Goal: Transaction & Acquisition: Download file/media

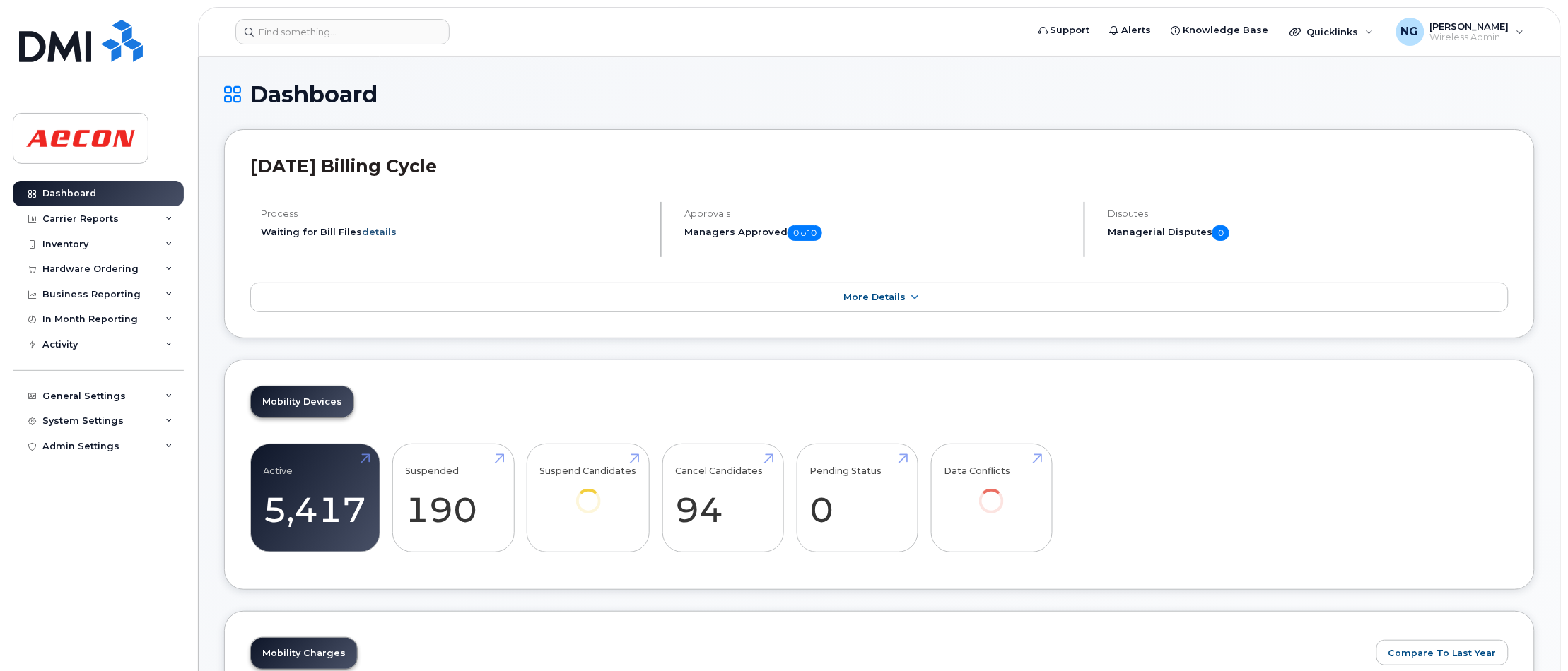
click at [362, 228] on link "details" at bounding box center [379, 232] width 35 height 11
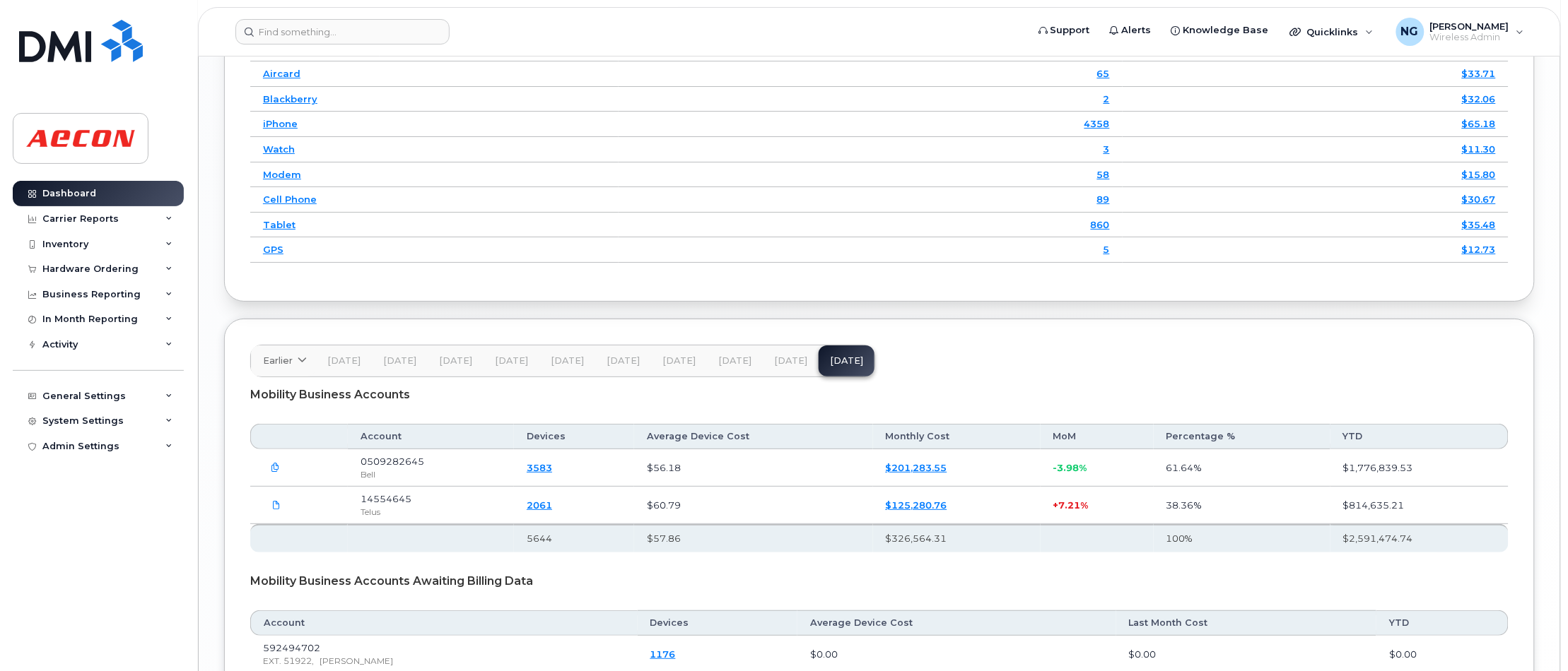
scroll to position [2113, 0]
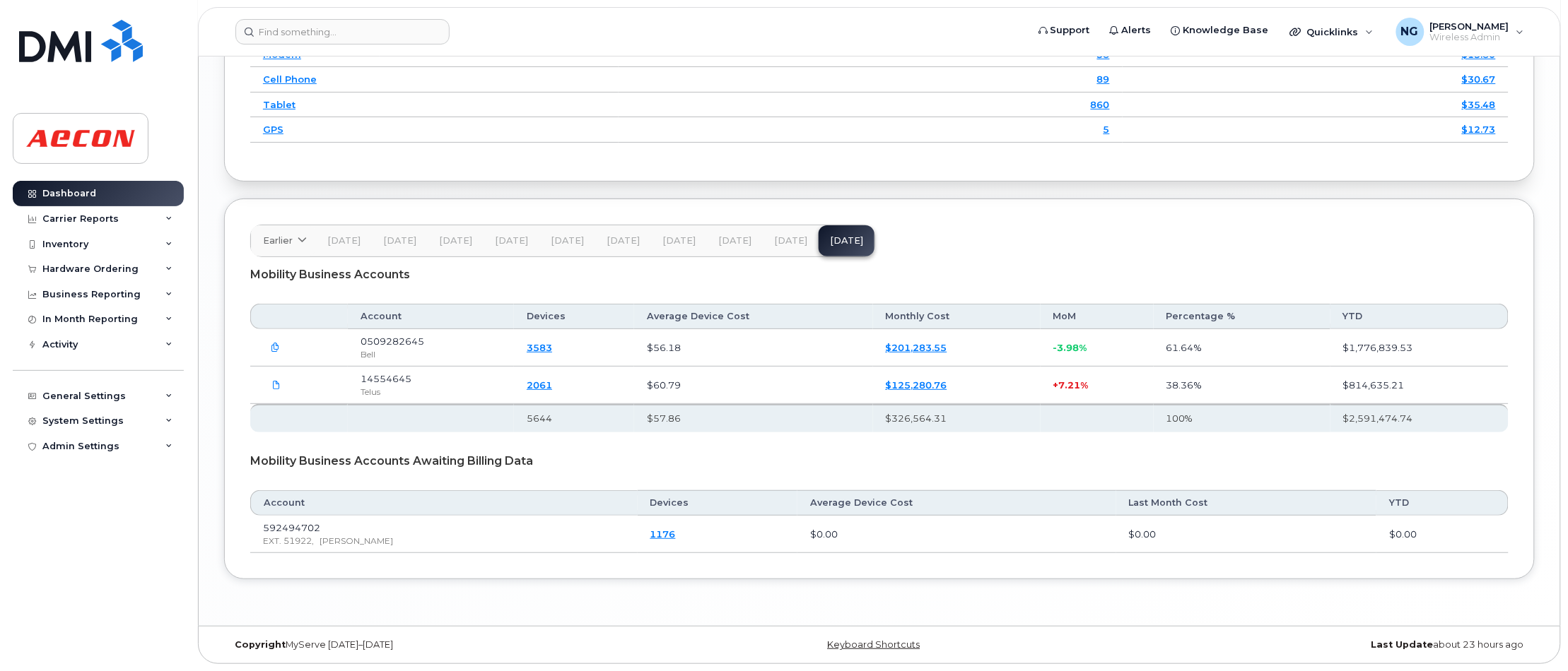
click at [779, 235] on span "Jul 25" at bounding box center [790, 241] width 33 height 11
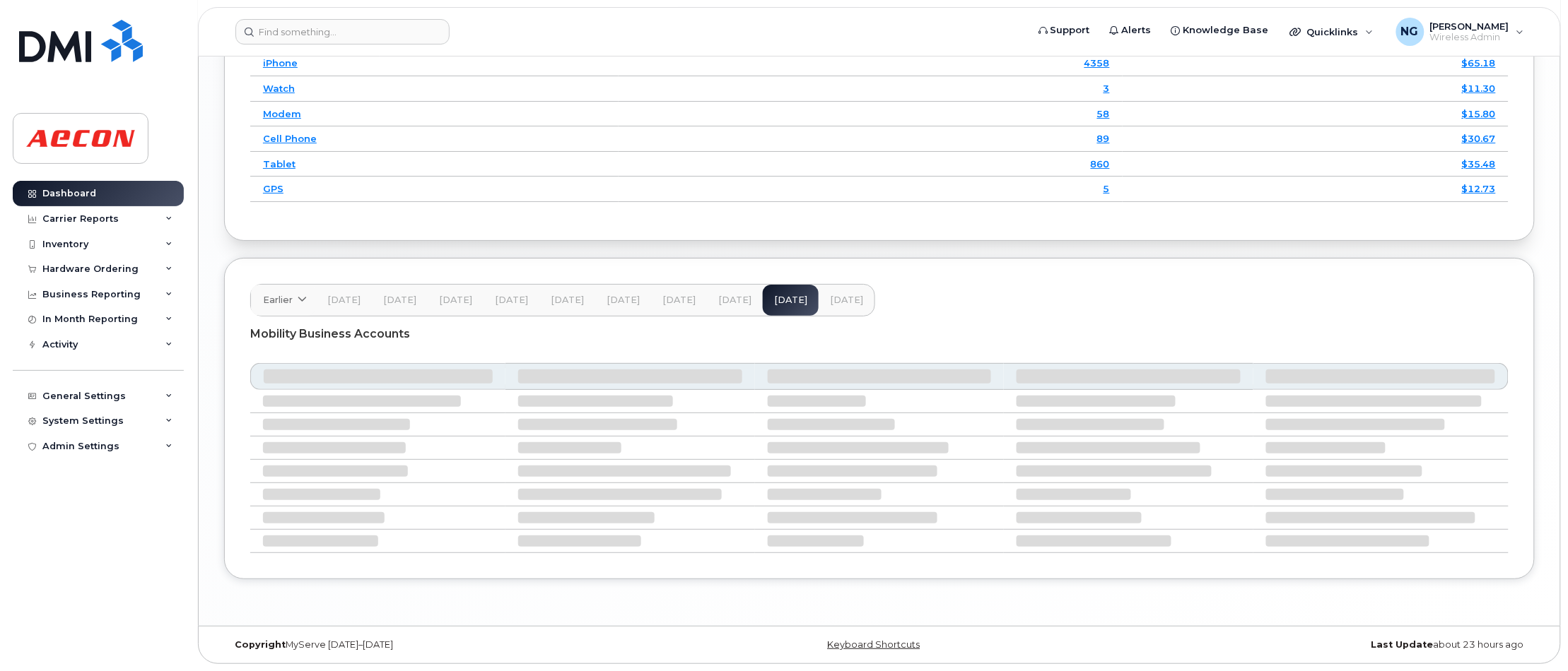
scroll to position [1990, 0]
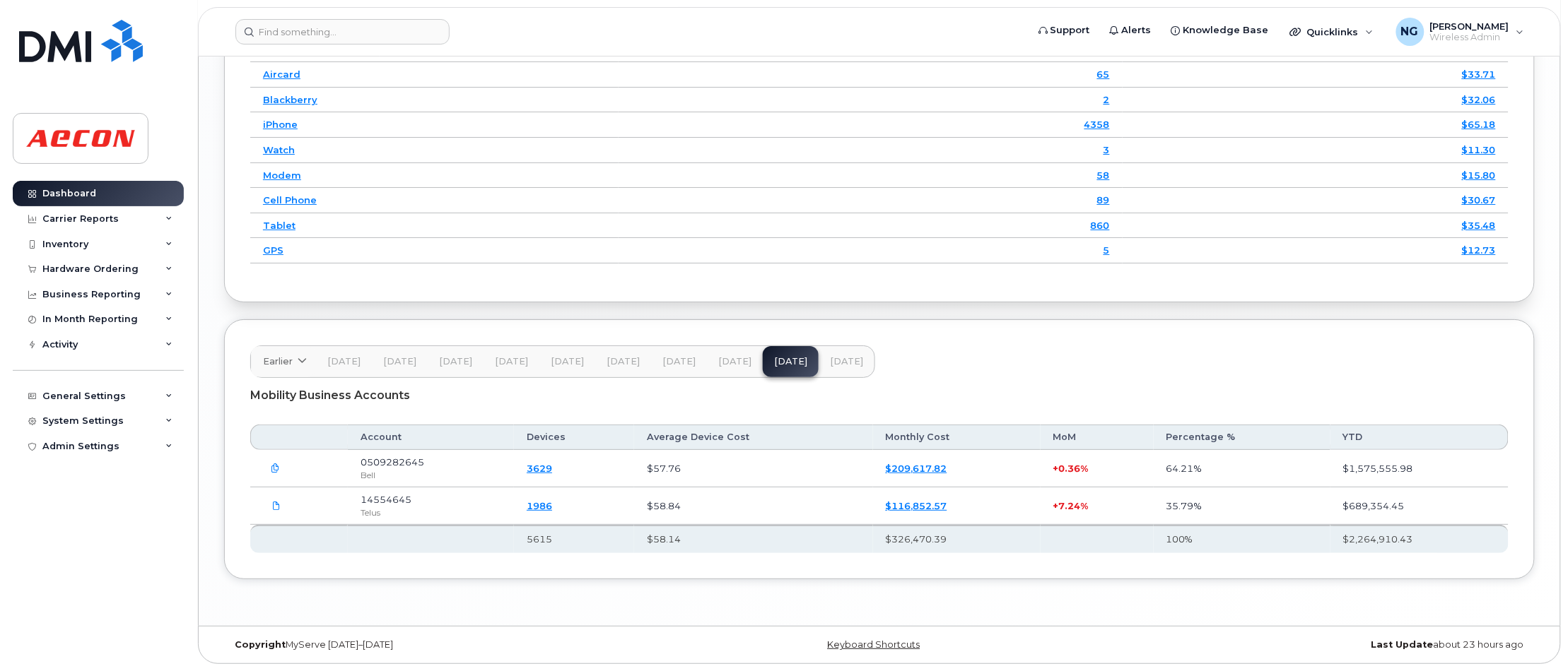
click at [847, 351] on button "Aug 25" at bounding box center [846, 361] width 56 height 31
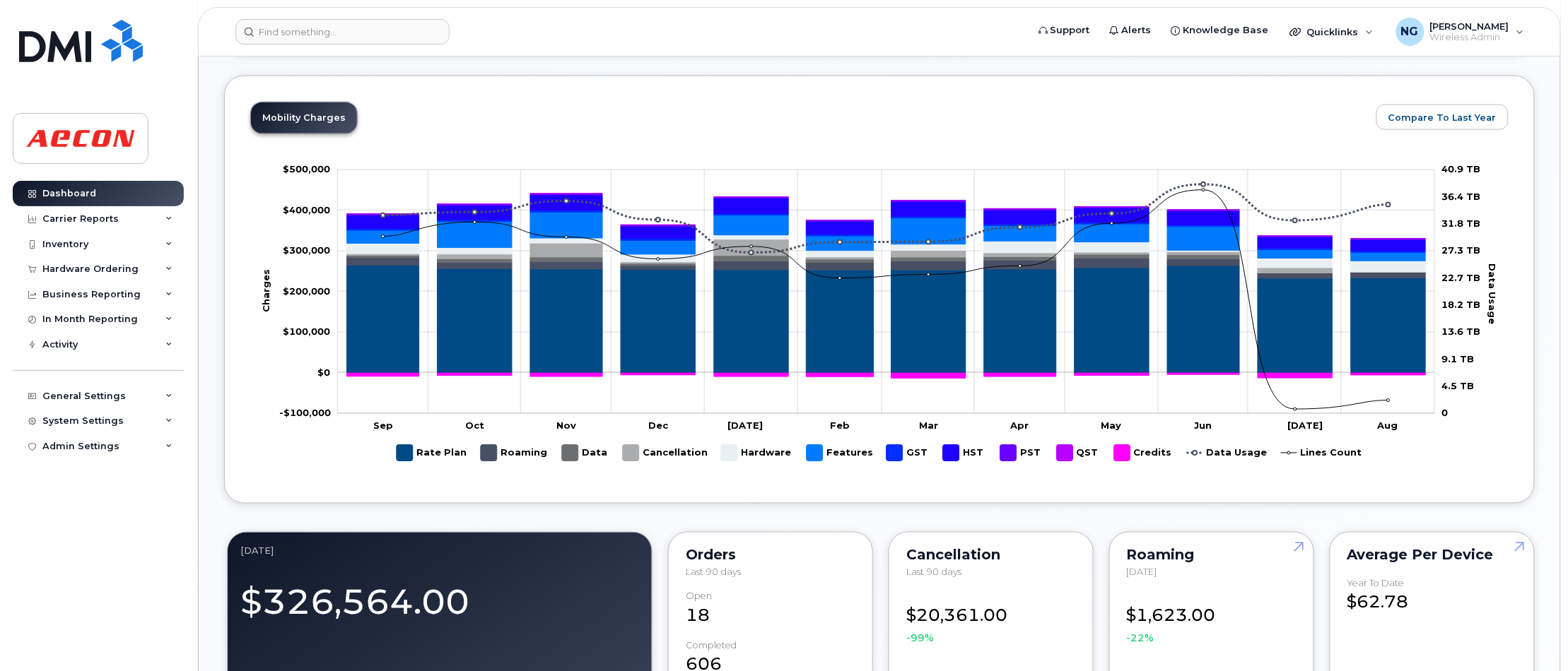
scroll to position [346, 0]
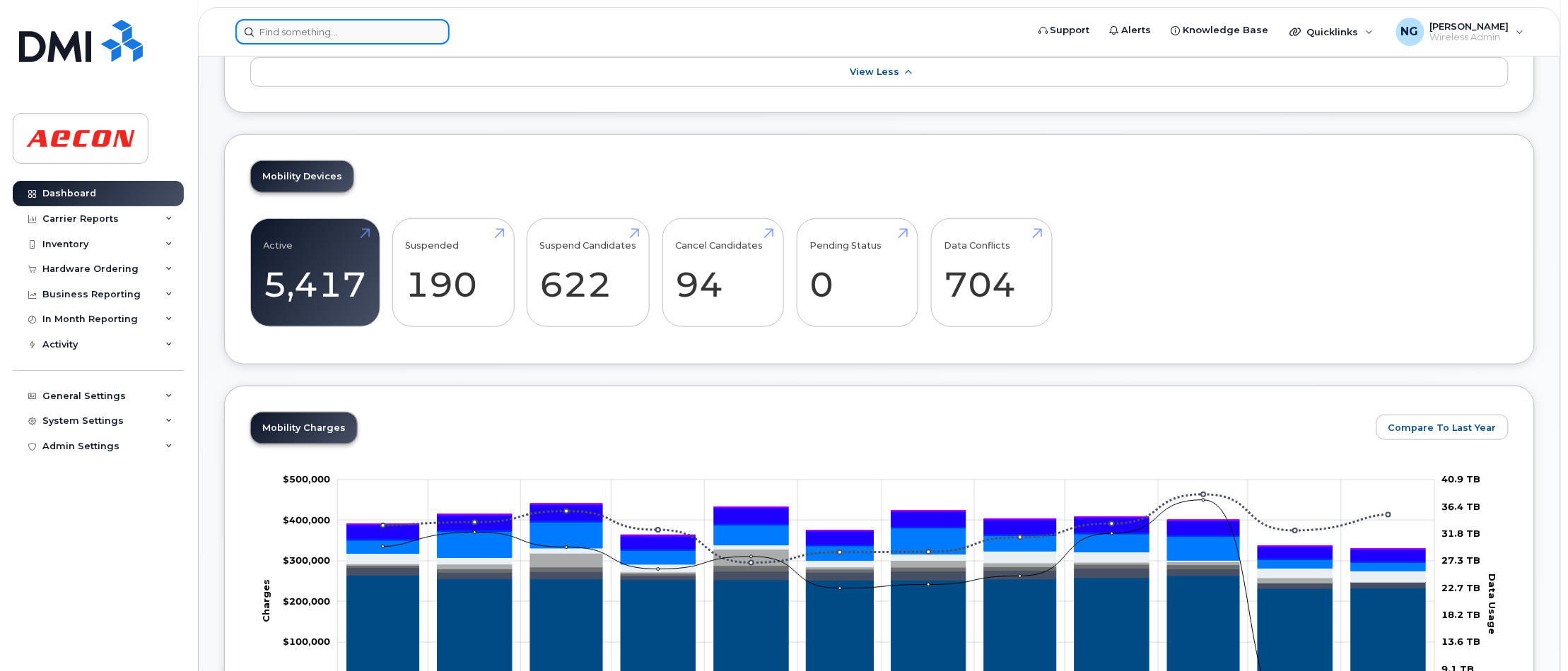
click at [330, 28] on input at bounding box center [342, 32] width 214 height 25
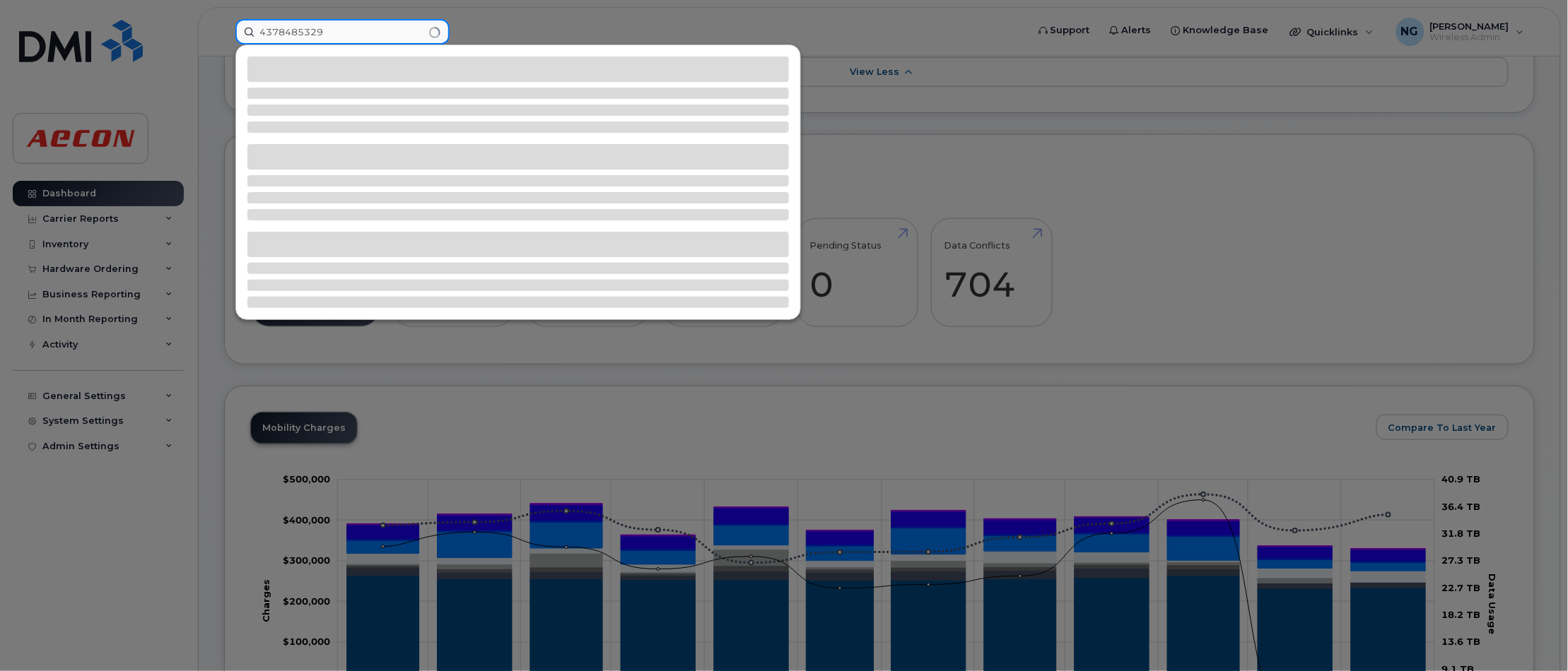
type input "4378485329"
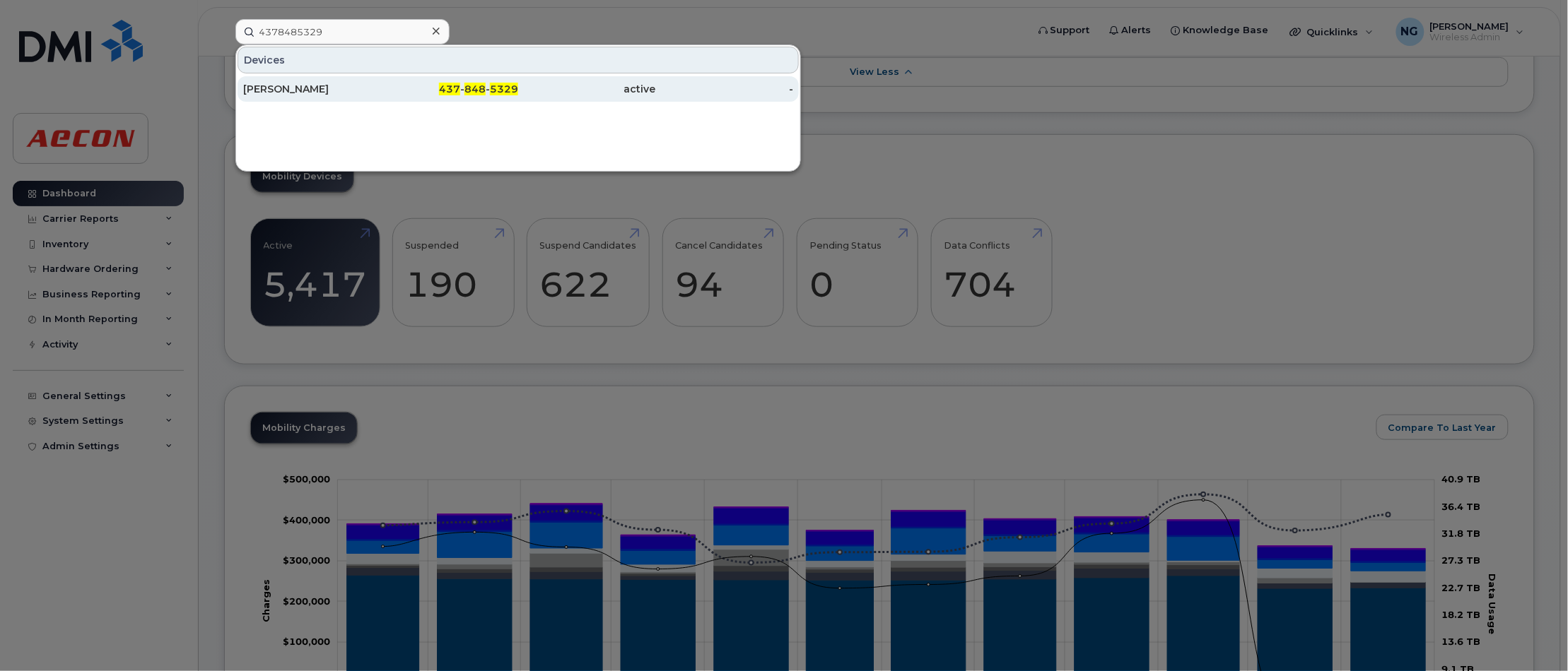
click at [479, 85] on span "848" at bounding box center [475, 89] width 21 height 13
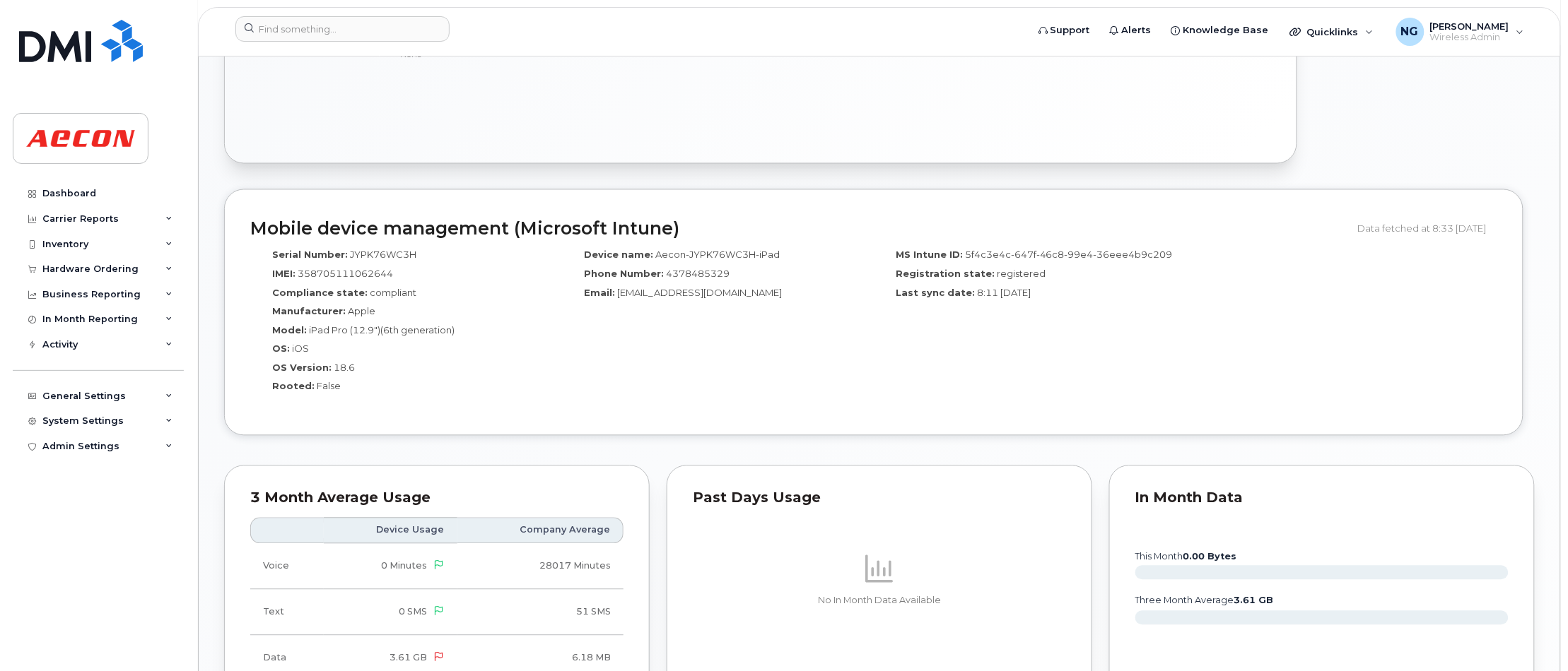
scroll to position [353, 0]
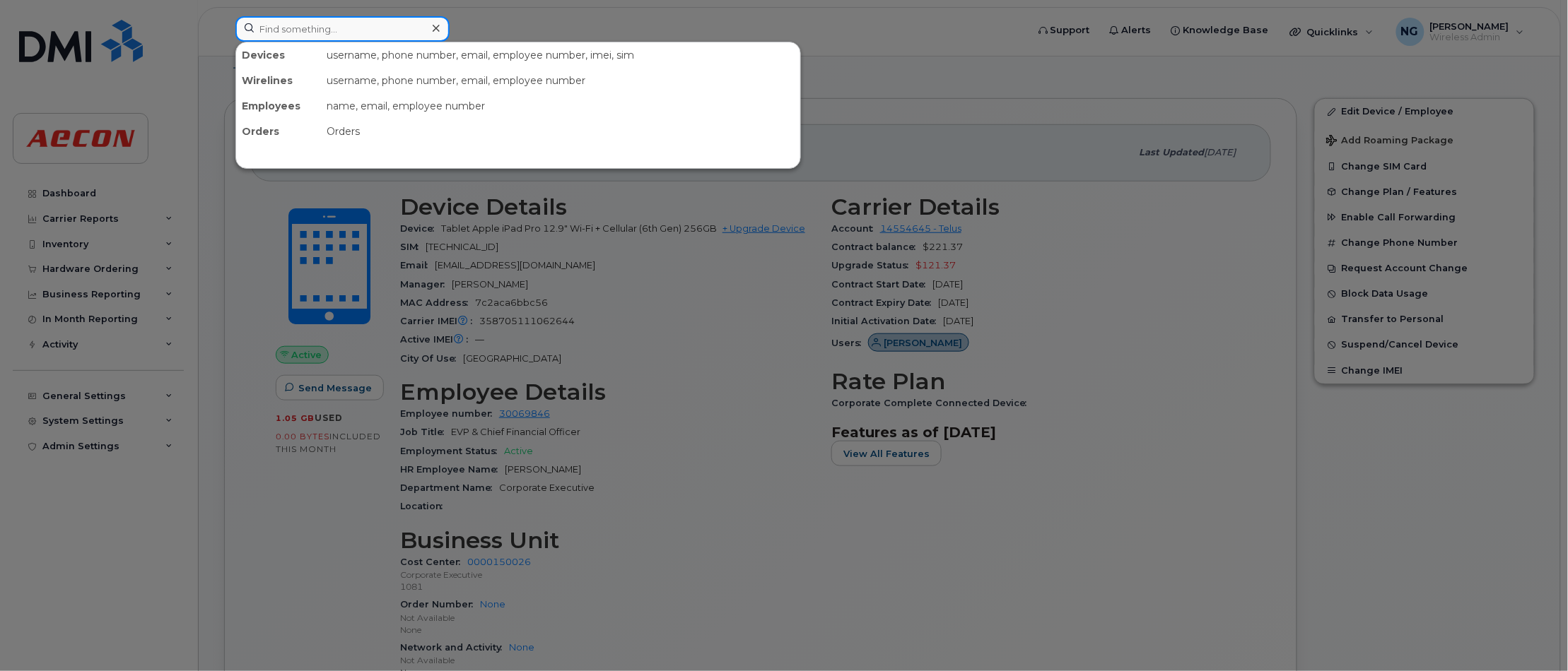
click at [340, 34] on input at bounding box center [342, 29] width 214 height 25
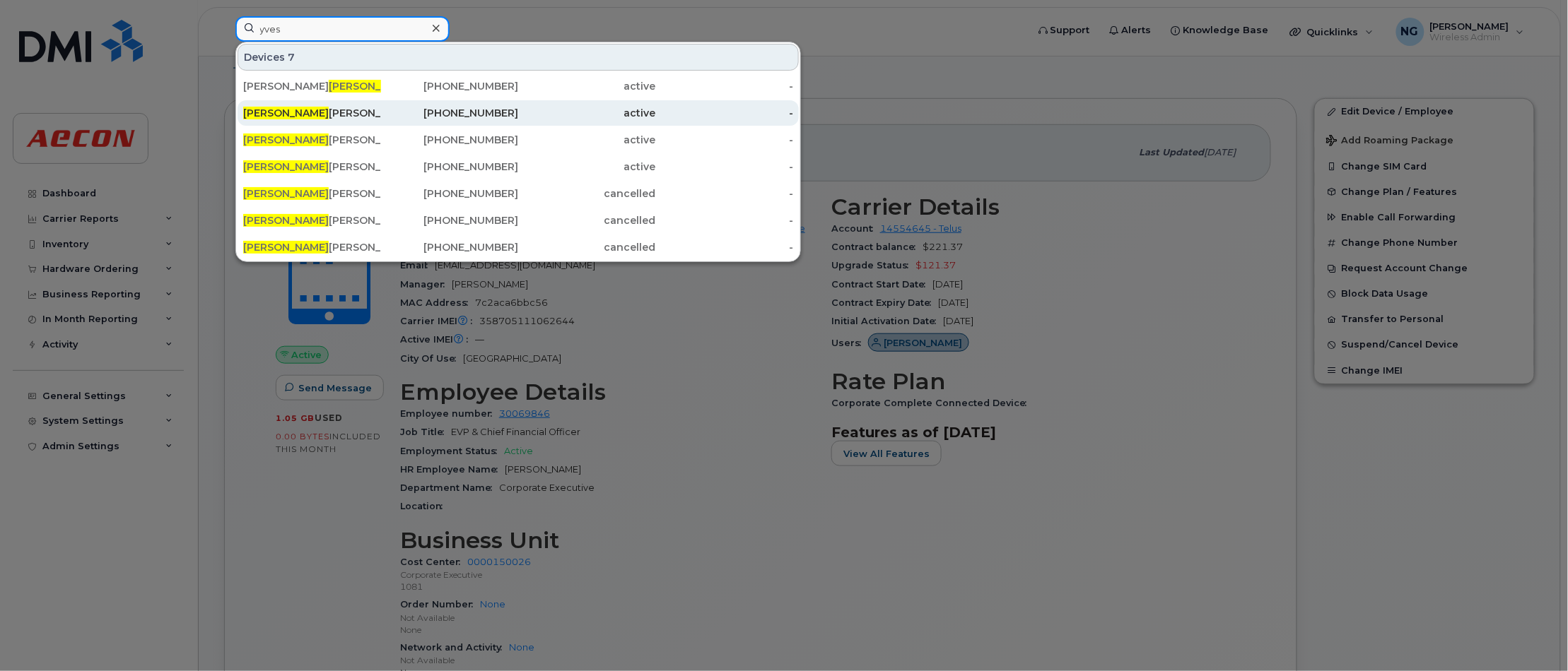
type input "yves"
click at [318, 114] on div "Yves Maurice" at bounding box center [312, 113] width 138 height 14
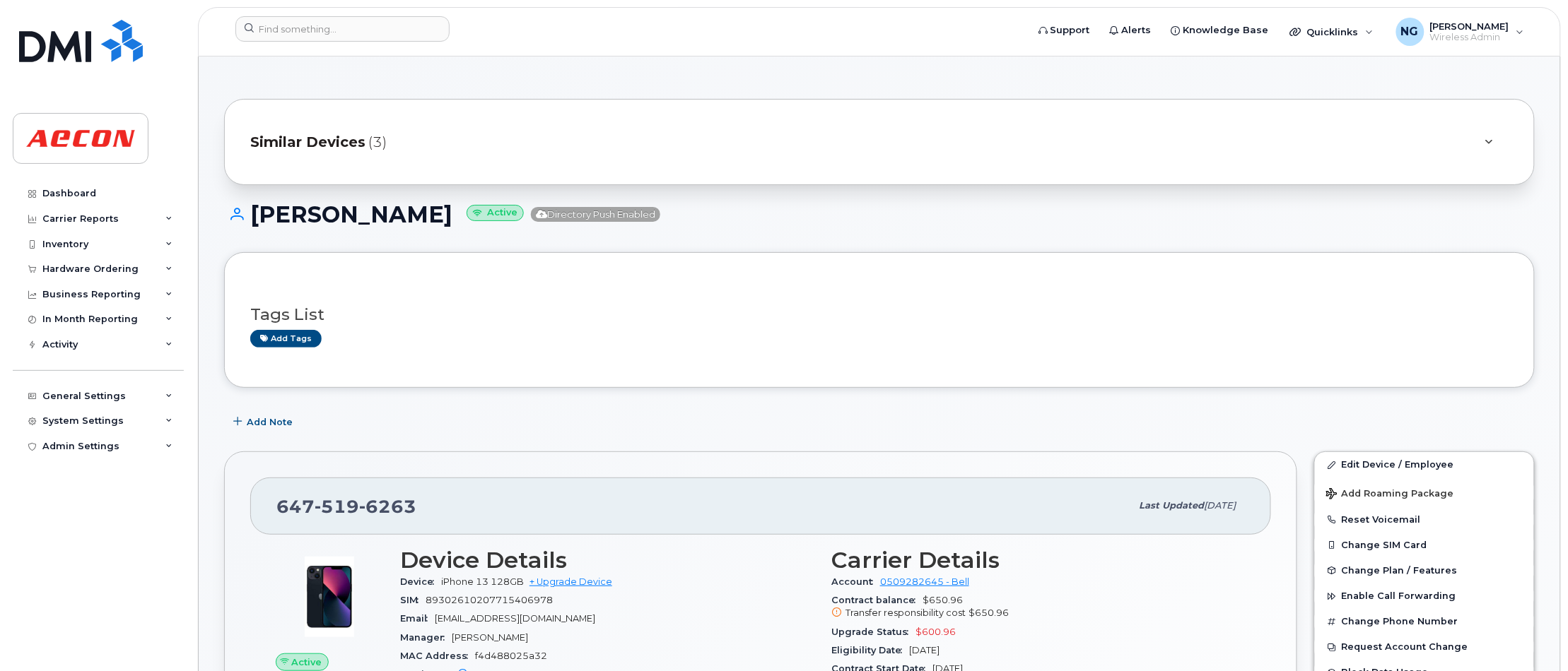
click at [330, 139] on span "Similar Devices" at bounding box center [308, 142] width 115 height 21
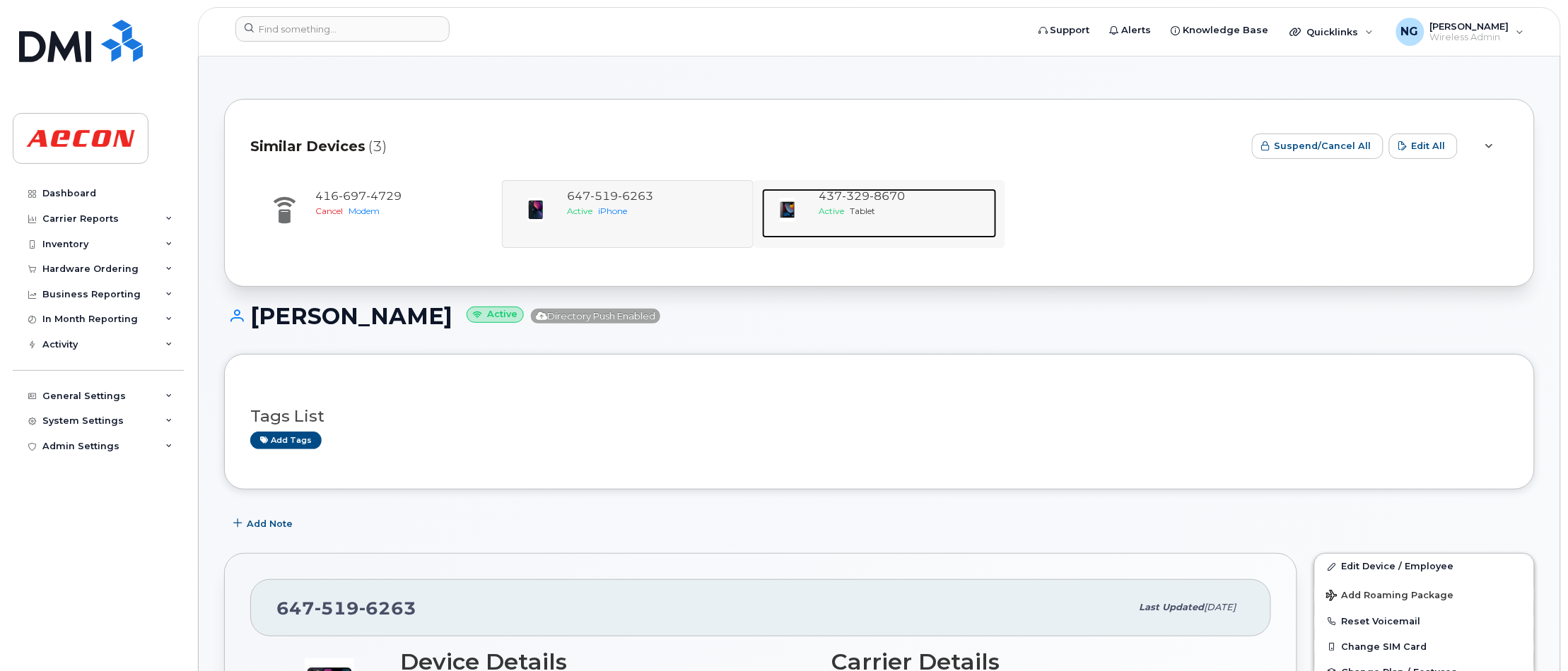
click at [872, 206] on span "Tablet" at bounding box center [863, 211] width 25 height 11
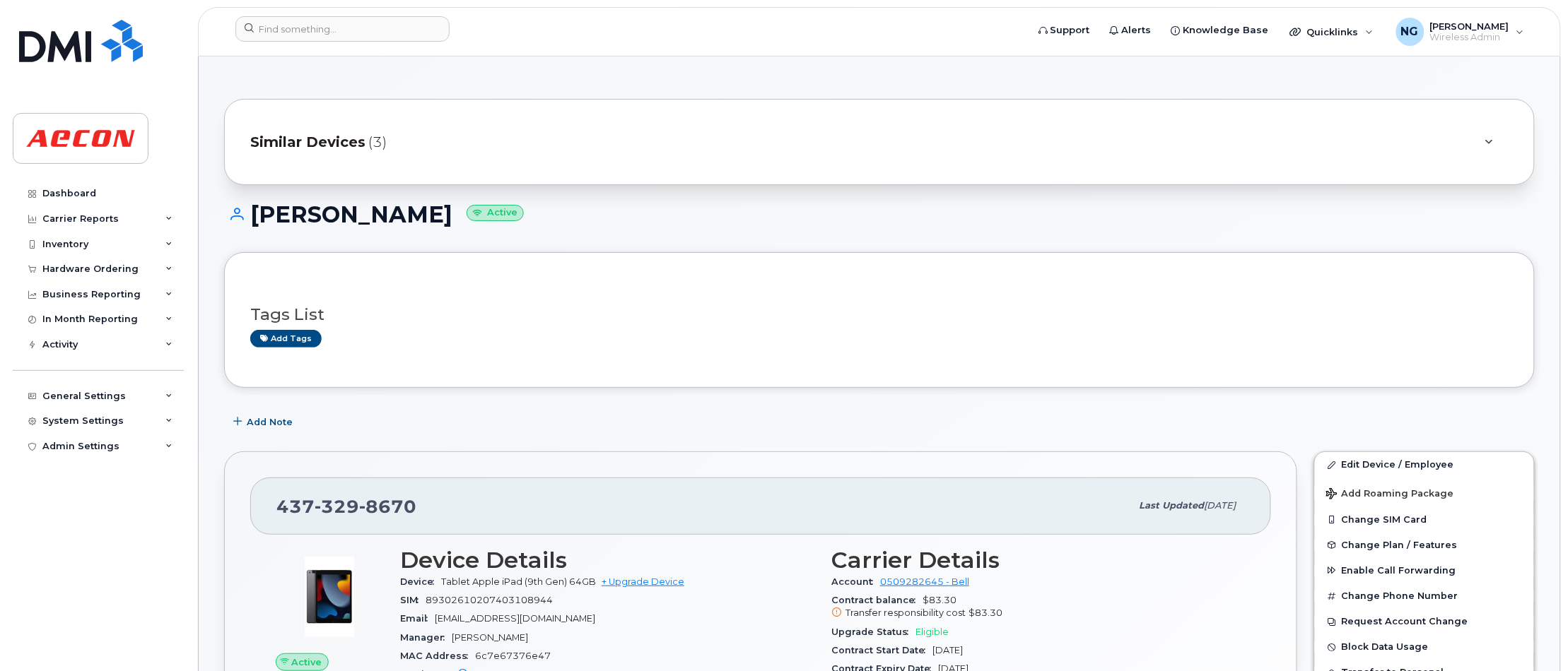
click at [316, 141] on span "Similar Devices" at bounding box center [308, 142] width 115 height 21
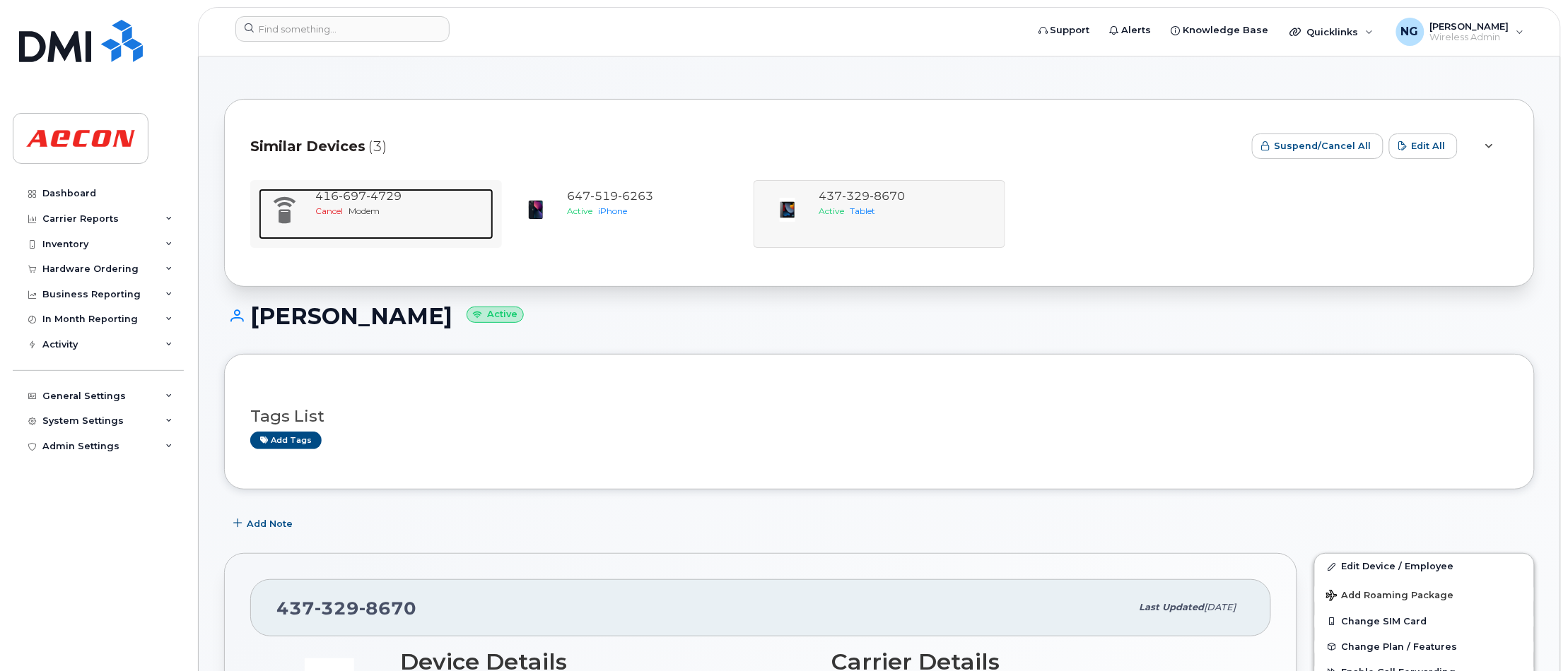
click at [357, 204] on div "[PHONE_NUMBER]" at bounding box center [402, 197] width 173 height 16
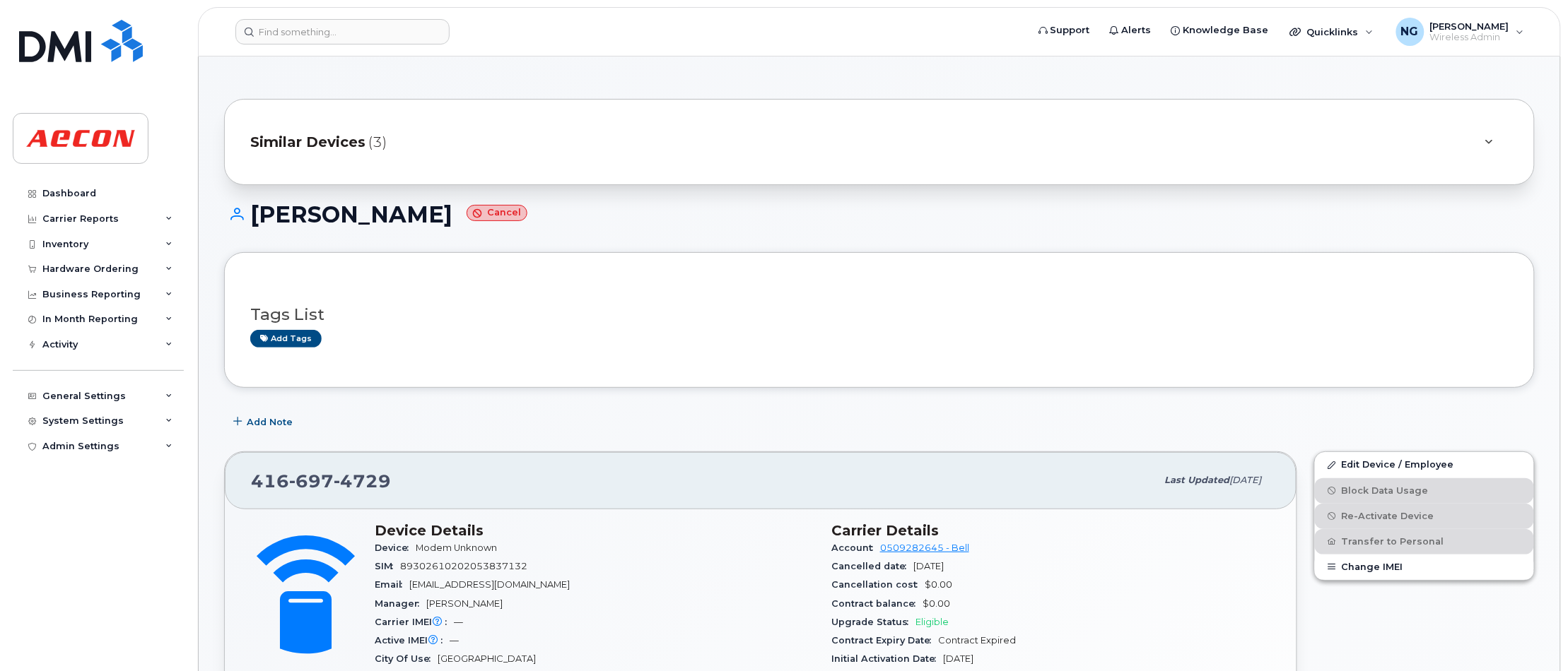
click at [331, 138] on span "Similar Devices" at bounding box center [308, 142] width 115 height 21
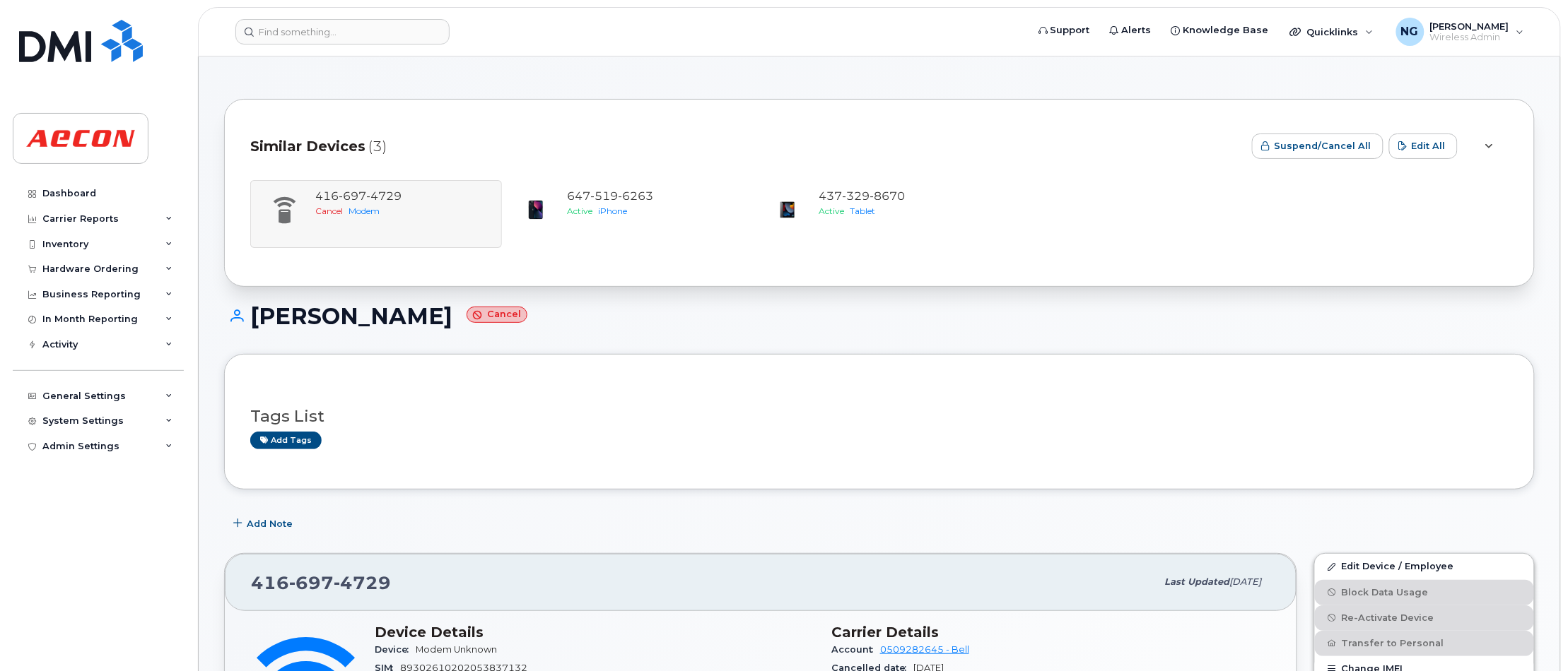
click at [365, 228] on div "416 697 4729 Cancel Modem 647 519 6263 Active iPhone 437 329 8670 Active Tablet" at bounding box center [880, 214] width 1258 height 68
click at [870, 197] on span "8670" at bounding box center [887, 196] width 35 height 13
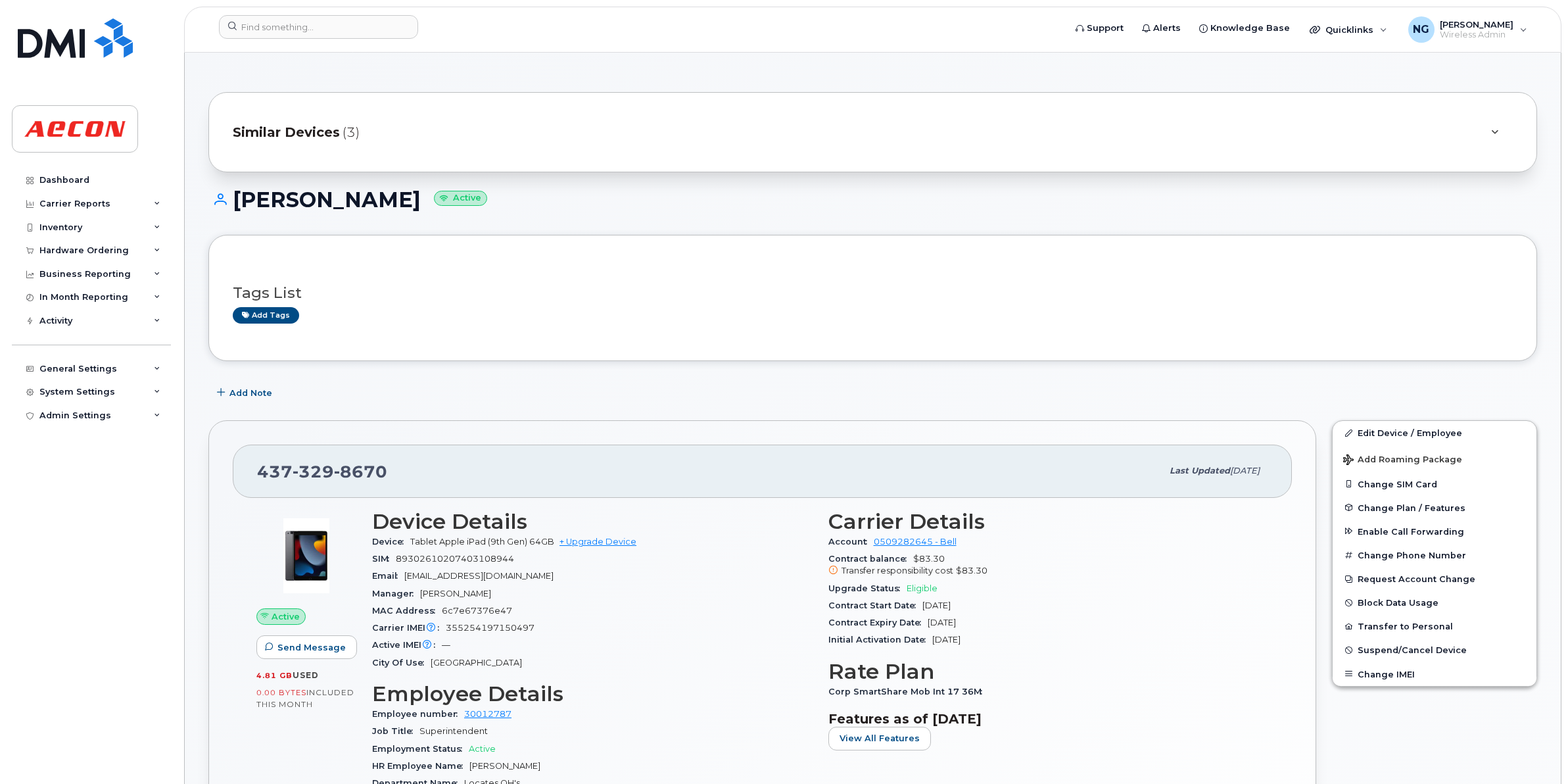
click at [297, 125] on span "Similar Devices" at bounding box center [286, 132] width 107 height 19
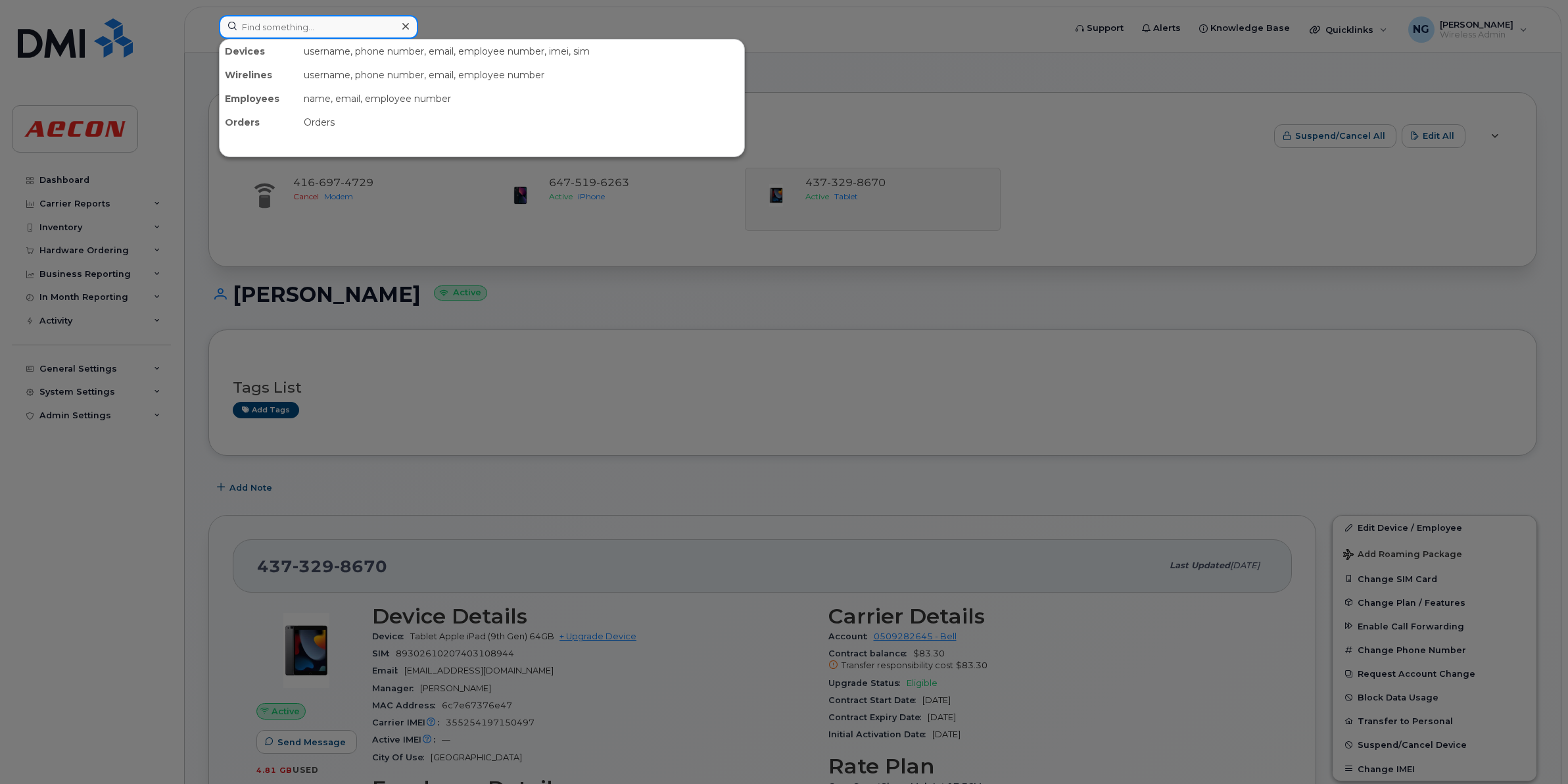
click at [345, 28] on input at bounding box center [318, 27] width 199 height 24
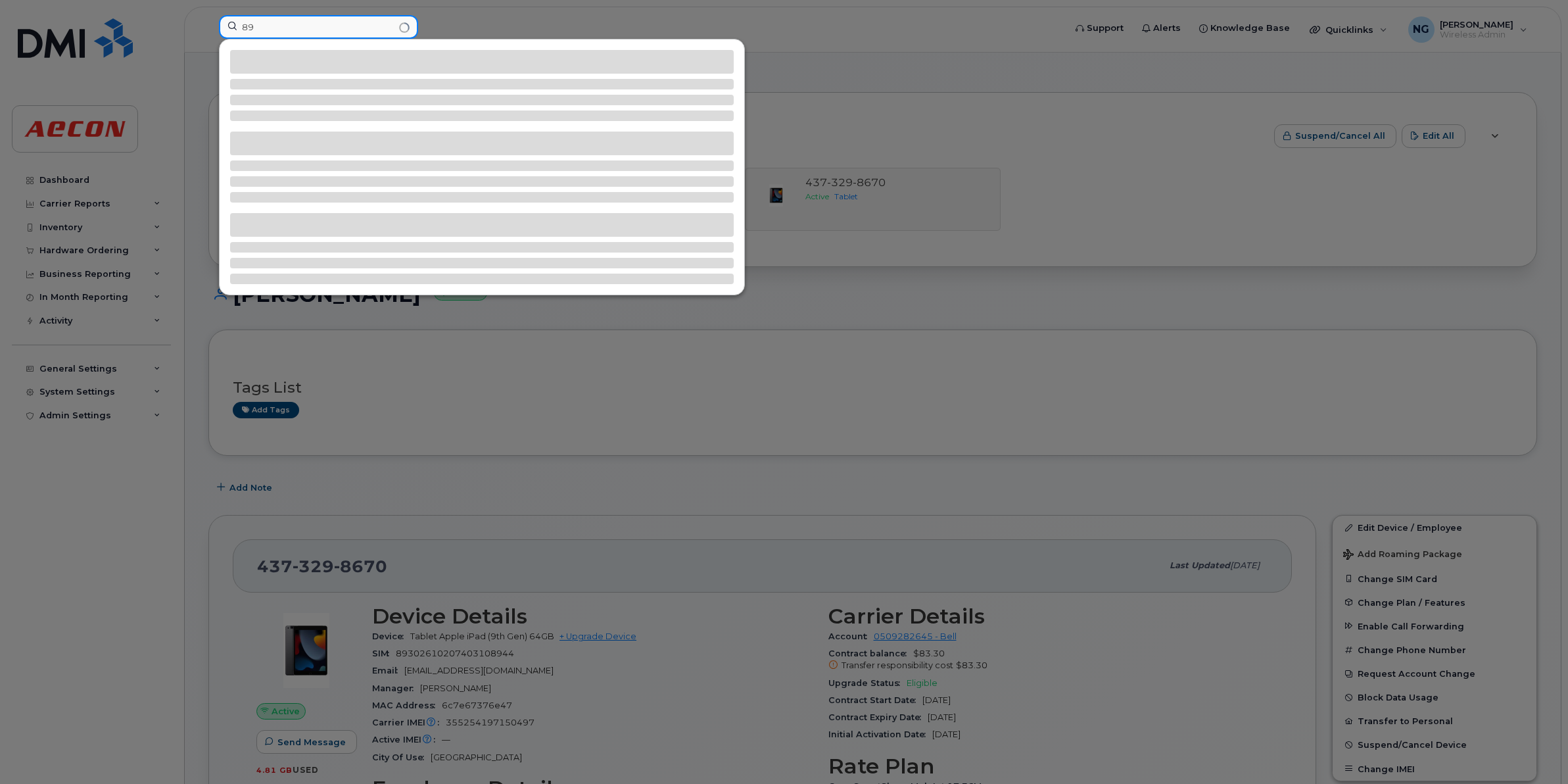
type input "8"
type input "89302610206419260632"
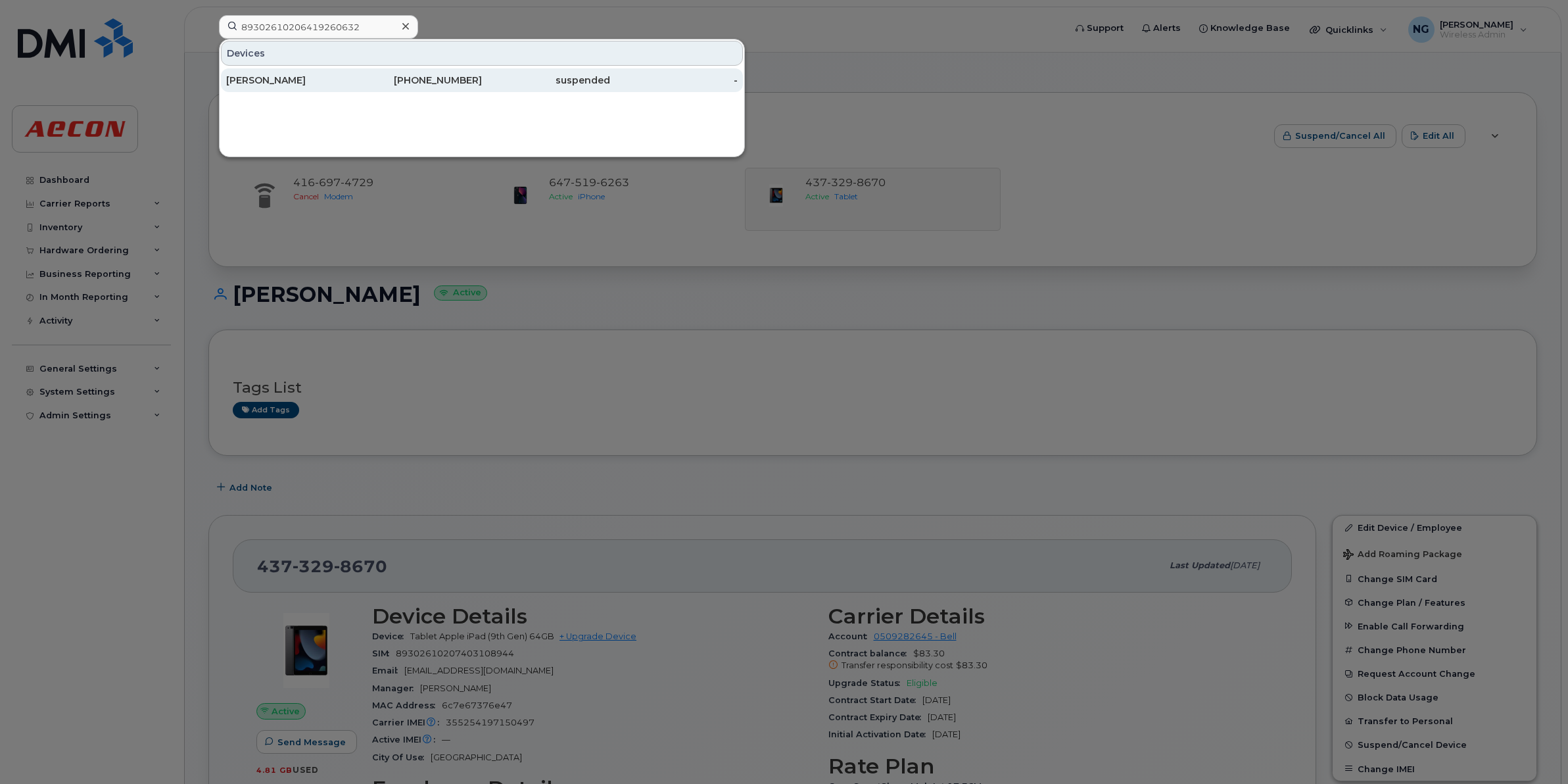
click at [457, 76] on div "437-421-1670" at bounding box center [418, 80] width 128 height 13
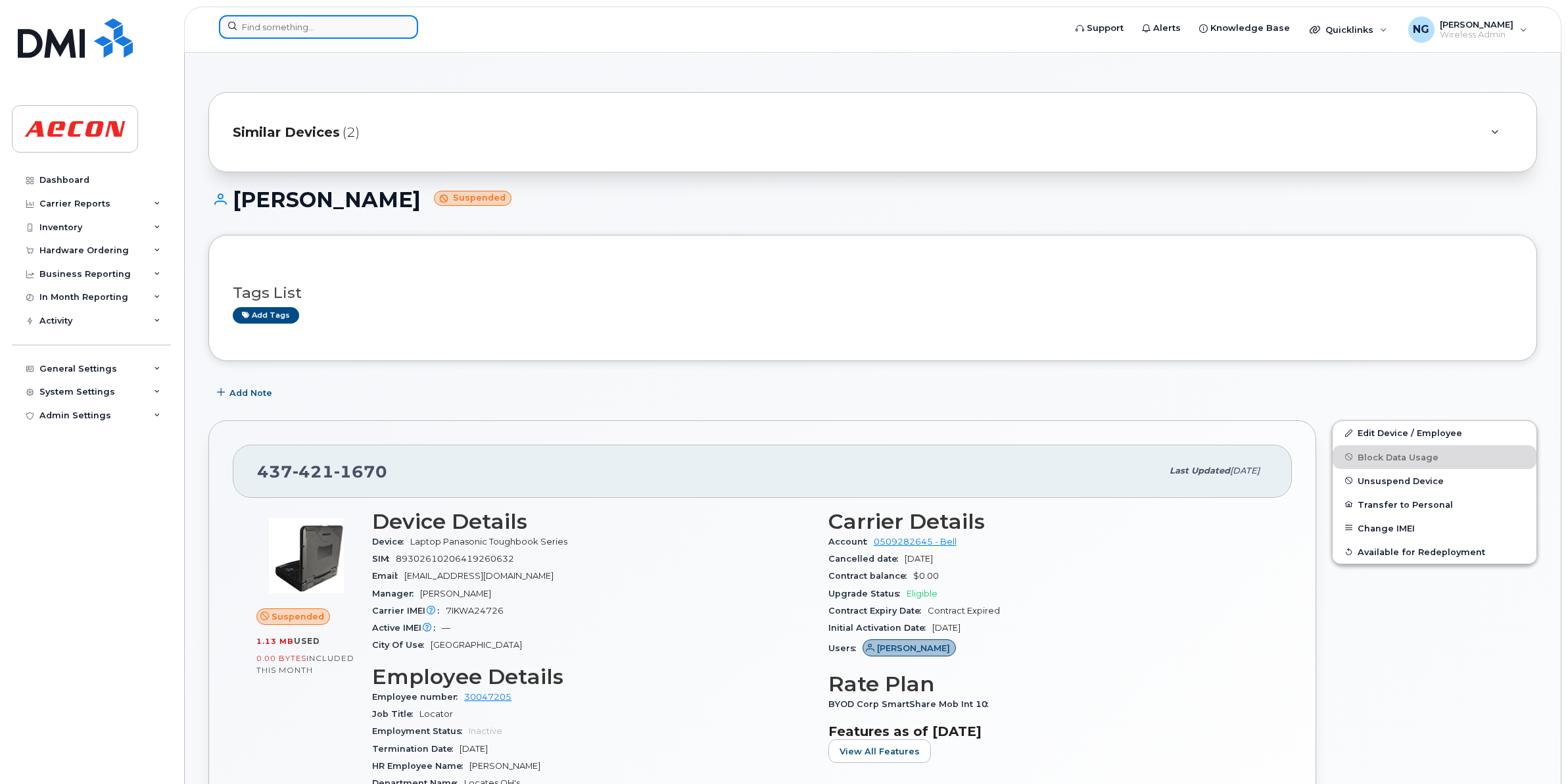
click at [335, 21] on input at bounding box center [318, 27] width 199 height 24
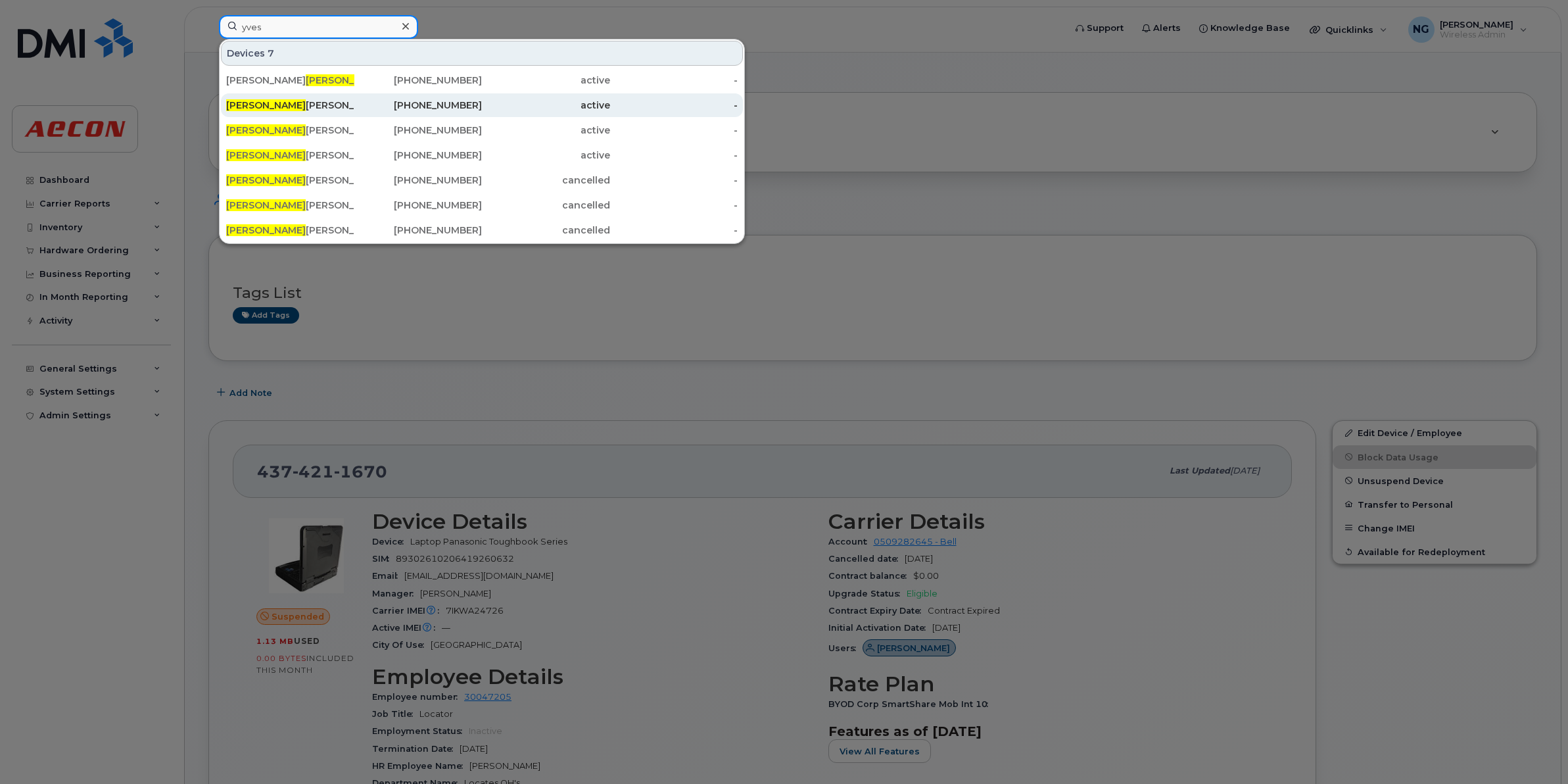
type input "yves"
click at [276, 102] on div "Yves Maurice" at bounding box center [290, 105] width 128 height 13
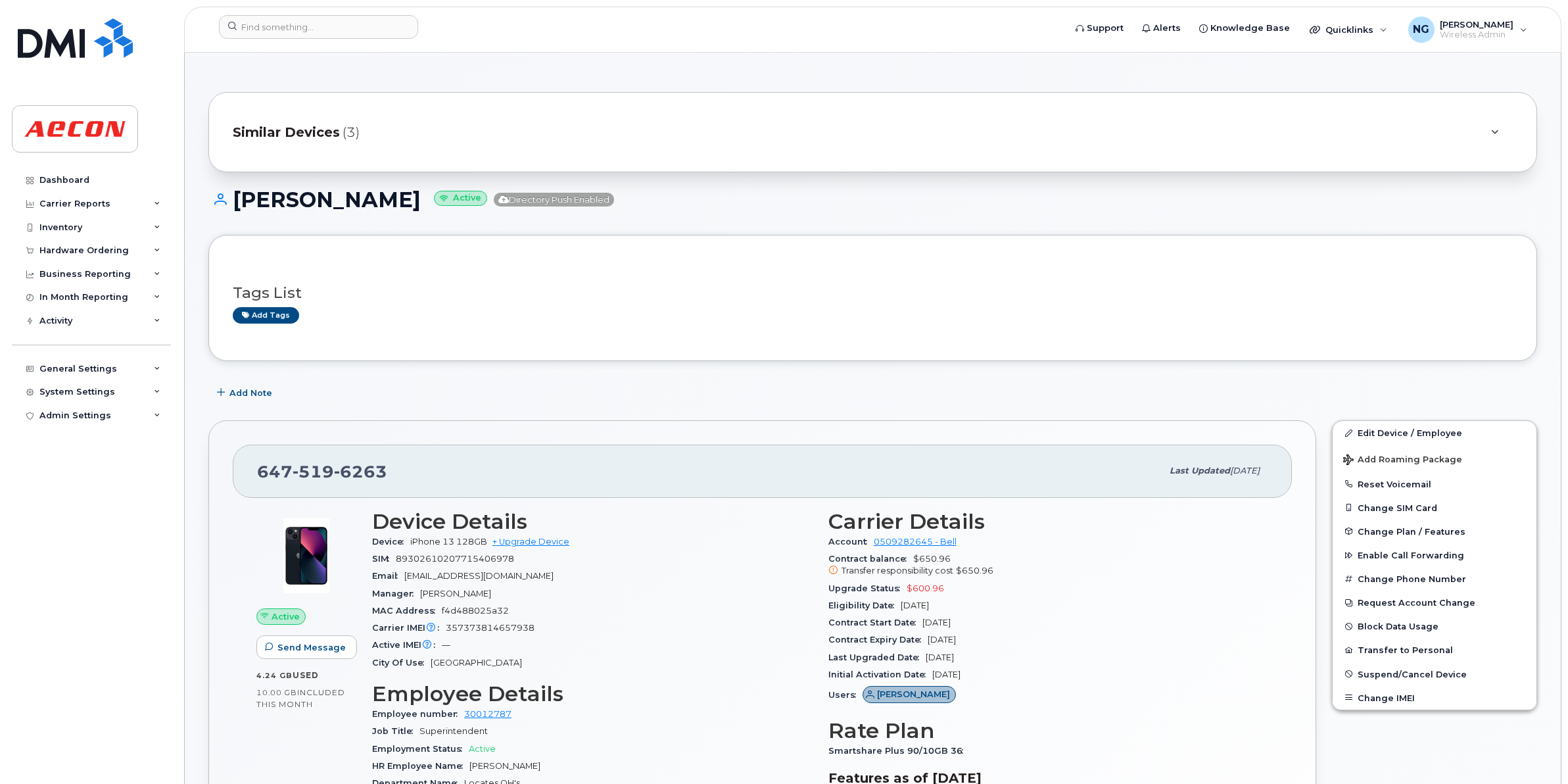
click at [316, 122] on div "Similar Devices (3)" at bounding box center [854, 132] width 1243 height 32
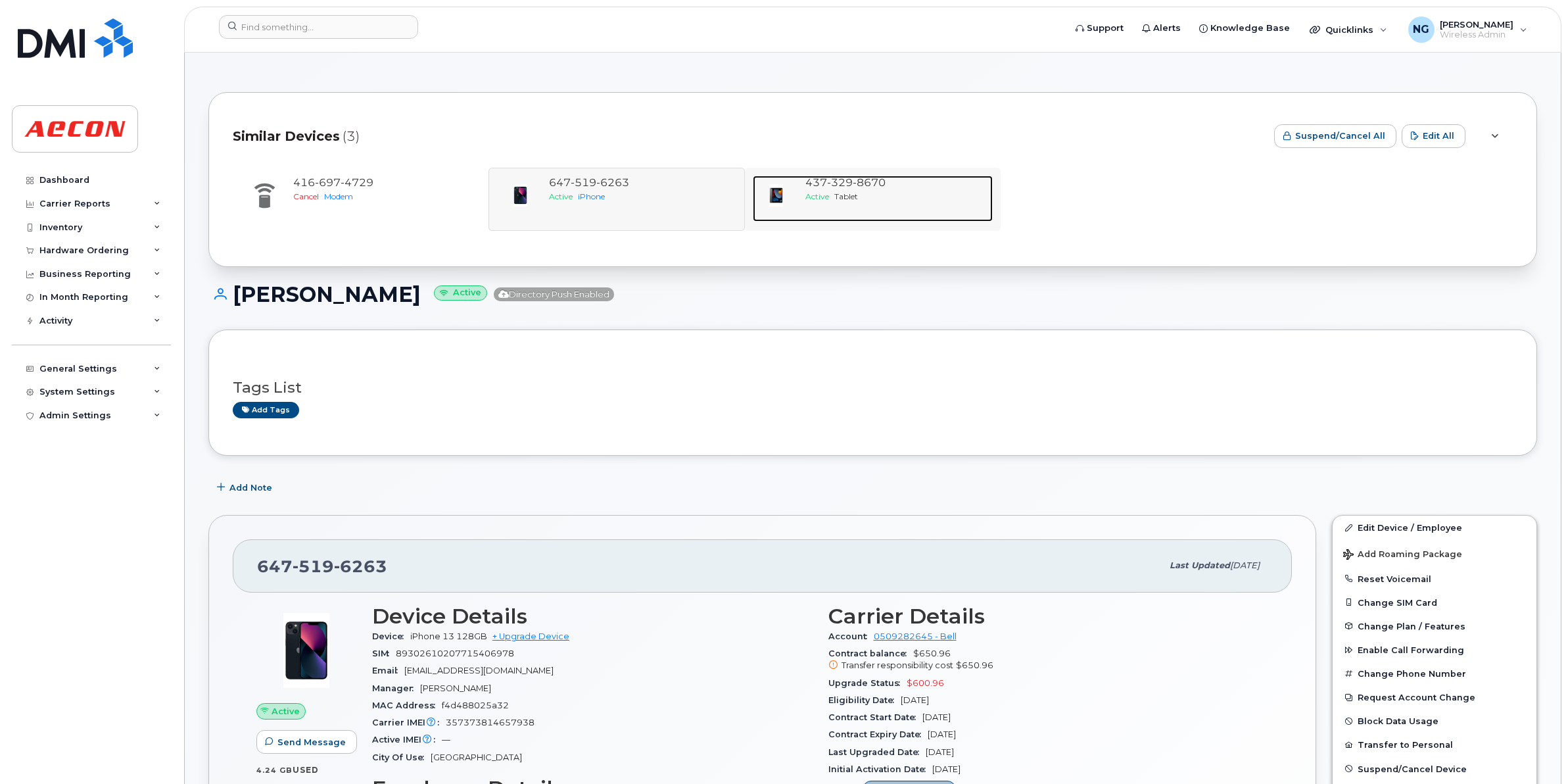
click at [850, 189] on div "437 329 8670" at bounding box center [896, 183] width 182 height 15
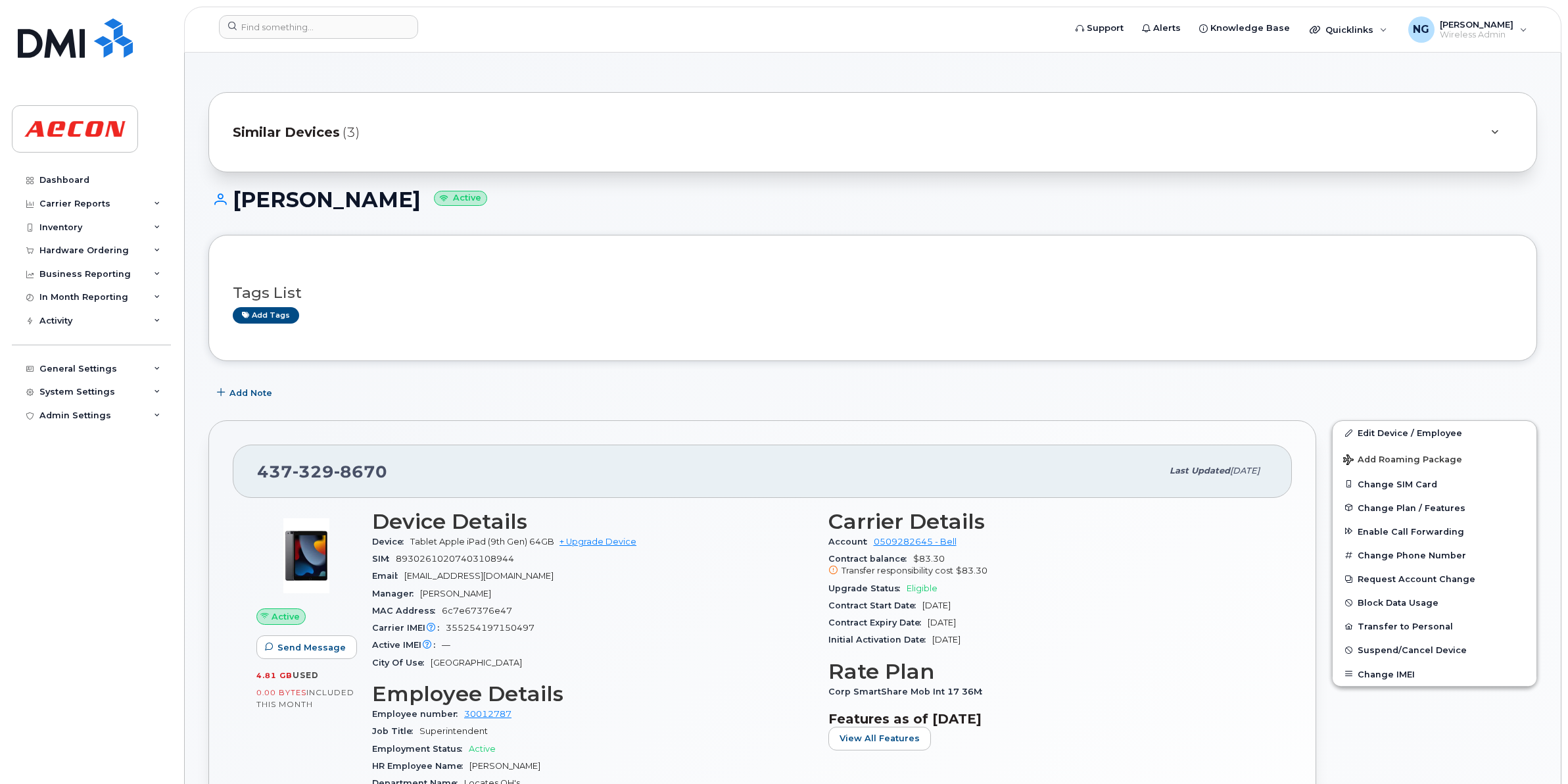
click at [306, 134] on span "Similar Devices" at bounding box center [286, 132] width 107 height 19
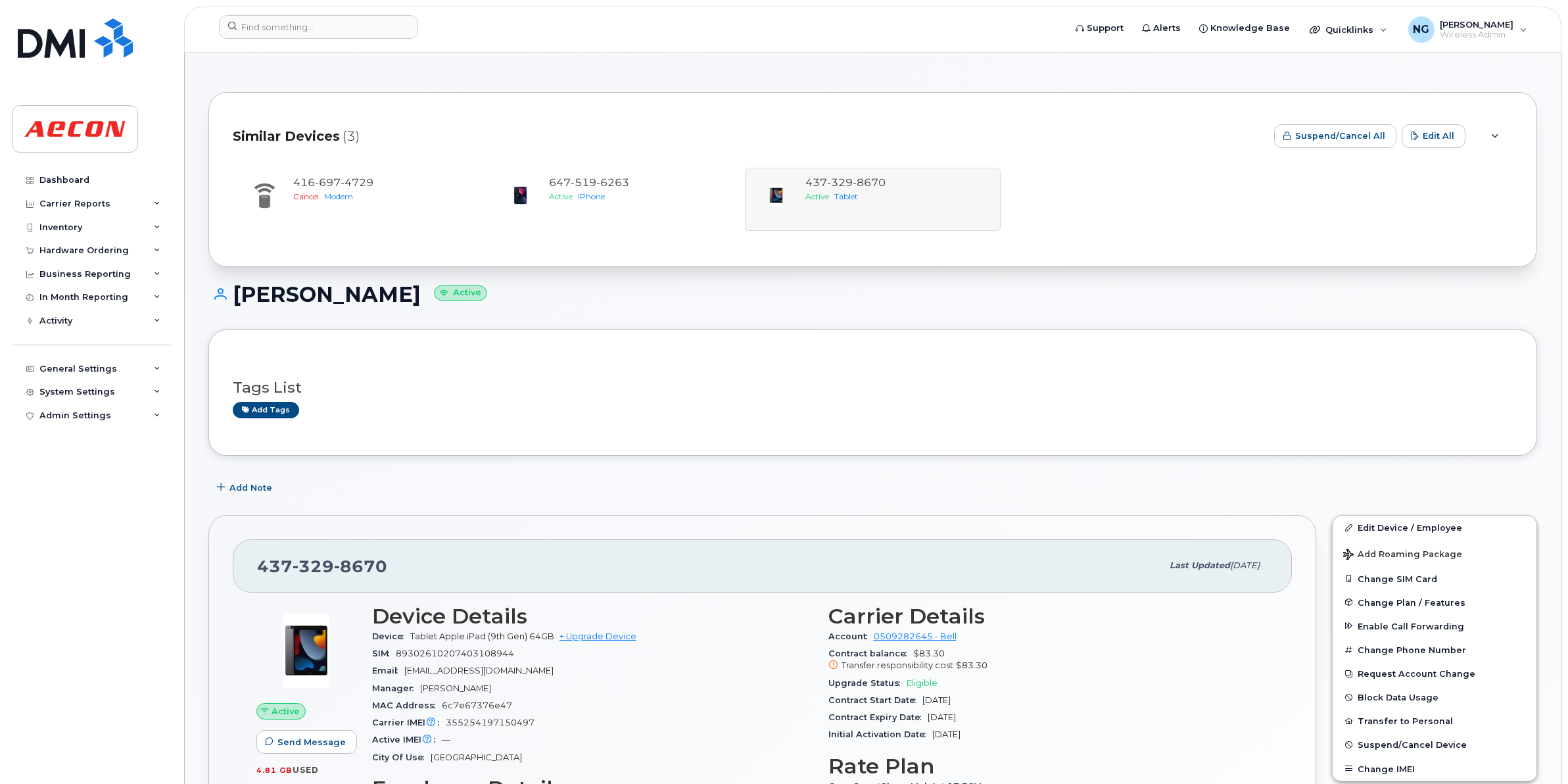
click at [768, 378] on div "Tags List Add tags" at bounding box center [873, 392] width 1280 height 51
click at [745, 169] on div "[PHONE_NUMBER] Active iPhone" at bounding box center [873, 199] width 256 height 63
click at [1128, 172] on div "416 697 4729 Cancel Modem 647 519 6263 Active iPhone 437 329 8670 Active Tablet" at bounding box center [873, 199] width 1280 height 63
click at [324, 30] on input at bounding box center [318, 27] width 199 height 24
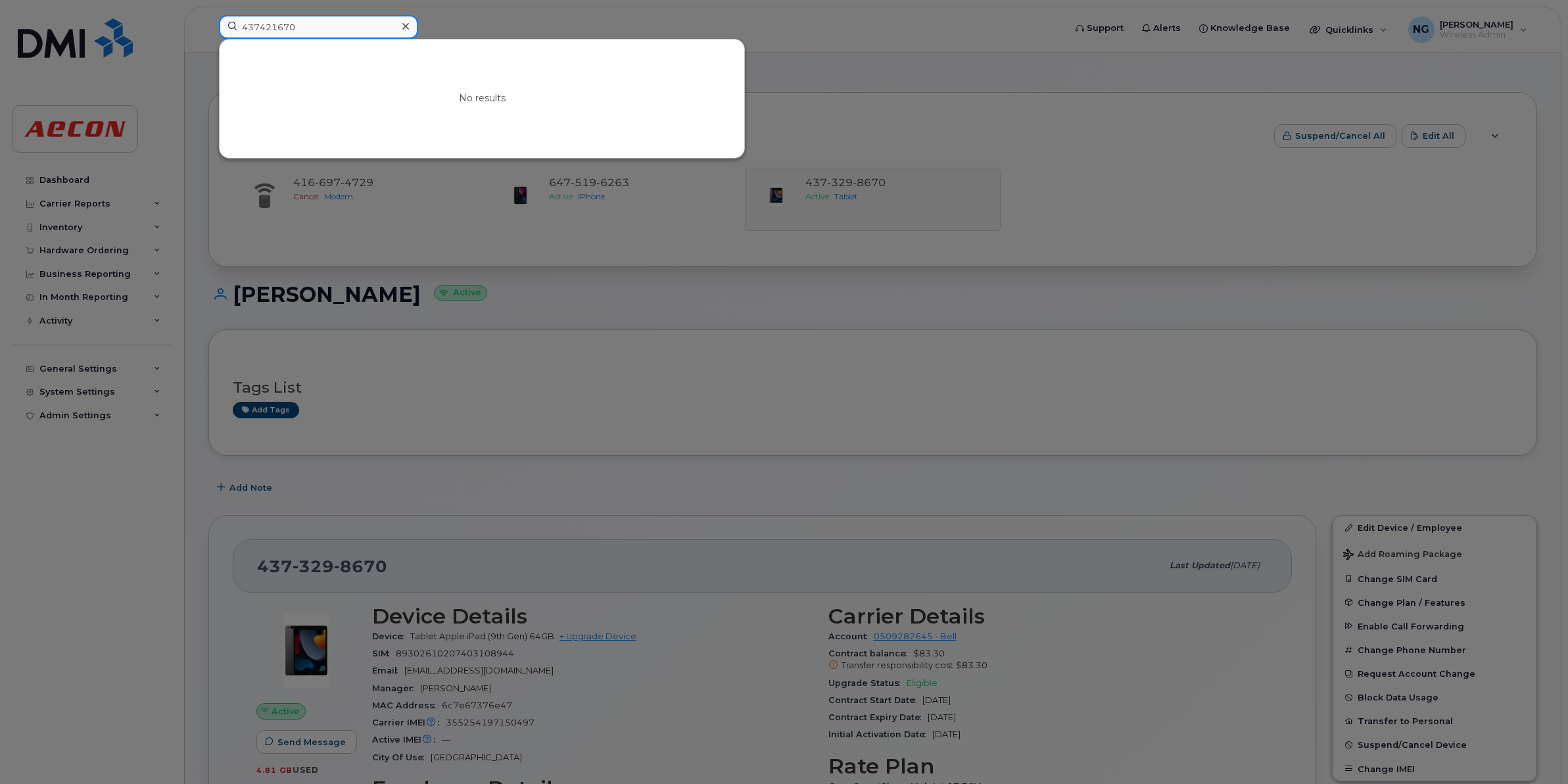
drag, startPoint x: 356, startPoint y: 17, endPoint x: -3, endPoint y: -7, distance: 359.8
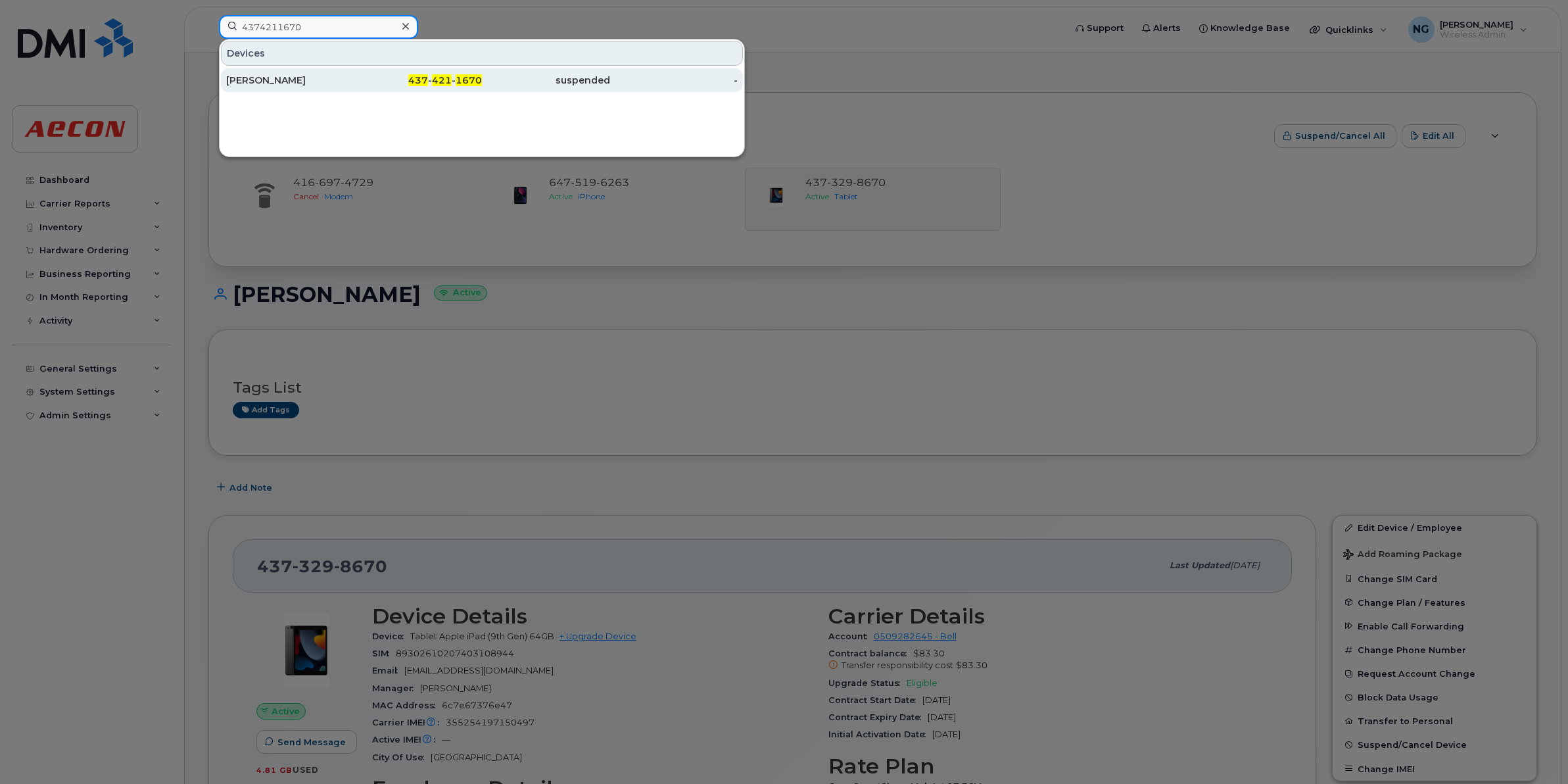
type input "4374211670"
click at [482, 86] on div "suspended" at bounding box center [545, 80] width 128 height 13
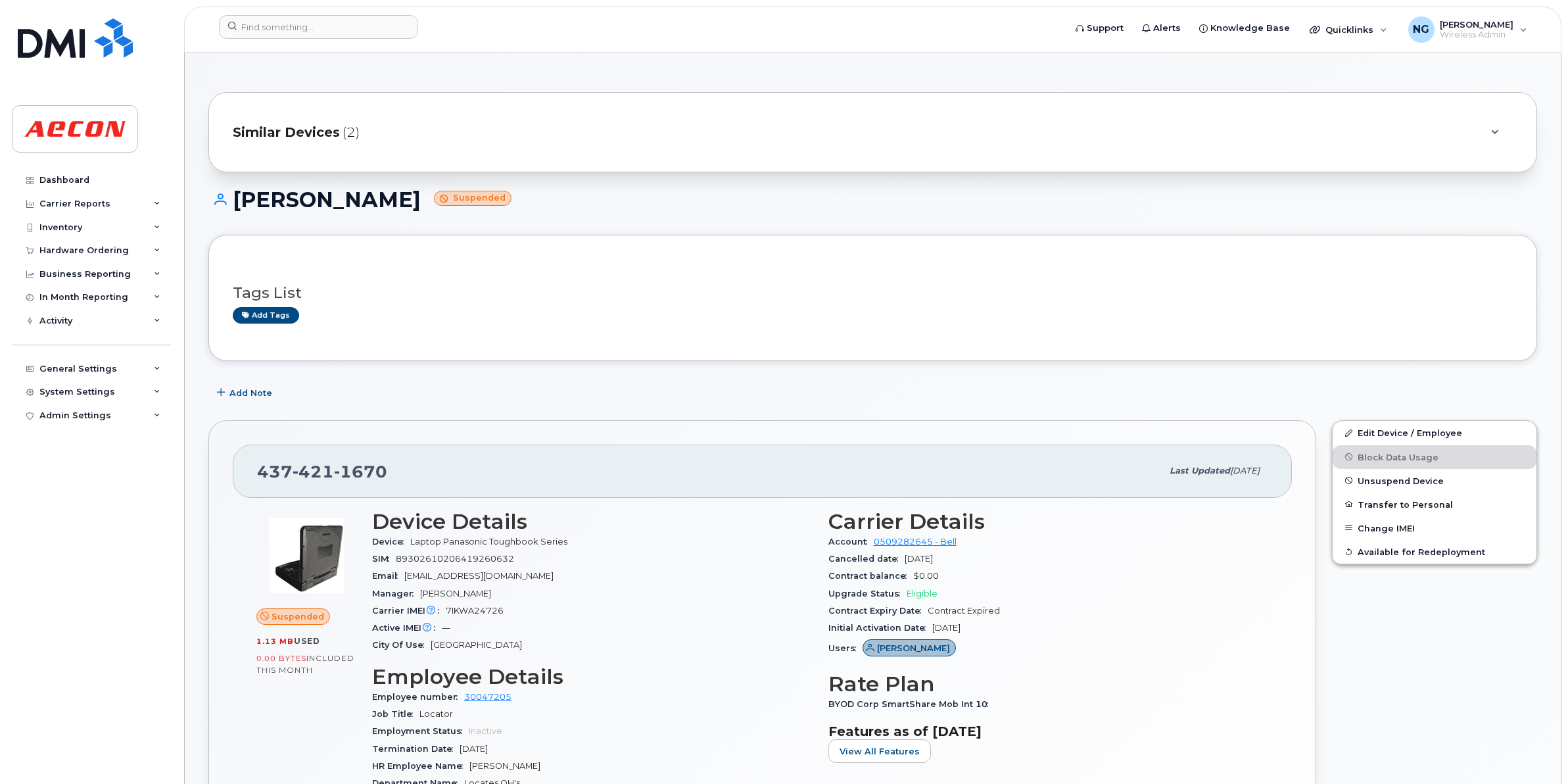
click at [307, 130] on span "Similar Devices" at bounding box center [286, 132] width 107 height 19
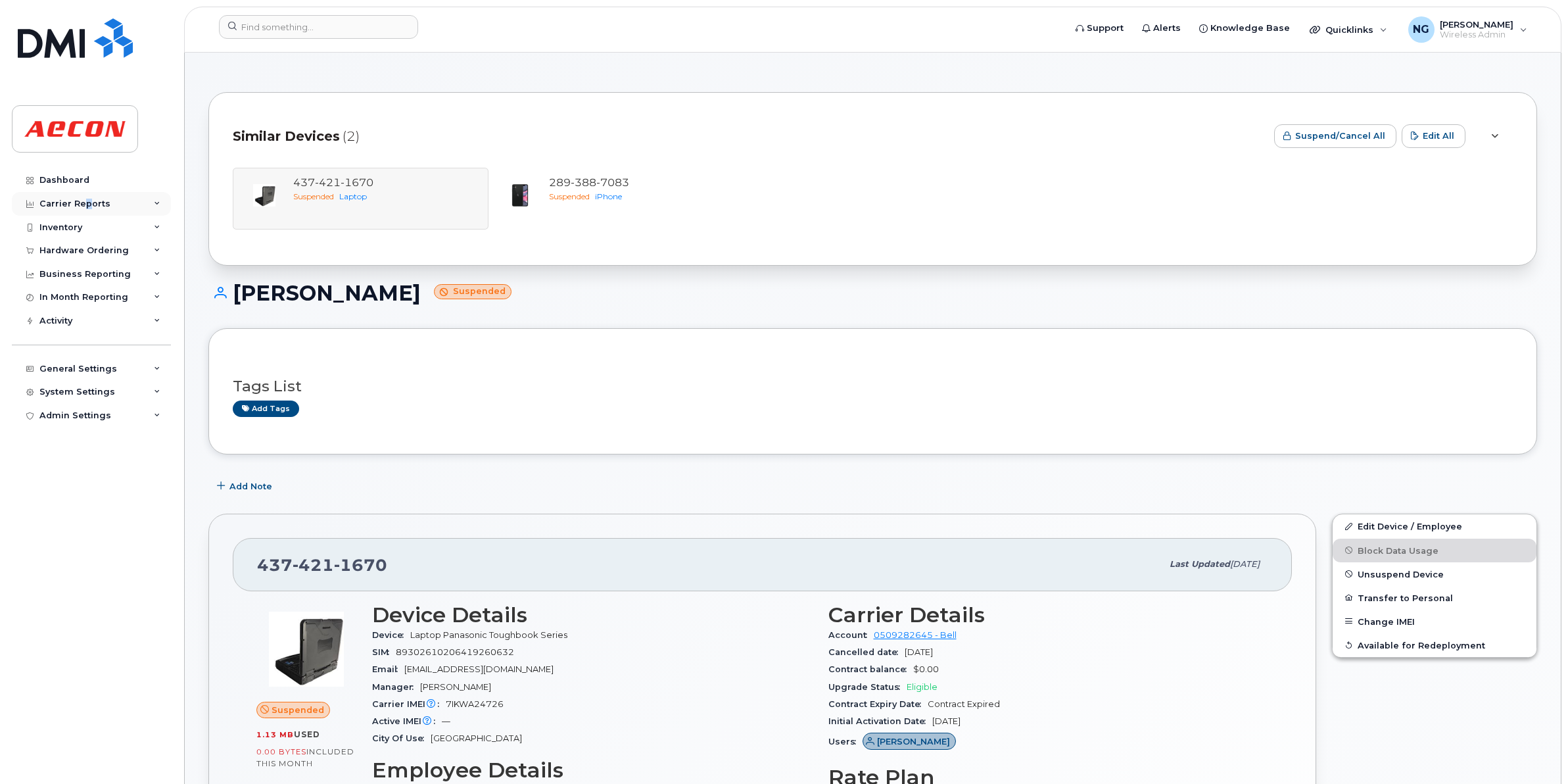
click at [87, 202] on div "Carrier Reports" at bounding box center [75, 204] width 71 height 11
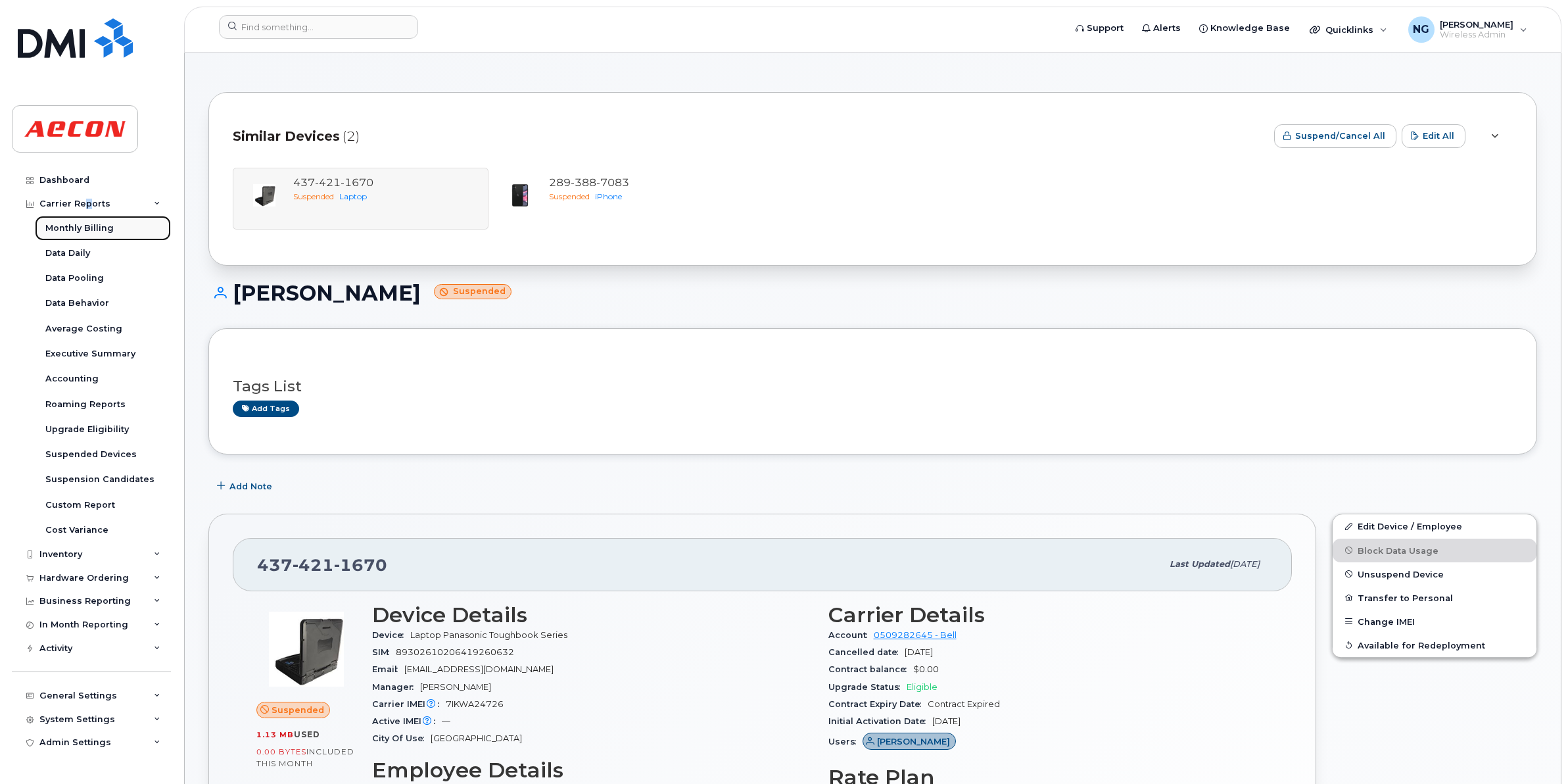
drag, startPoint x: 87, startPoint y: 202, endPoint x: 99, endPoint y: 231, distance: 31.4
click at [76, 226] on div "Monthly Billing" at bounding box center [80, 228] width 68 height 12
click at [96, 224] on div "Monthly Billing" at bounding box center [80, 228] width 68 height 12
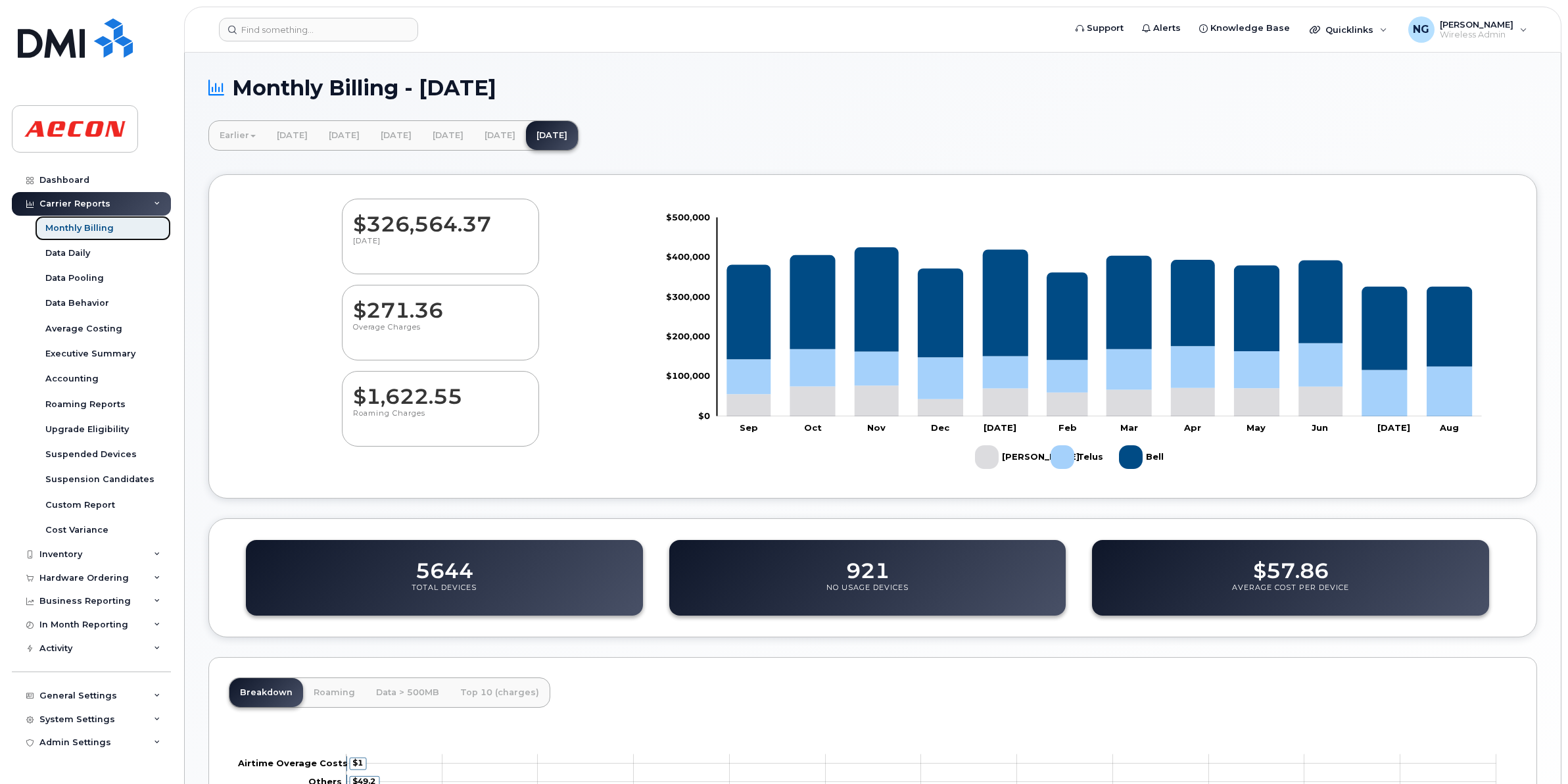
click at [115, 221] on link "Monthly Billing" at bounding box center [103, 228] width 136 height 25
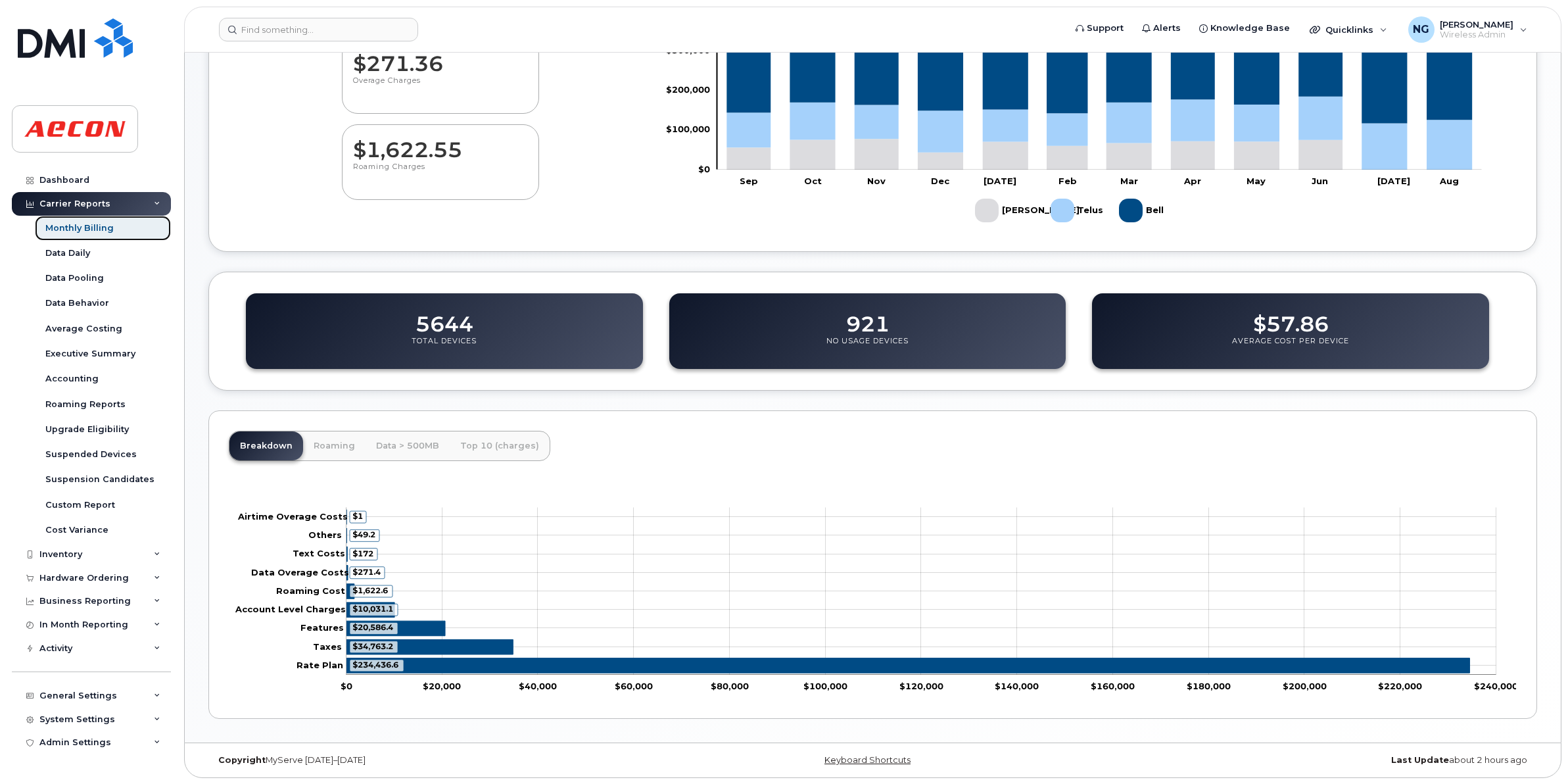
scroll to position [249, 0]
click at [159, 205] on icon at bounding box center [157, 204] width 7 height 7
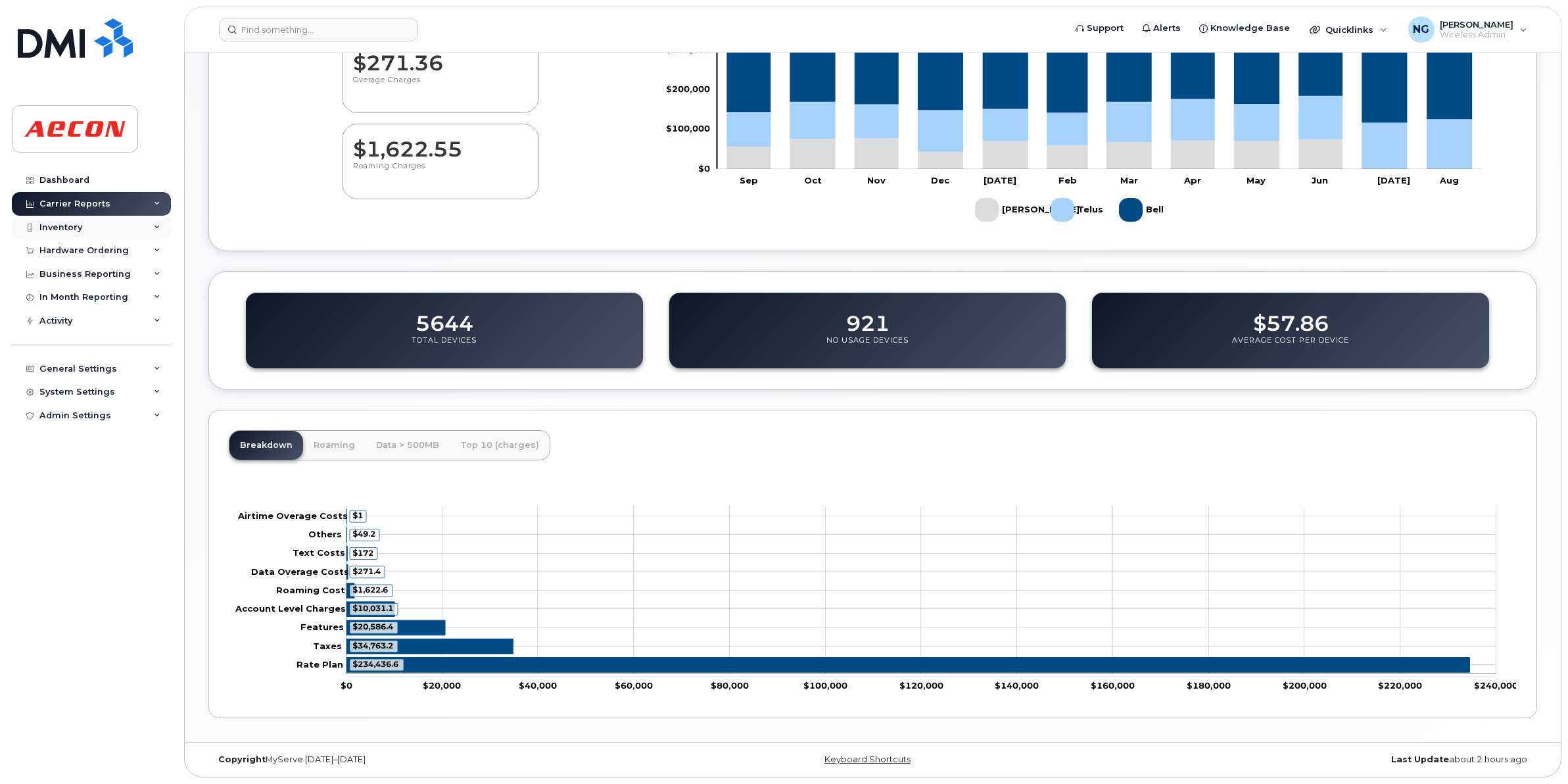
click at [84, 224] on div "Inventory" at bounding box center [91, 228] width 159 height 24
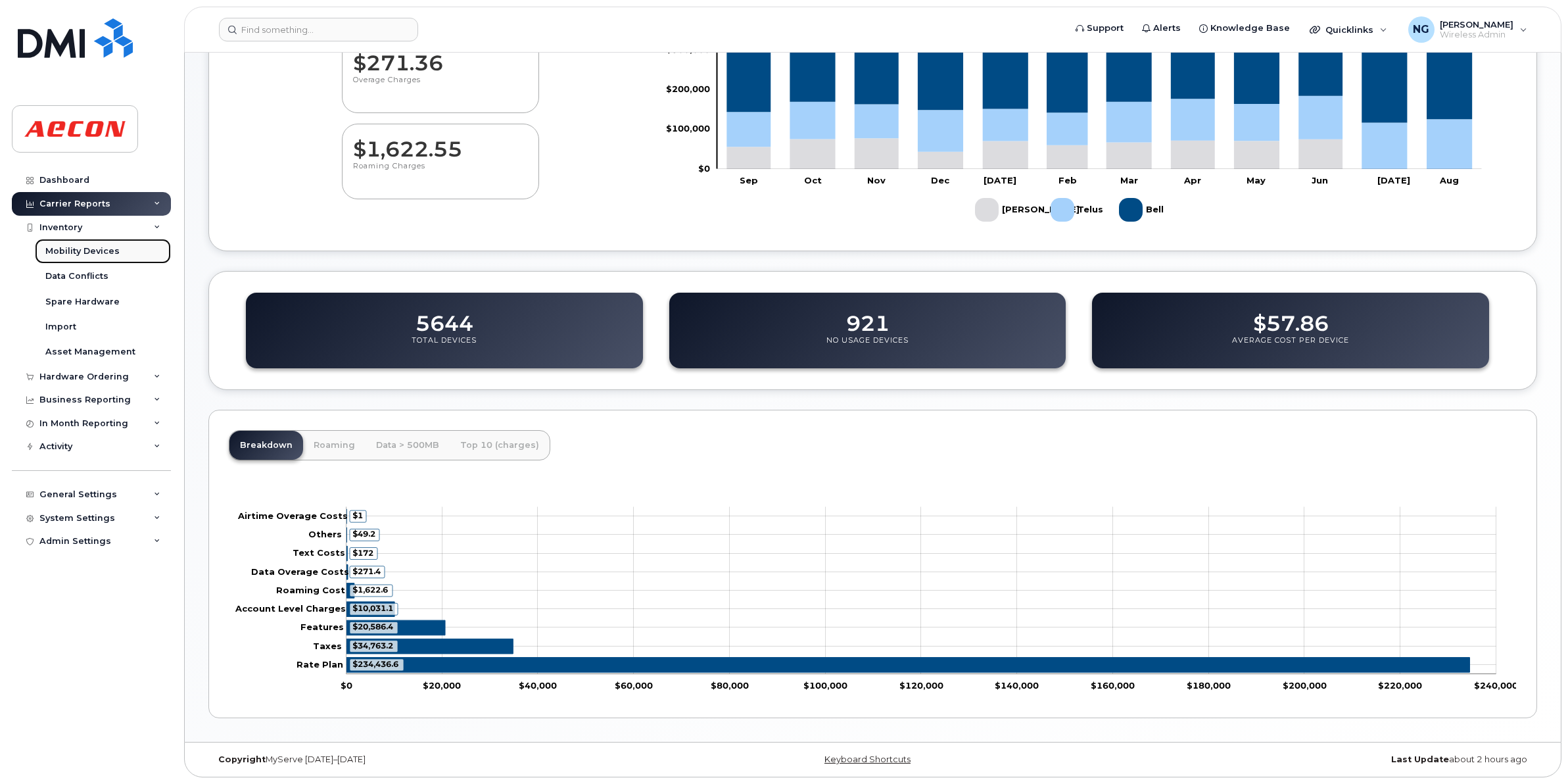
click at [81, 253] on div "Mobility Devices" at bounding box center [82, 251] width 74 height 12
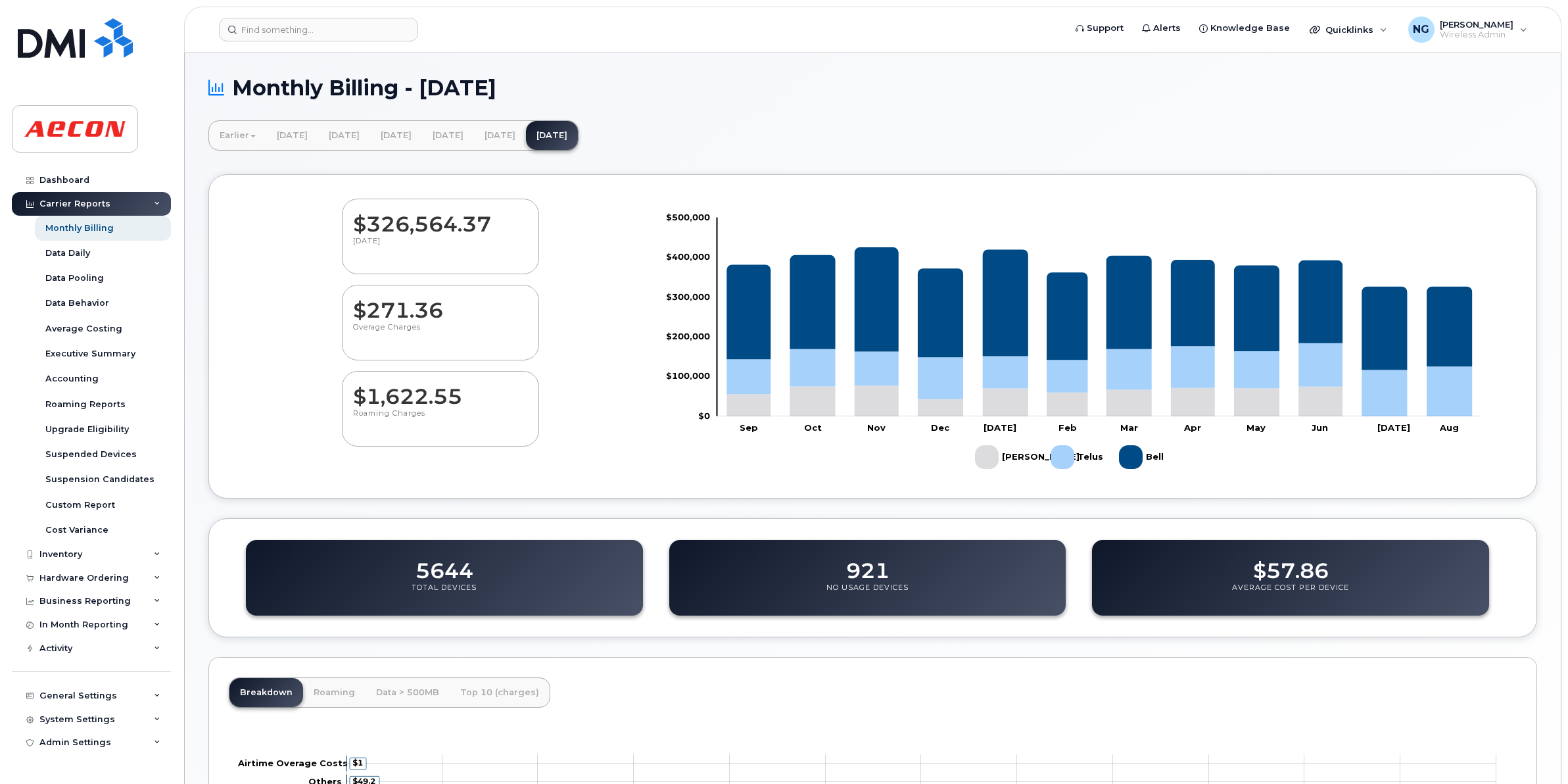
click at [68, 206] on div "Carrier Reports" at bounding box center [75, 204] width 71 height 11
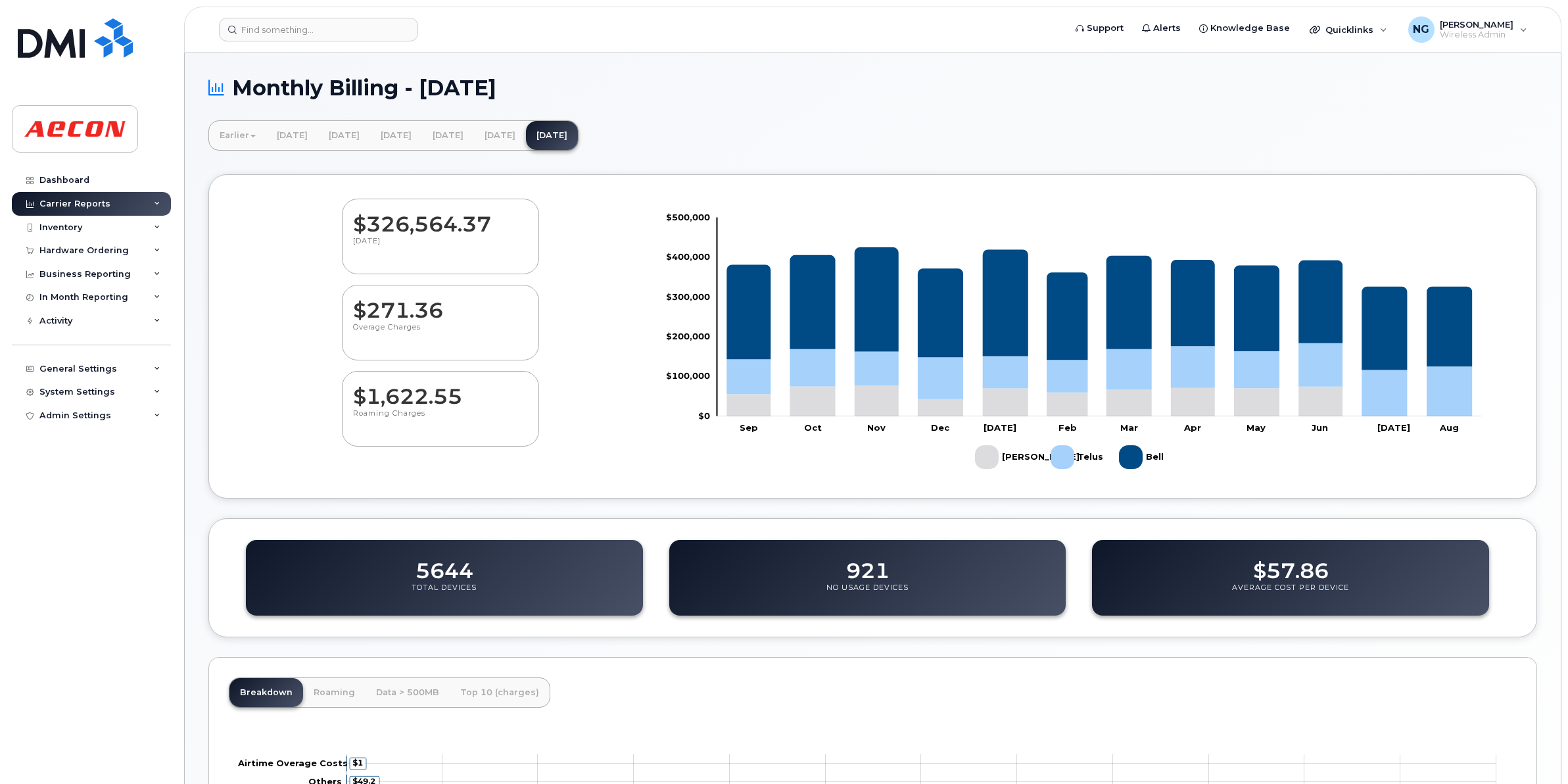
click at [151, 202] on div "Carrier Reports" at bounding box center [91, 204] width 159 height 24
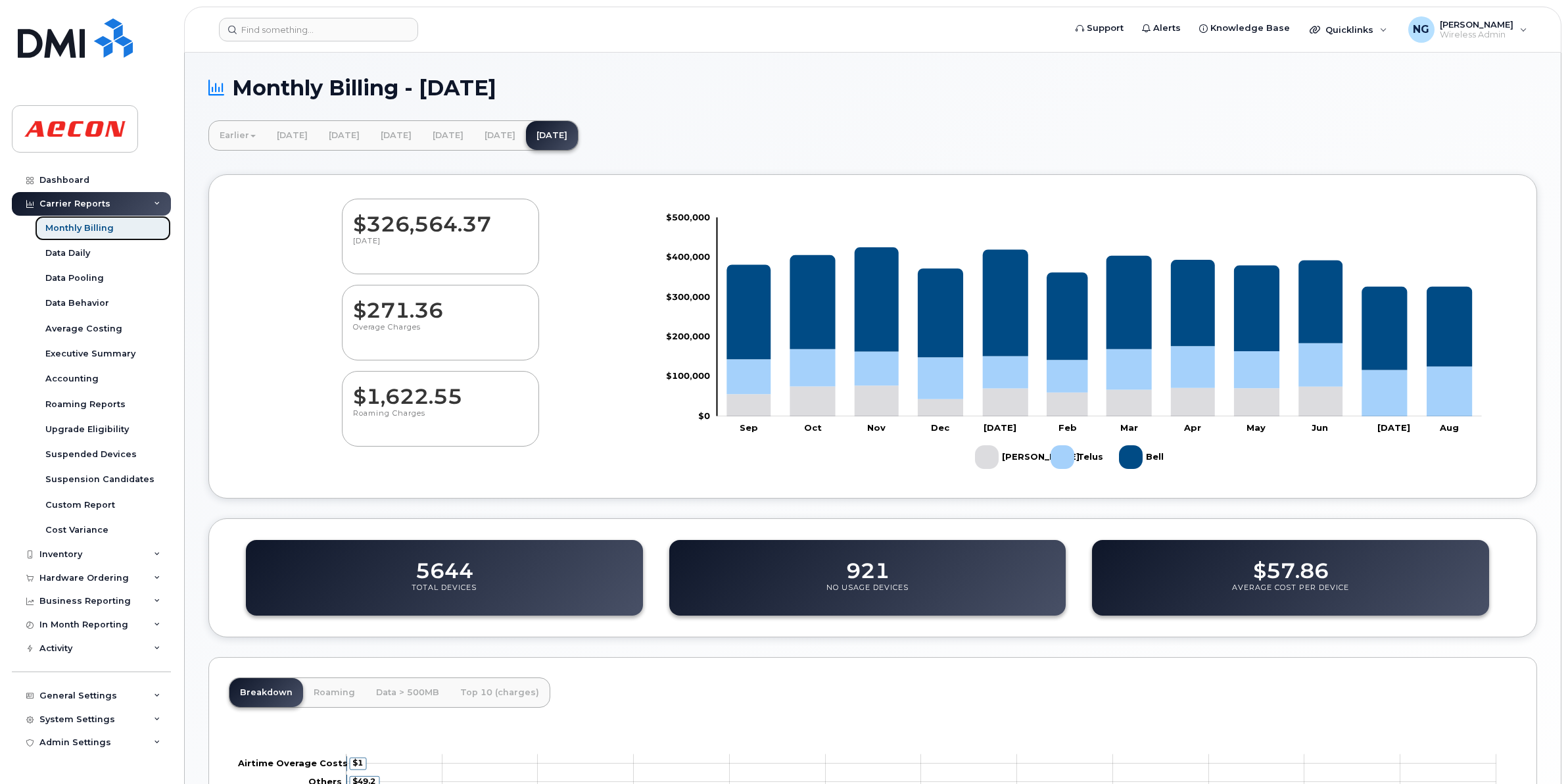
click at [96, 228] on div "Monthly Billing" at bounding box center [80, 228] width 68 height 12
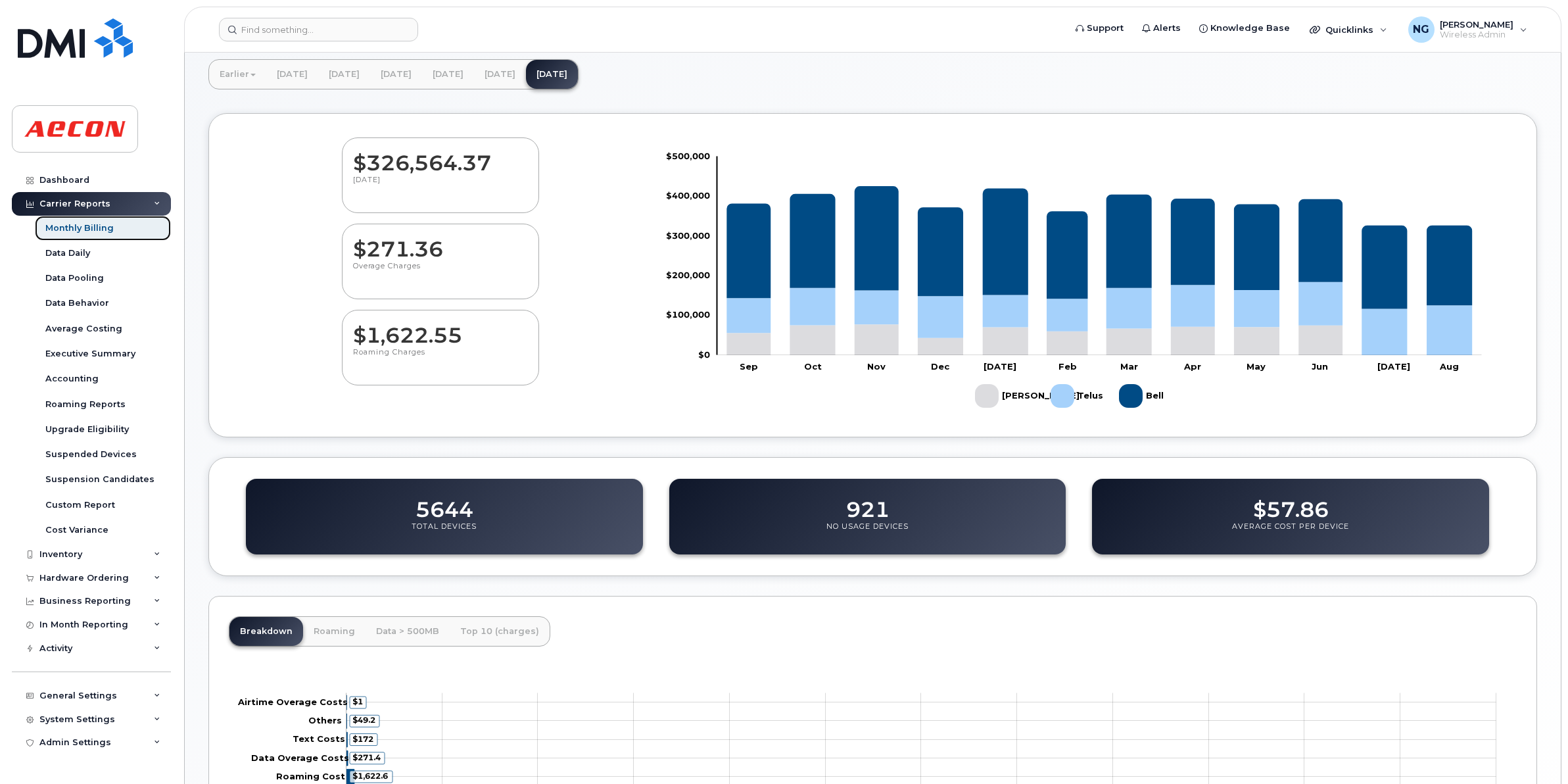
scroll to position [249, 0]
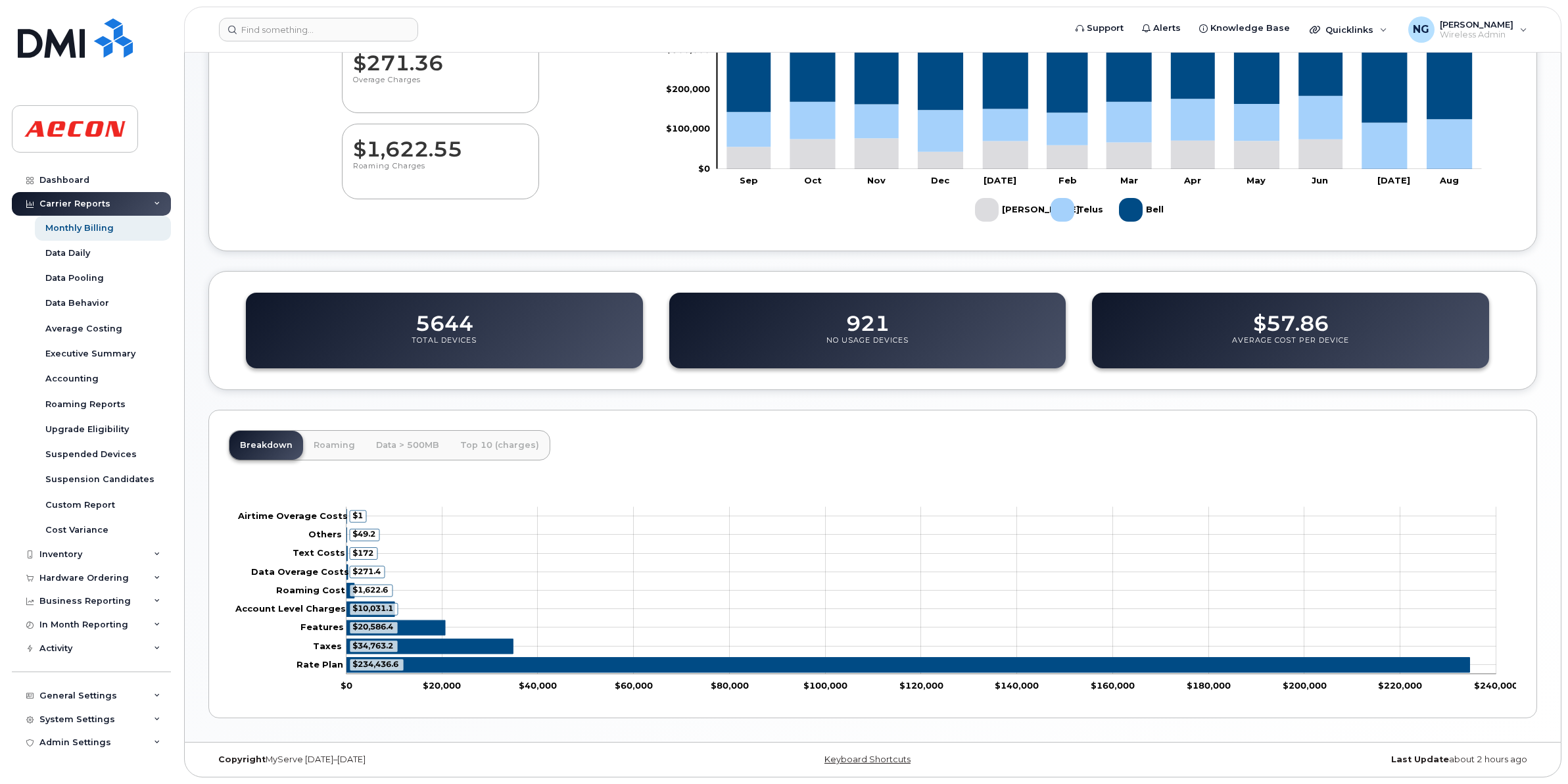
click at [104, 201] on div "Carrier Reports" at bounding box center [75, 204] width 71 height 11
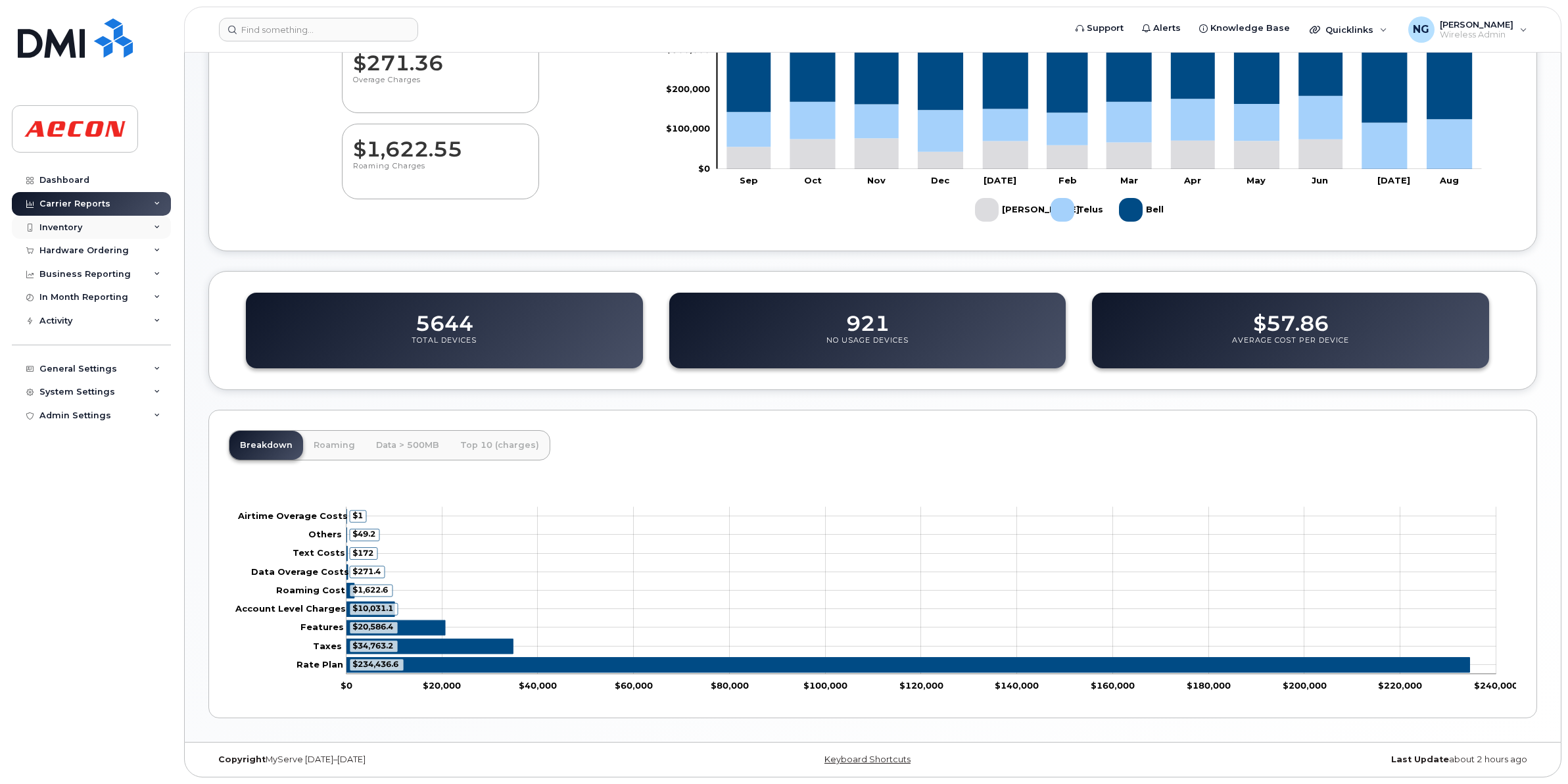
click at [89, 228] on div "Inventory" at bounding box center [91, 228] width 159 height 24
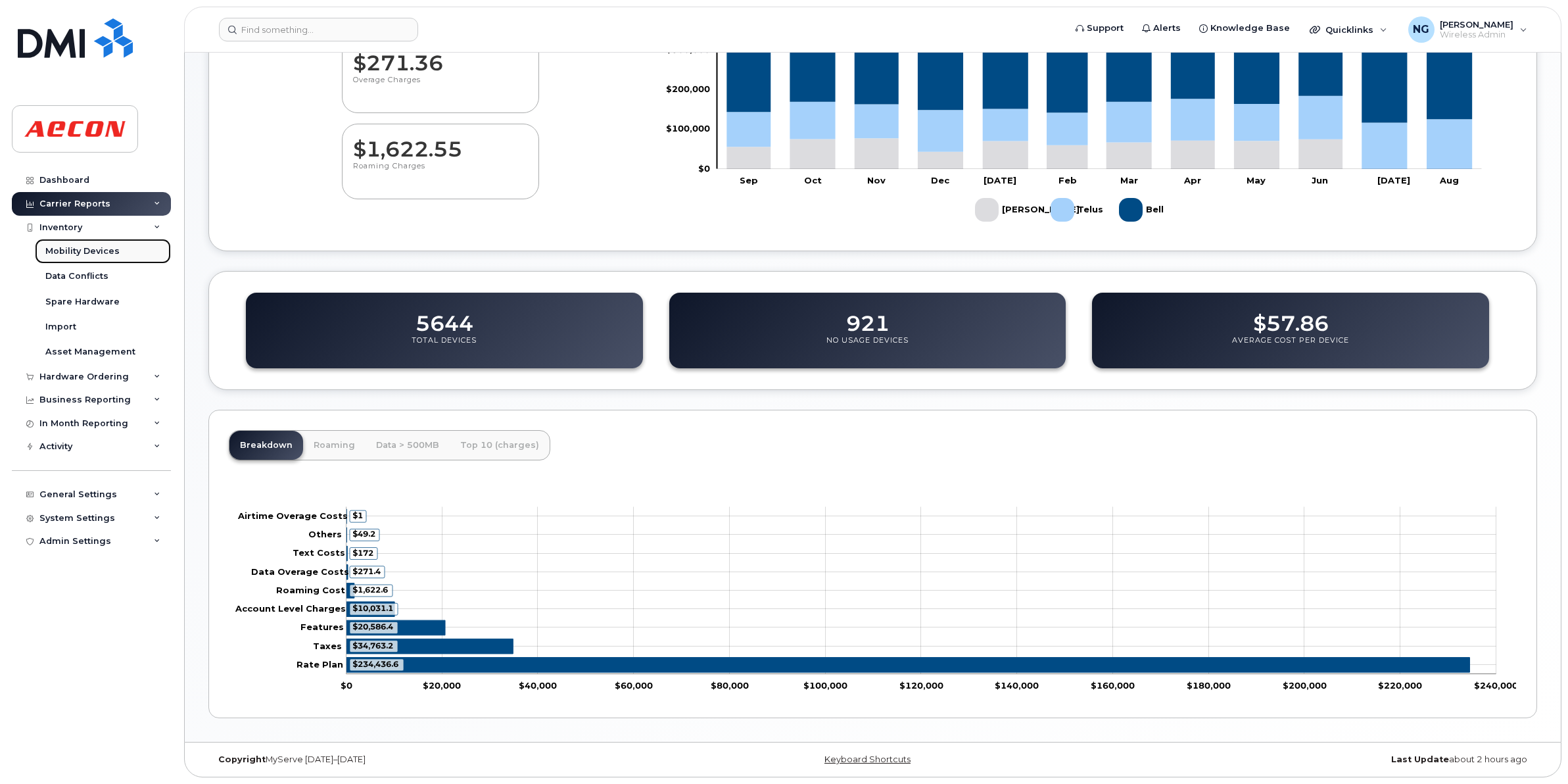
click at [89, 252] on div "Mobility Devices" at bounding box center [82, 251] width 74 height 12
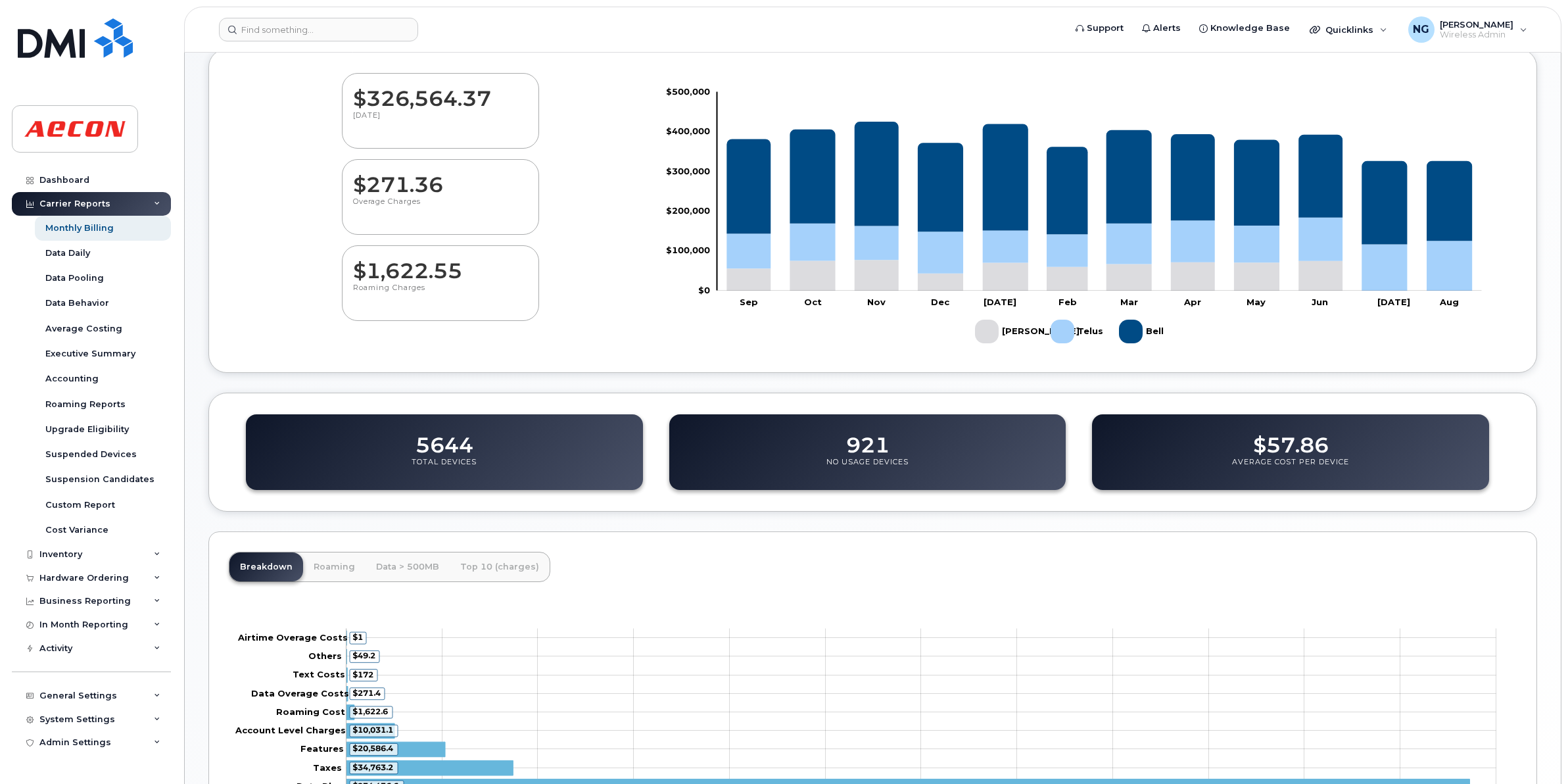
scroll to position [249, 0]
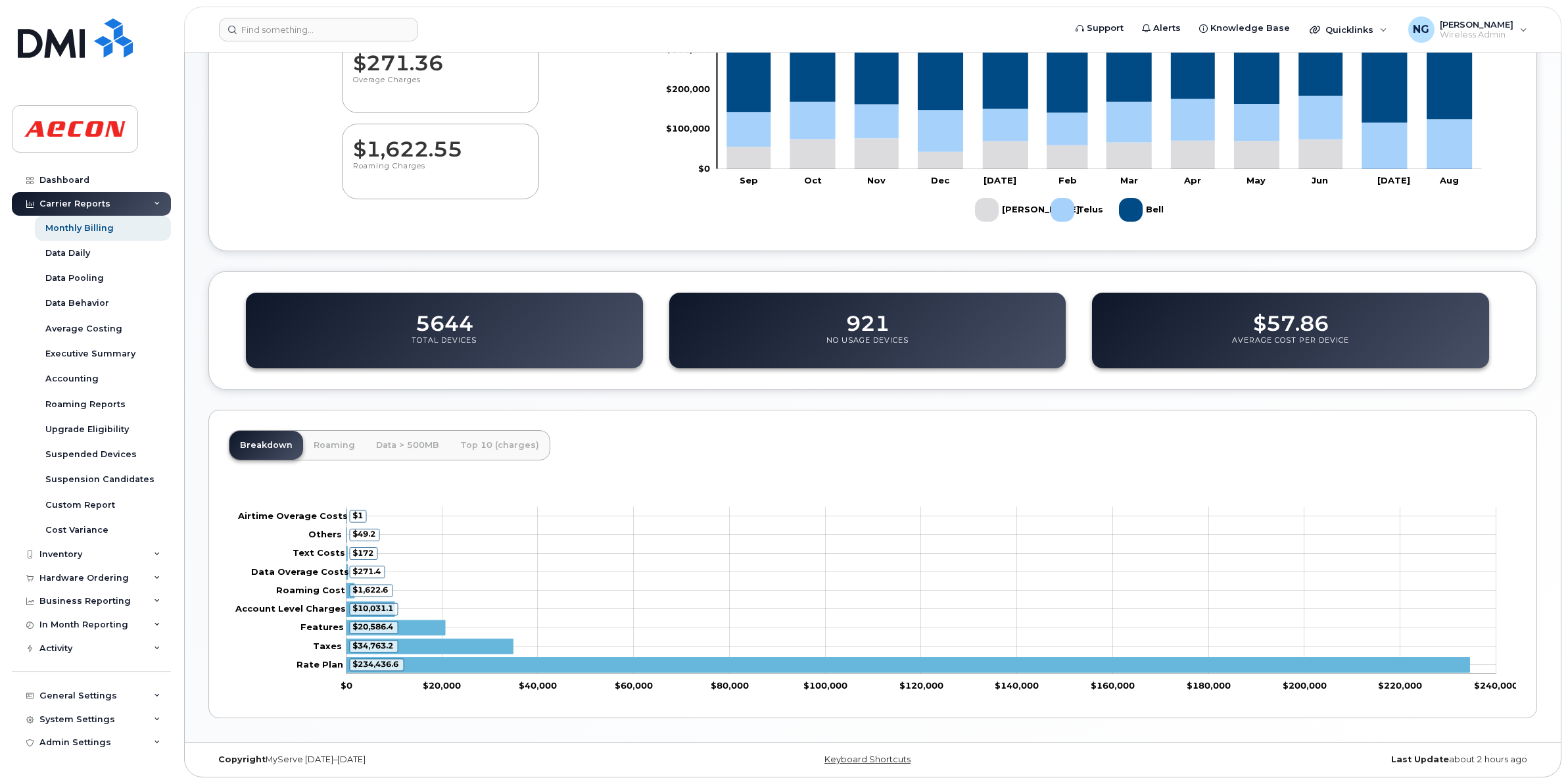
click at [160, 202] on icon at bounding box center [157, 204] width 7 height 7
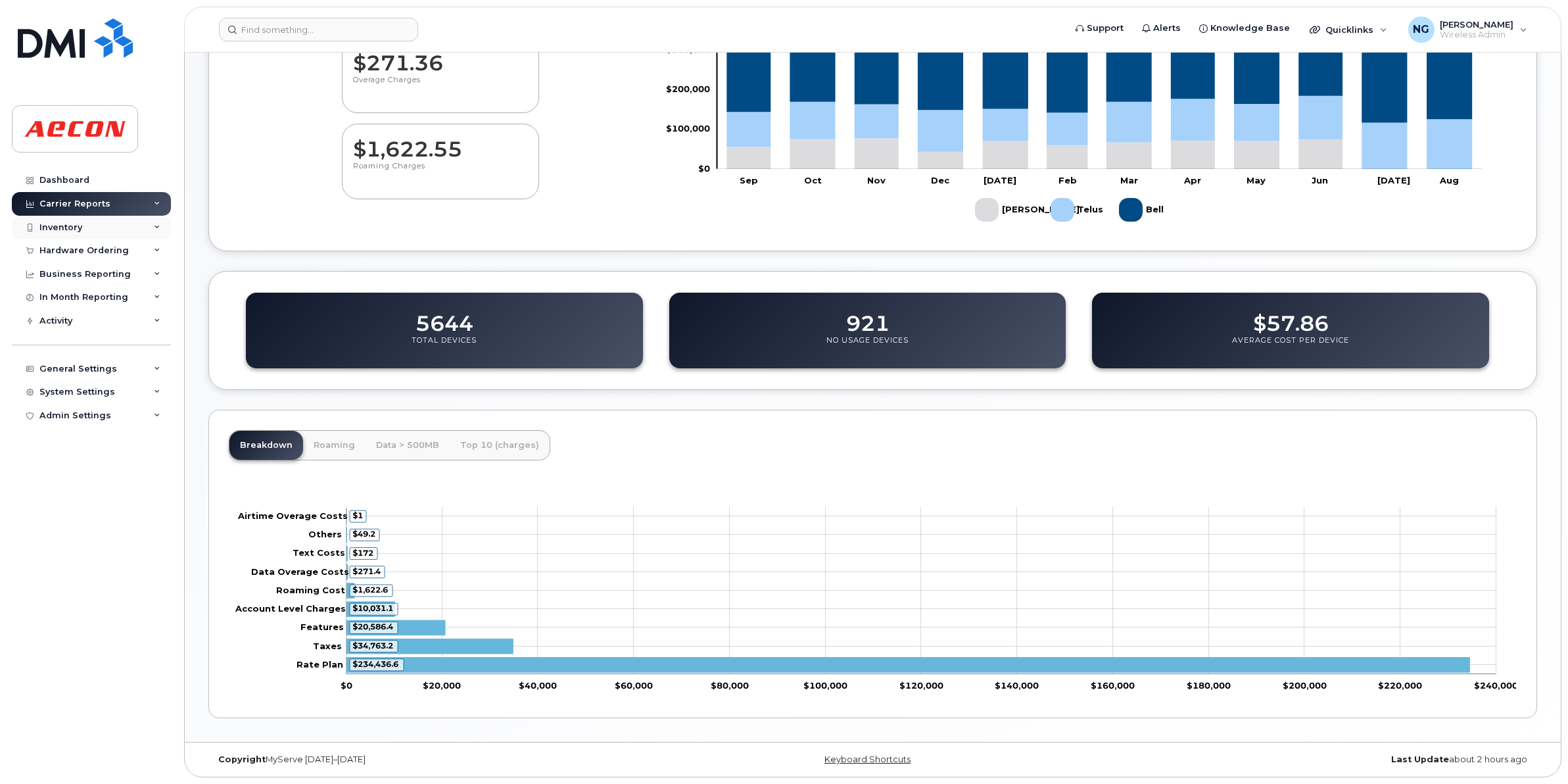
click at [84, 228] on div "Inventory" at bounding box center [91, 228] width 159 height 24
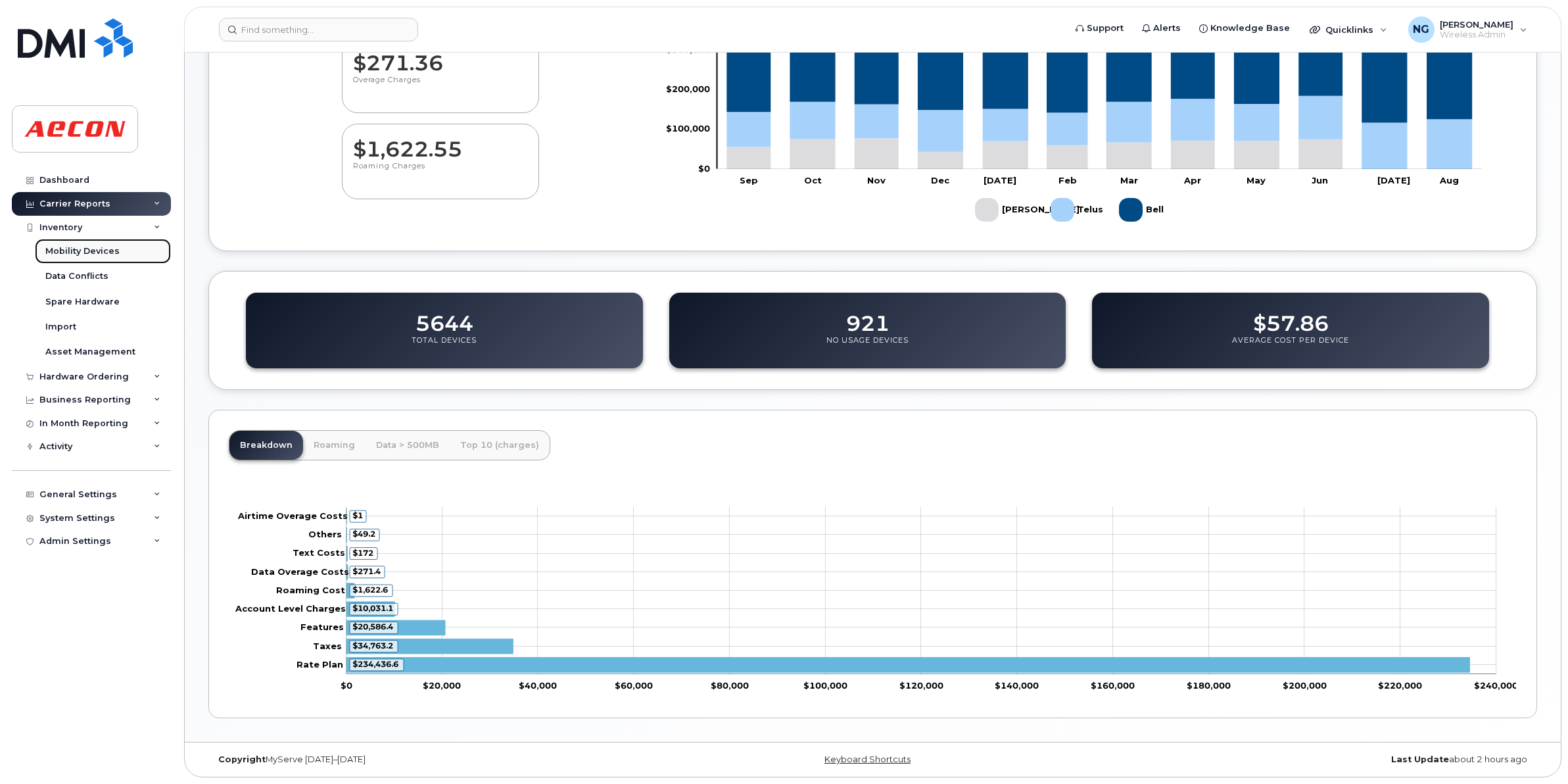
click at [93, 254] on div "Mobility Devices" at bounding box center [82, 251] width 74 height 12
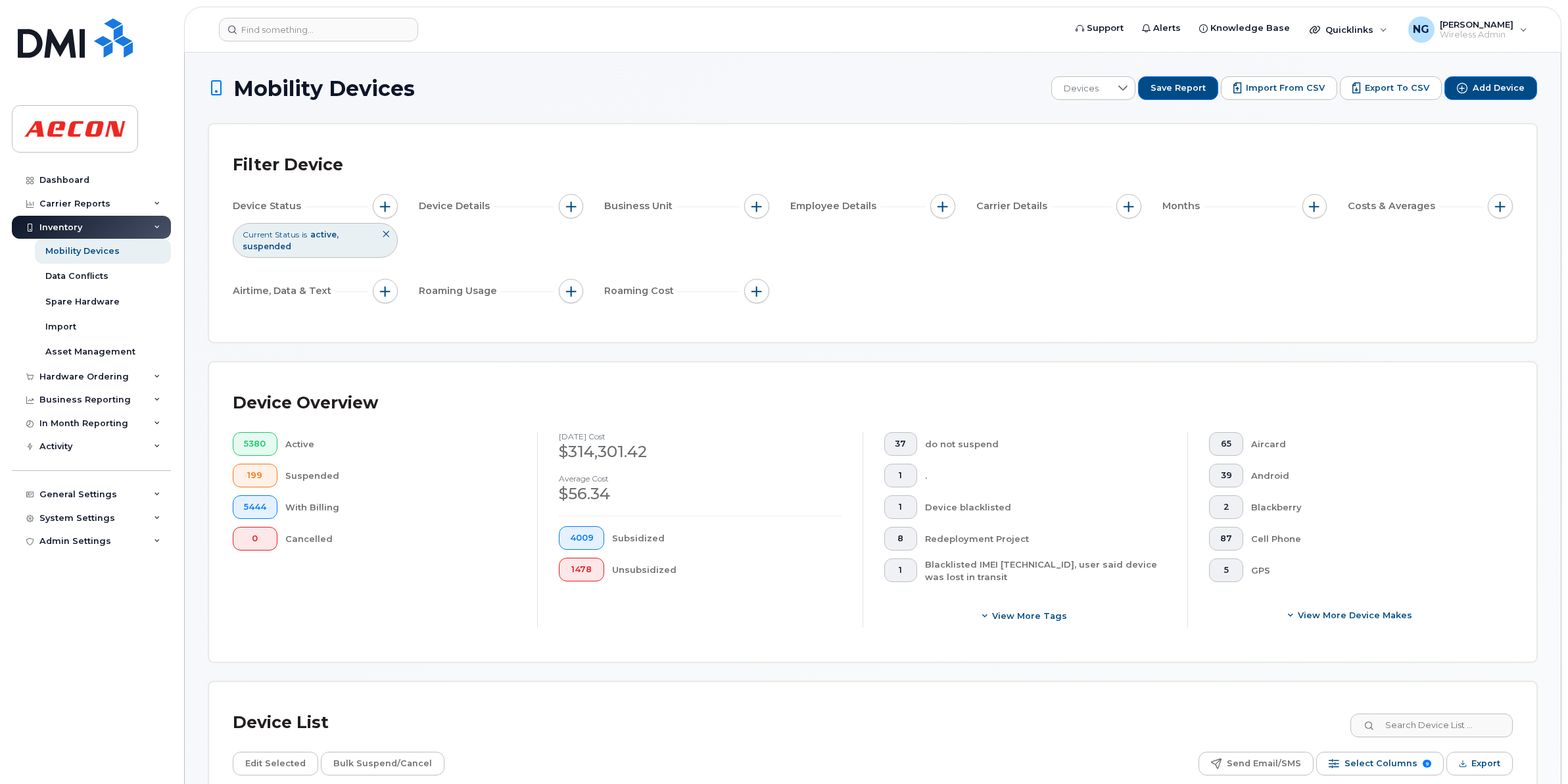
click at [333, 245] on div "Current Status is active suspended" at bounding box center [315, 240] width 165 height 34
click at [319, 232] on span "active" at bounding box center [324, 234] width 28 height 10
click at [264, 248] on span "suspended" at bounding box center [267, 246] width 49 height 10
drag, startPoint x: 264, startPoint y: 248, endPoint x: 382, endPoint y: 234, distance: 118.8
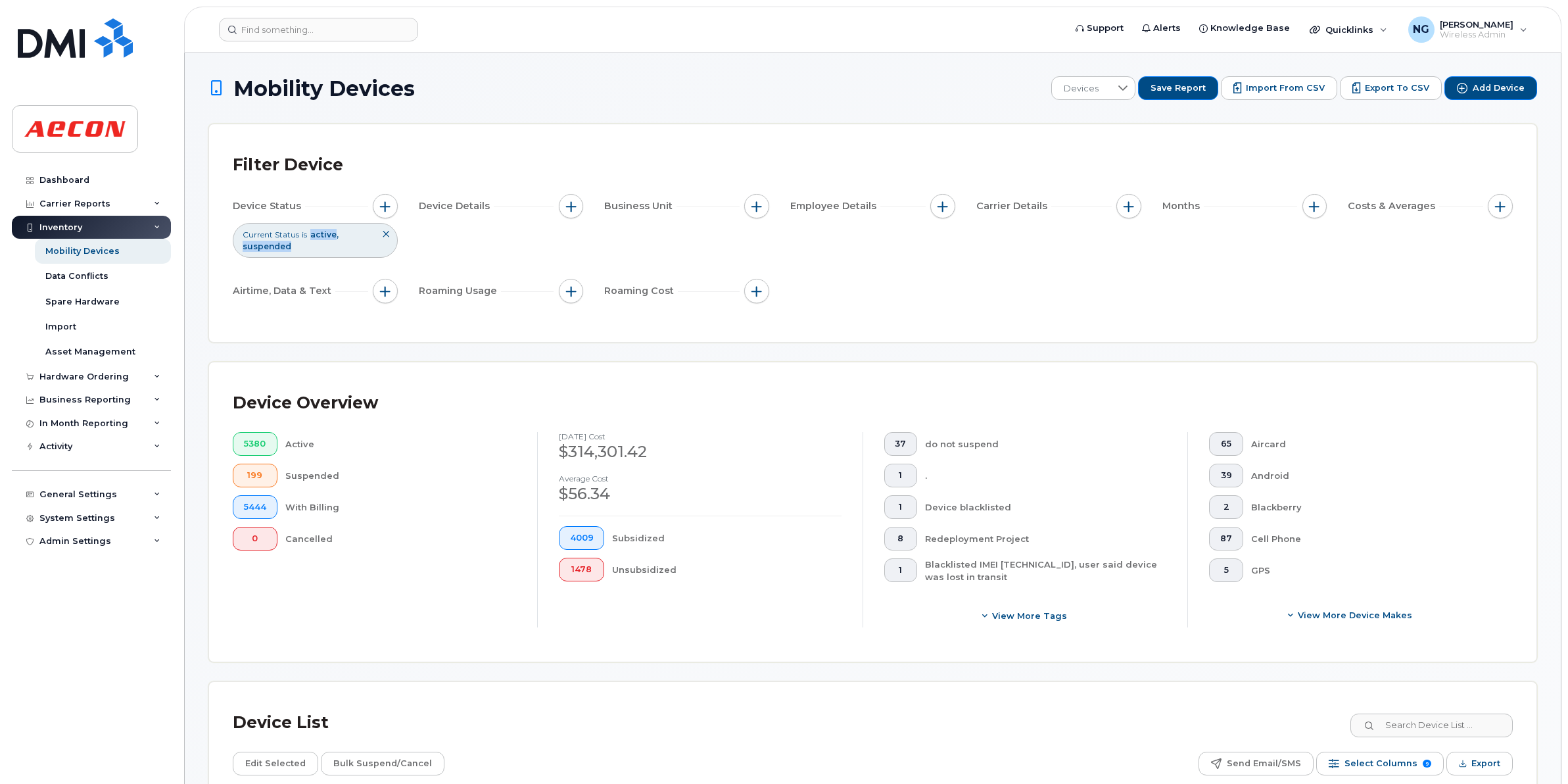
click at [382, 234] on icon at bounding box center [386, 234] width 8 height 8
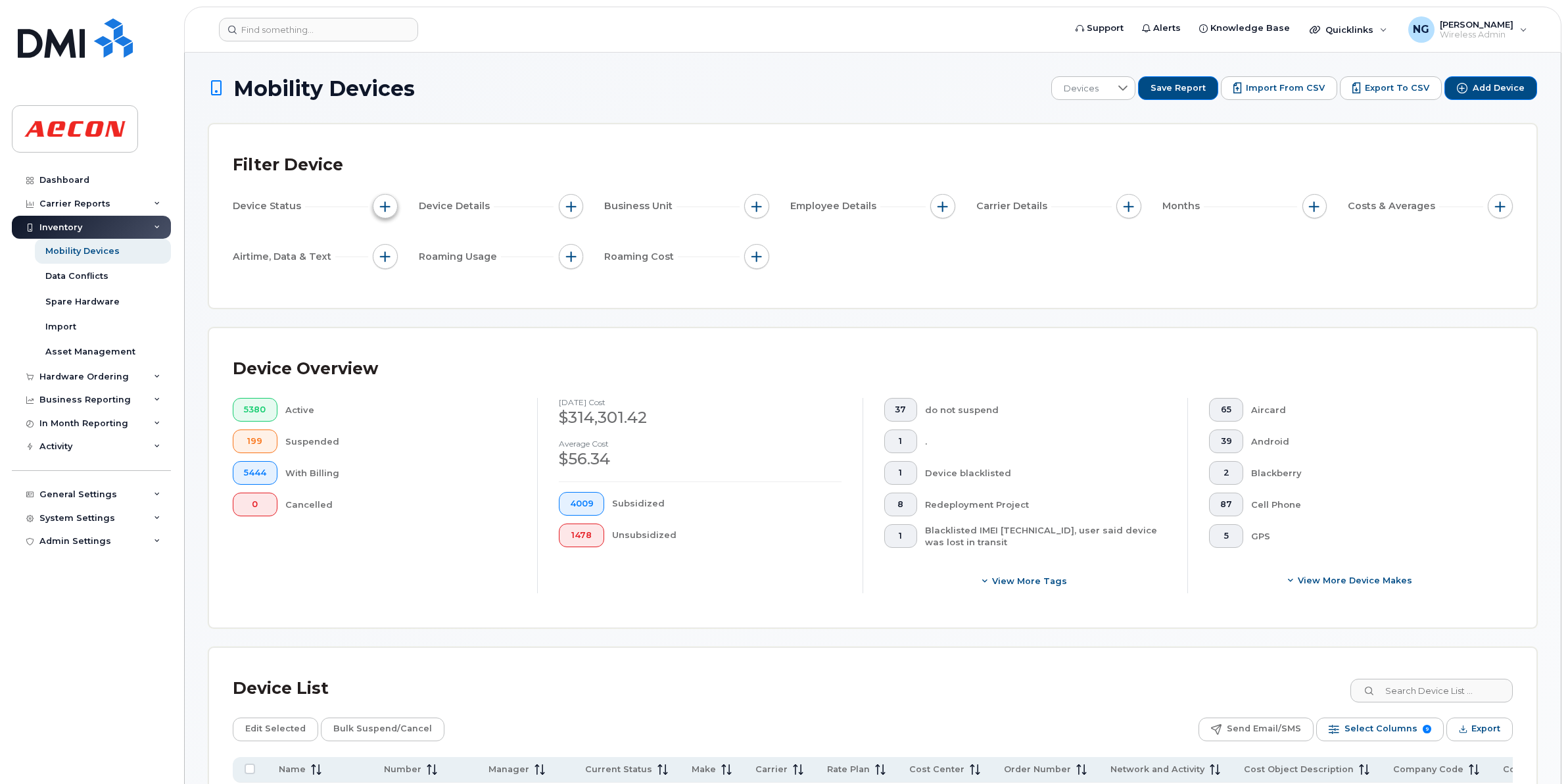
click at [386, 208] on span "button" at bounding box center [385, 207] width 11 height 11
click at [386, 244] on input "Current Status" at bounding box center [388, 247] width 11 height 11
checkbox input "true"
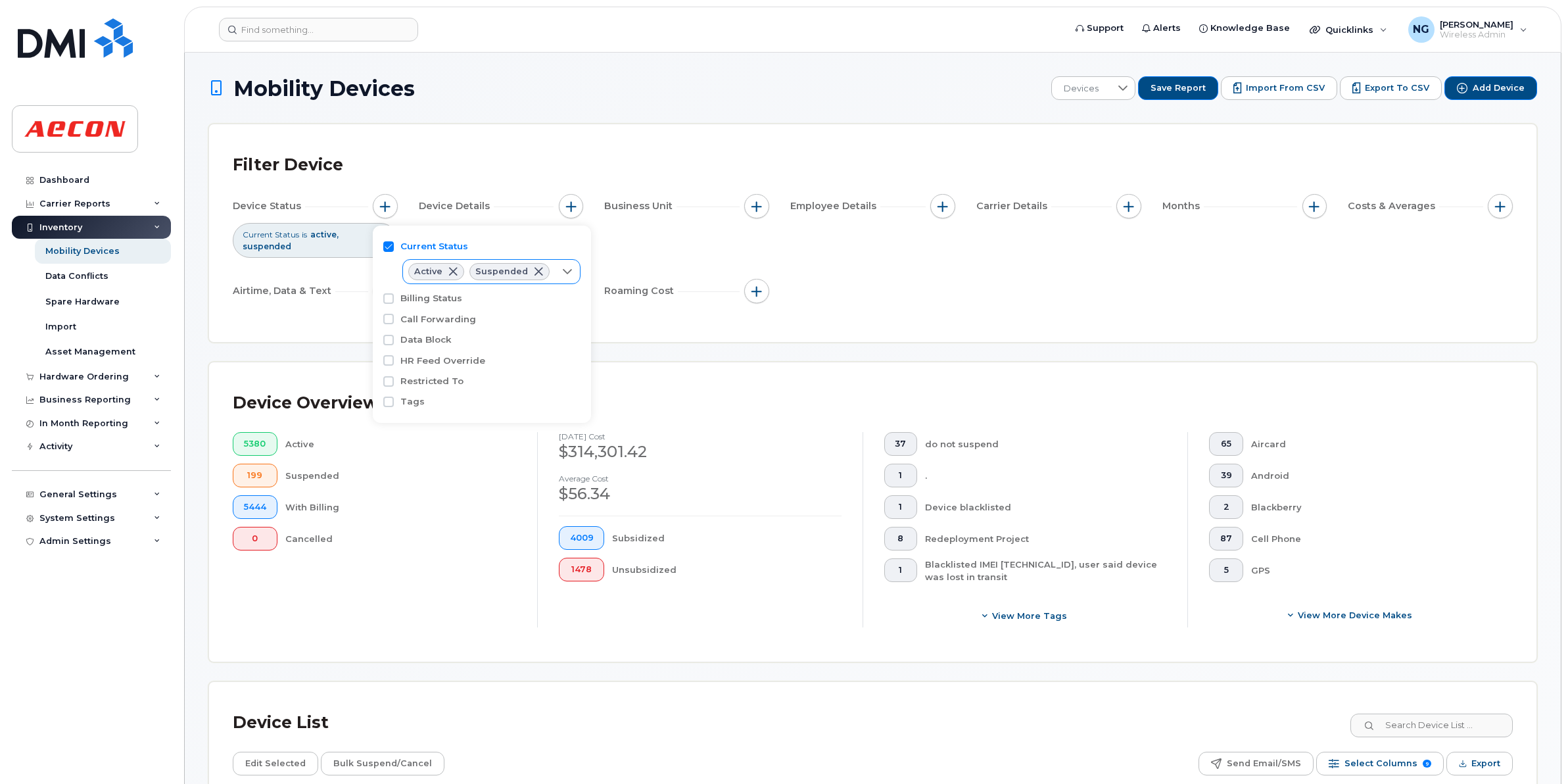
click at [570, 277] on div at bounding box center [567, 272] width 25 height 24
click at [457, 343] on span "Cancelled" at bounding box center [450, 346] width 44 height 13
checkbox input "true"
click at [440, 571] on div "5380 Active 199 Suspended 5444 With Billing 0 Cancelled" at bounding box center [374, 529] width 325 height 196
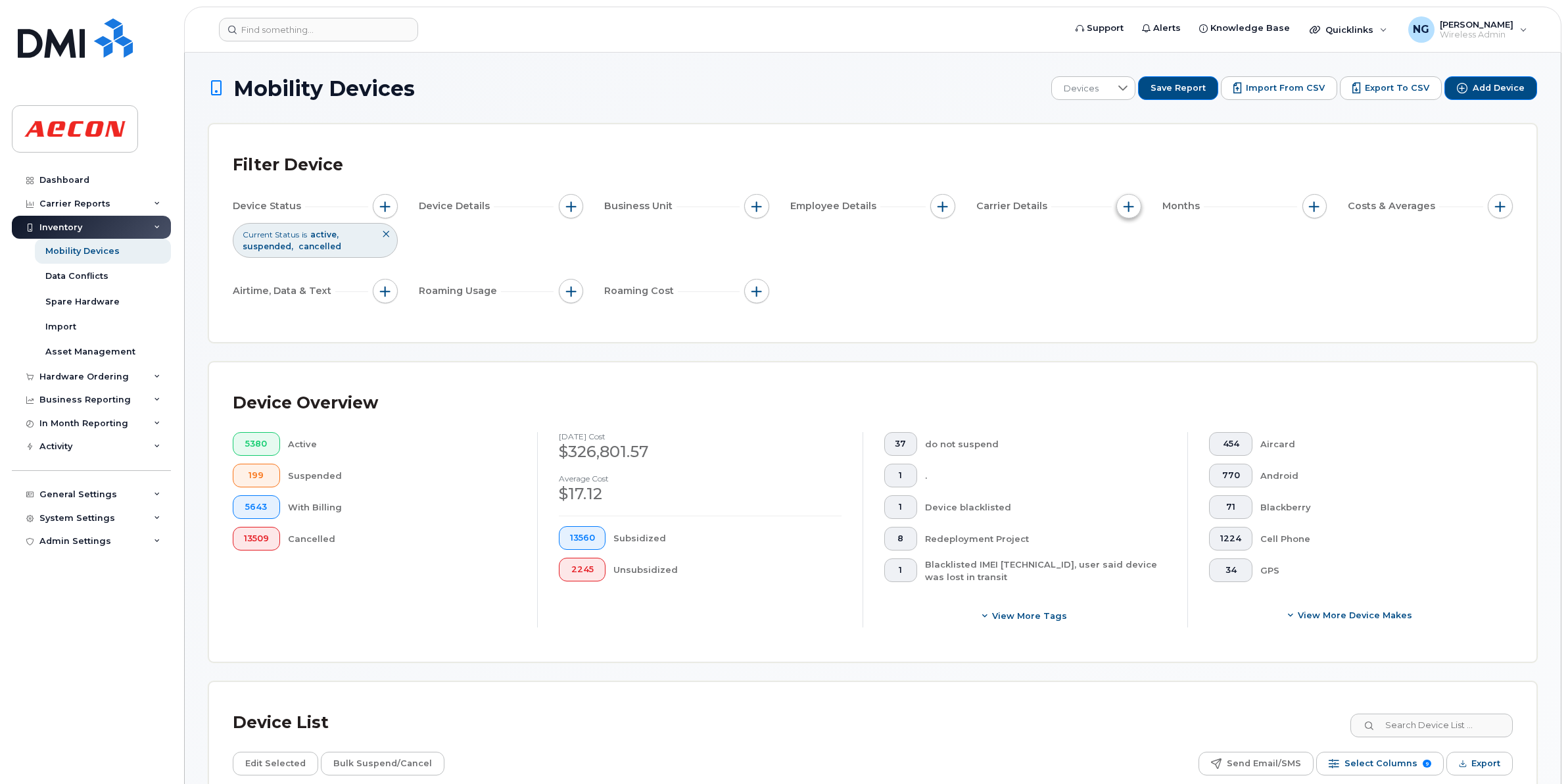
click at [1129, 207] on span "button" at bounding box center [1128, 207] width 11 height 11
click at [1130, 250] on input "Carrier" at bounding box center [1132, 247] width 11 height 11
checkbox input "true"
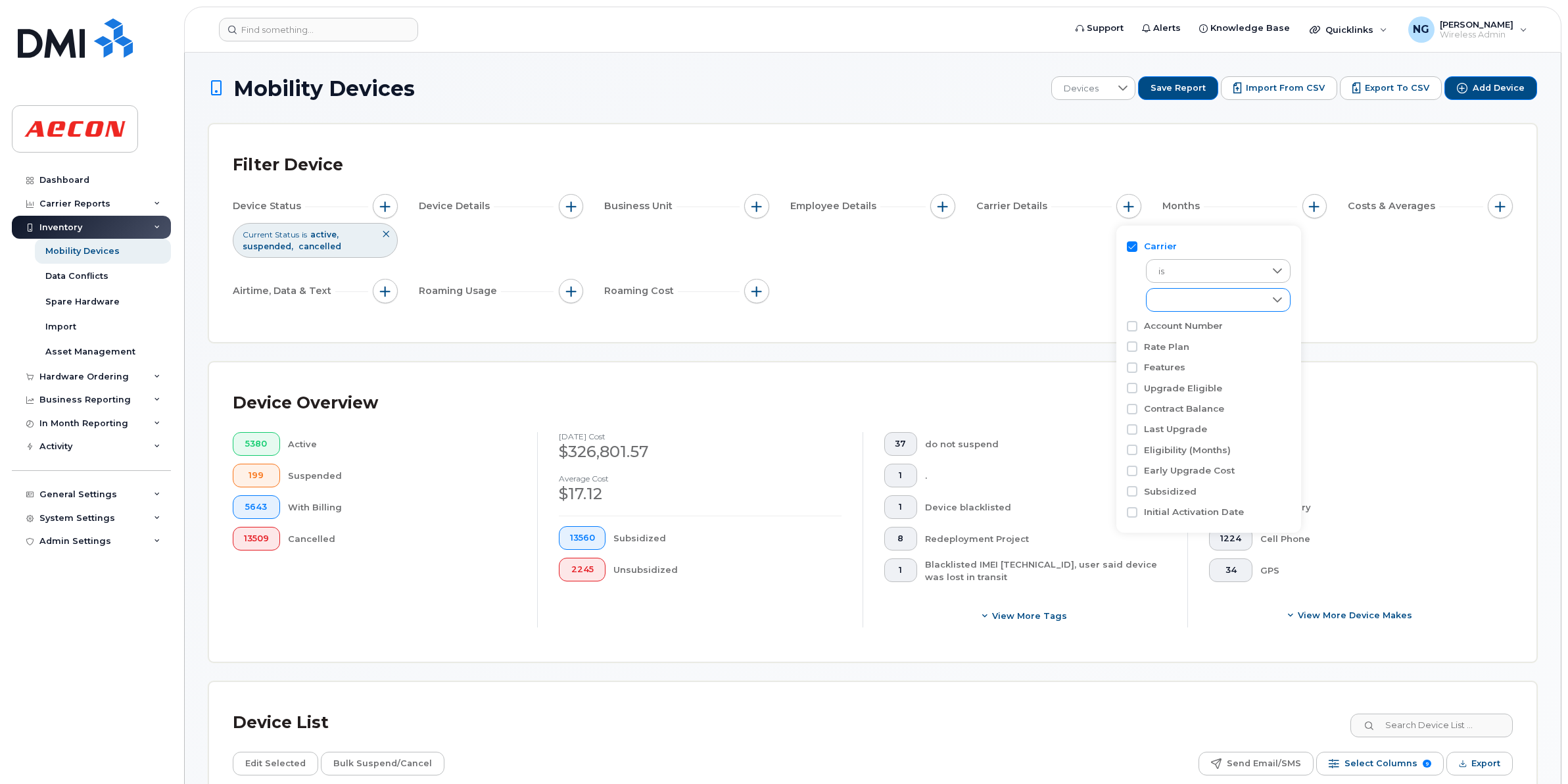
click at [1186, 298] on div "empty" at bounding box center [1205, 300] width 118 height 22
click at [1196, 363] on li "Bell" at bounding box center [1218, 356] width 145 height 23
checkbox input "true"
click at [1196, 376] on span "Bell Distribution" at bounding box center [1205, 379] width 68 height 13
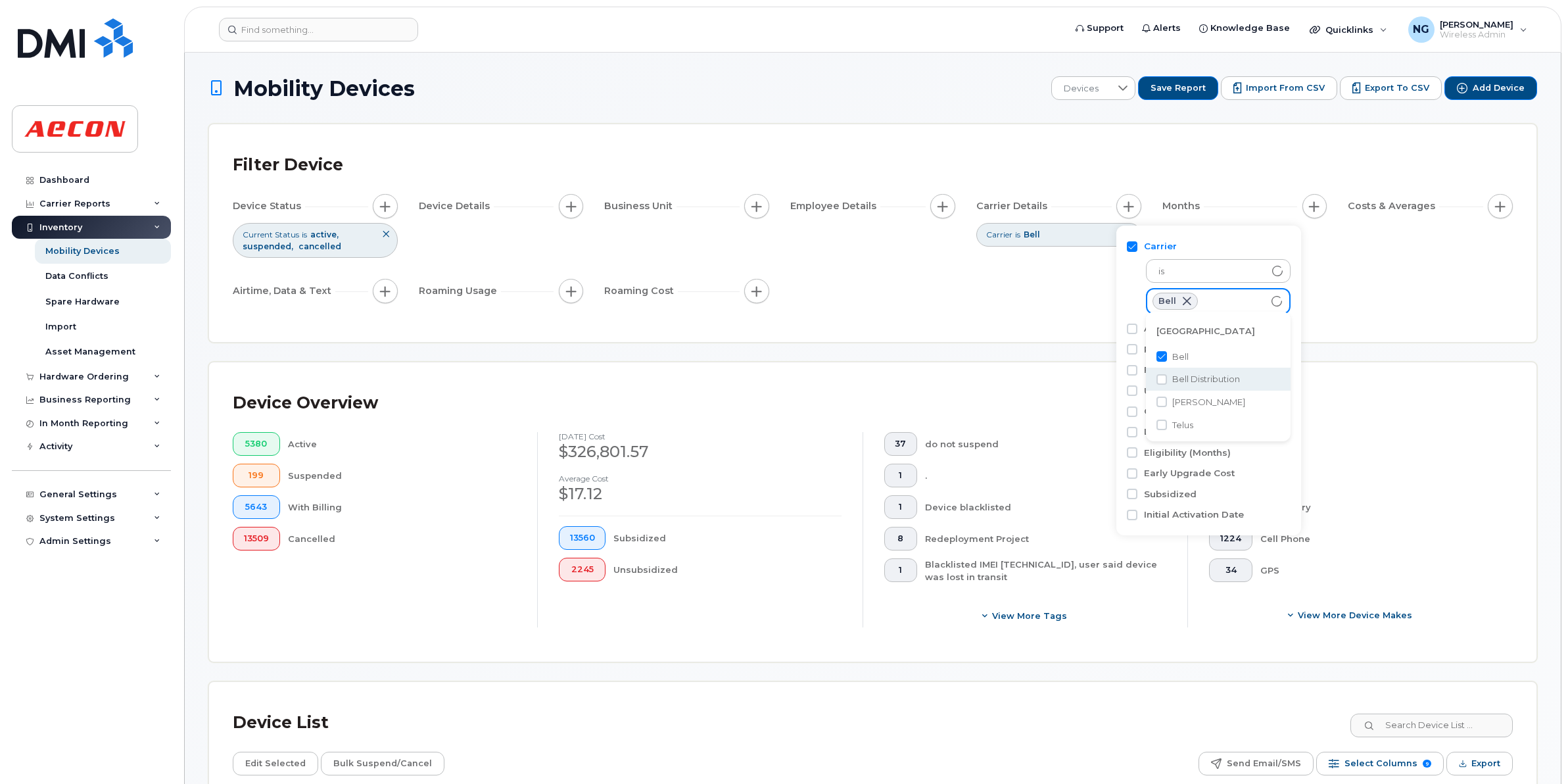
checkbox input "true"
click at [1191, 404] on span "[PERSON_NAME]" at bounding box center [1208, 402] width 73 height 13
click at [1191, 411] on li "[PERSON_NAME]" at bounding box center [1218, 402] width 145 height 23
click at [1187, 405] on span "[PERSON_NAME]" at bounding box center [1208, 402] width 73 height 13
checkbox input "true"
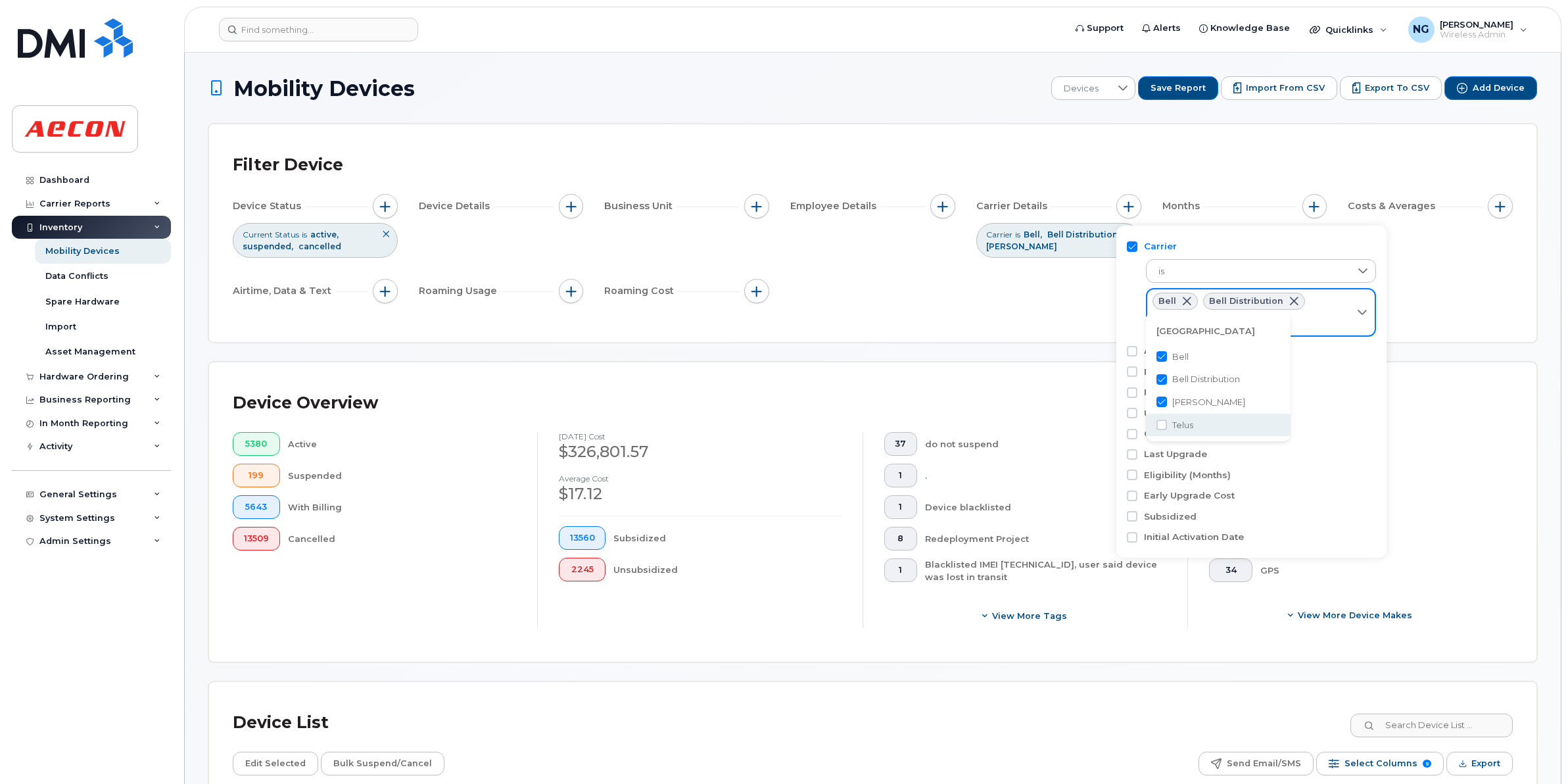
click at [1184, 421] on span "Telus" at bounding box center [1182, 425] width 21 height 13
checkbox input "true"
click at [1493, 477] on div "454 Aircard 770 Android 71 Blackberry 1224 Cell Phone 34 GPS View More Device M…" at bounding box center [1350, 529] width 325 height 196
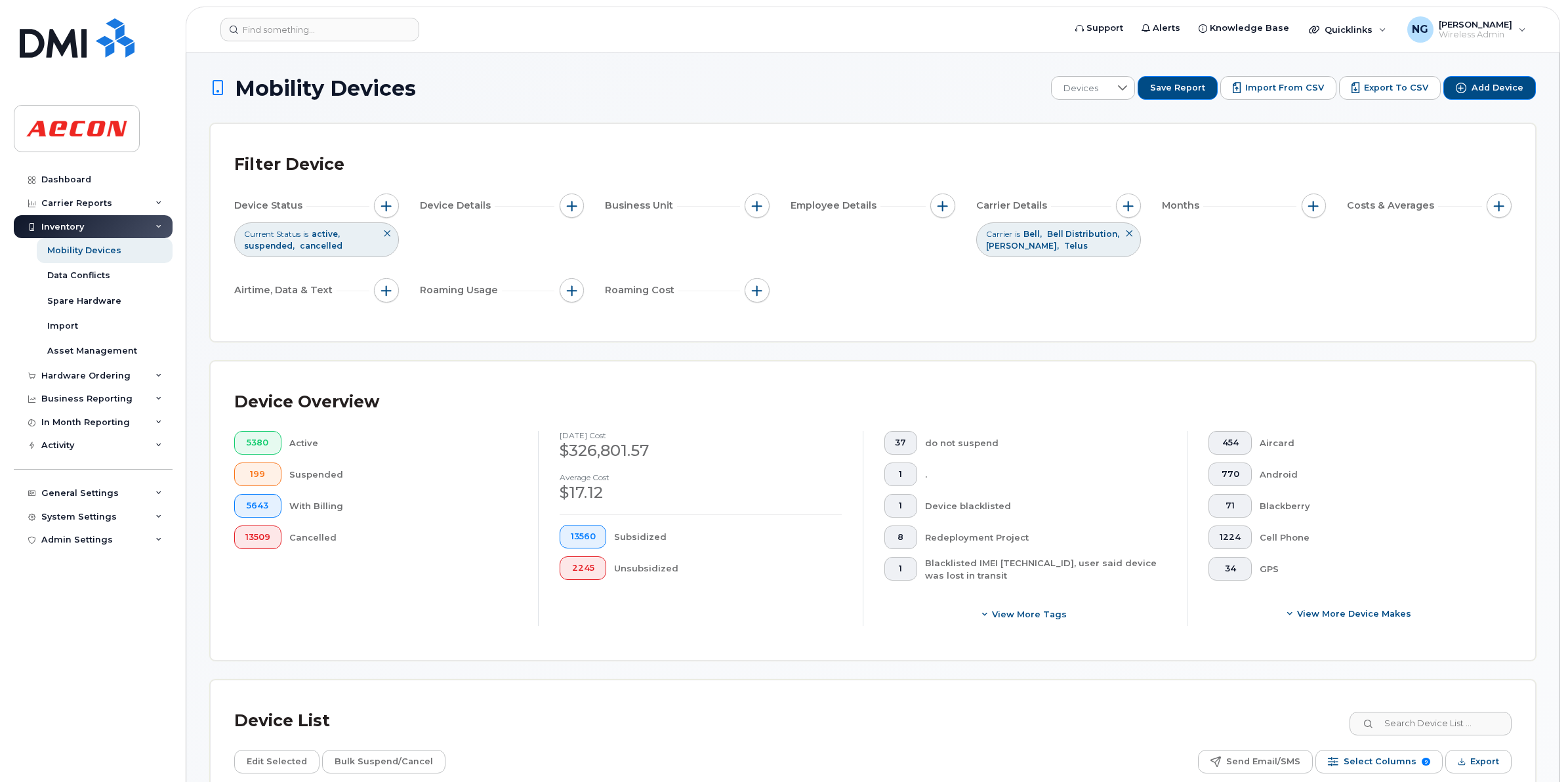
scroll to position [246, 0]
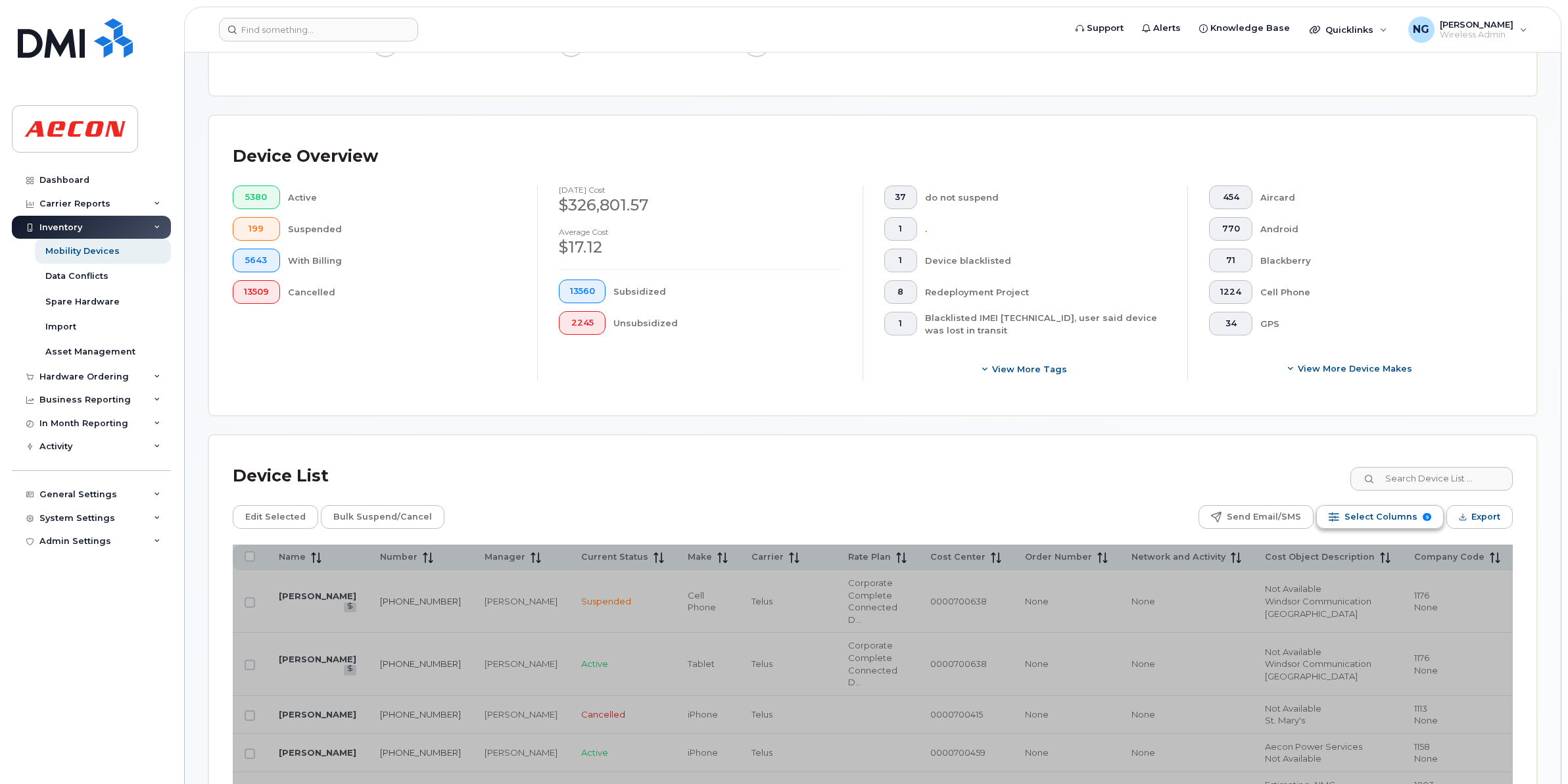
click at [1398, 521] on span "Select Columns" at bounding box center [1380, 517] width 73 height 20
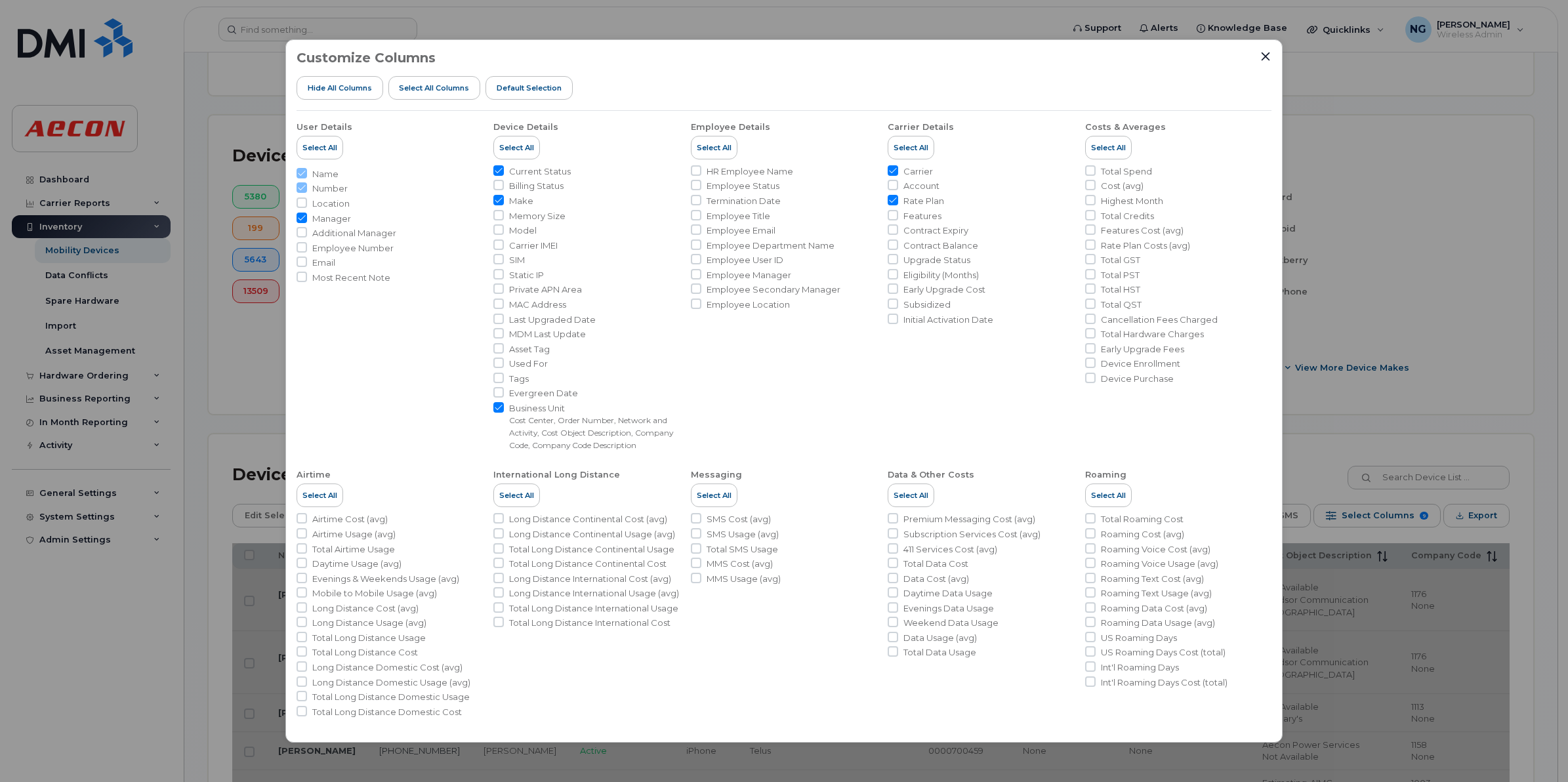
drag, startPoint x: 299, startPoint y: 245, endPoint x: 329, endPoint y: 258, distance: 32.7
click at [301, 245] on input "Employee Number" at bounding box center [302, 248] width 11 height 11
checkbox input "true"
click at [693, 171] on input "HR Employee Name" at bounding box center [696, 171] width 11 height 11
checkbox input "true"
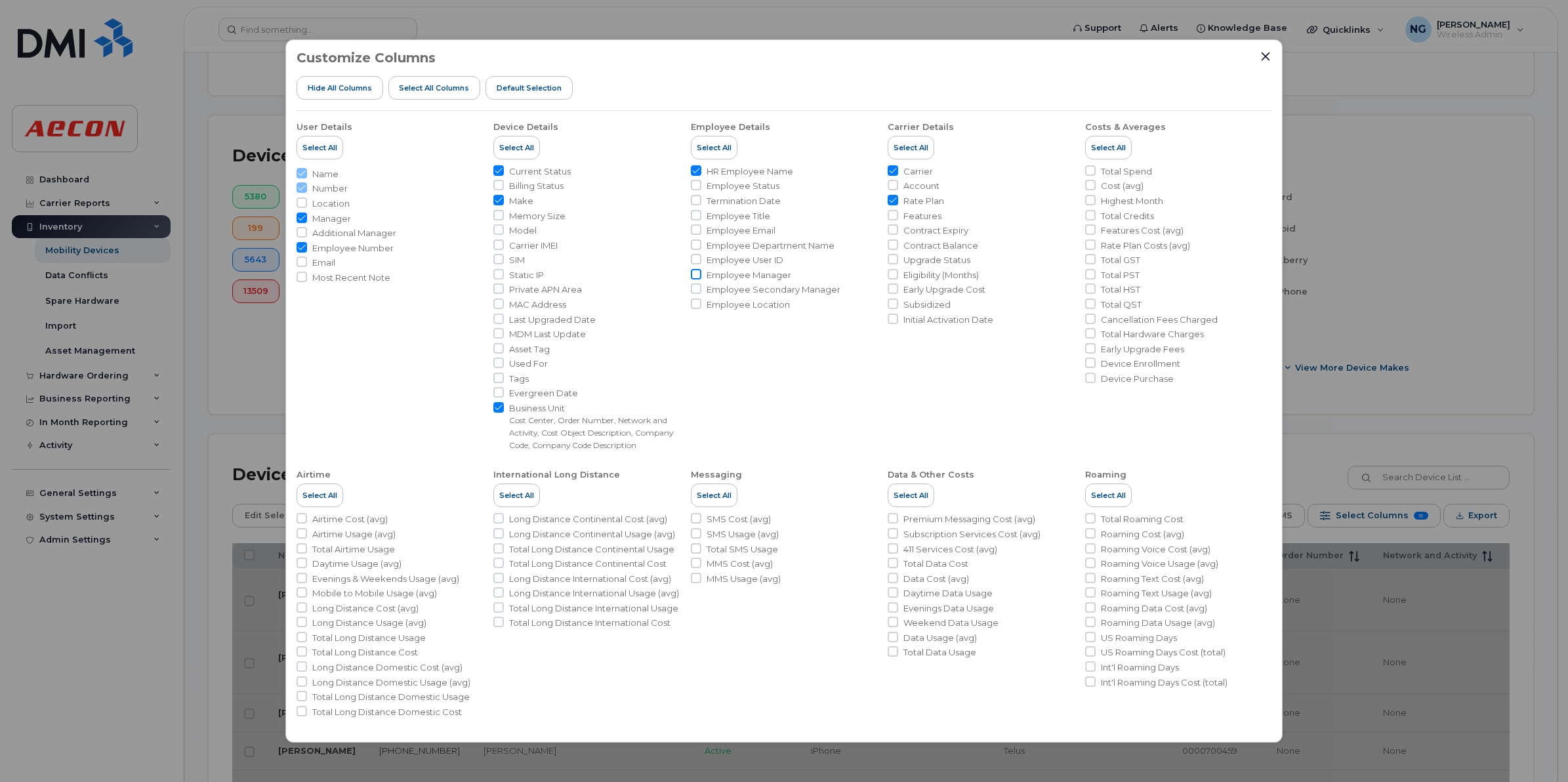
click at [697, 274] on input "Employee Manager" at bounding box center [696, 274] width 11 height 11
checkbox input "true"
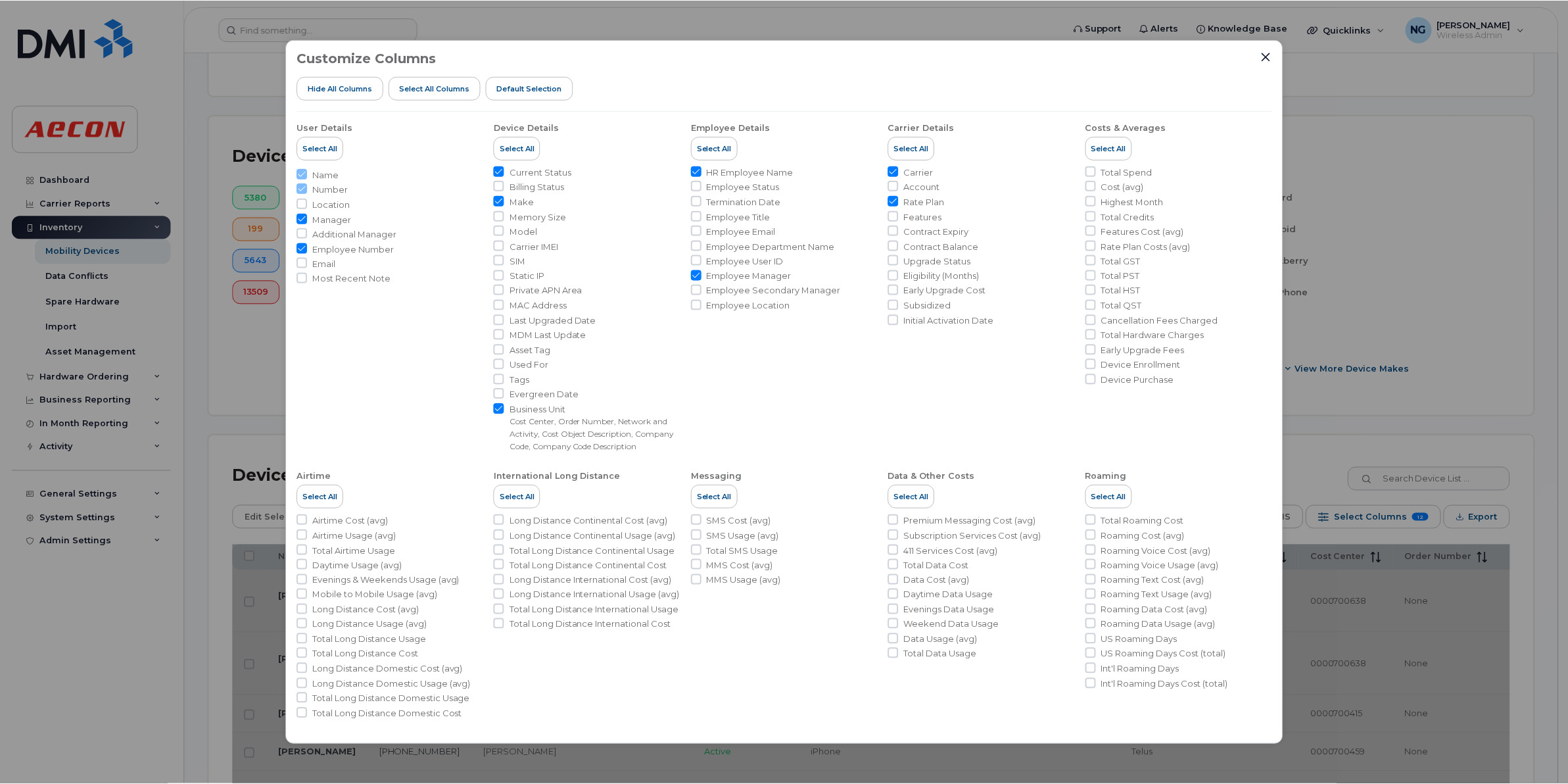
scroll to position [2, 0]
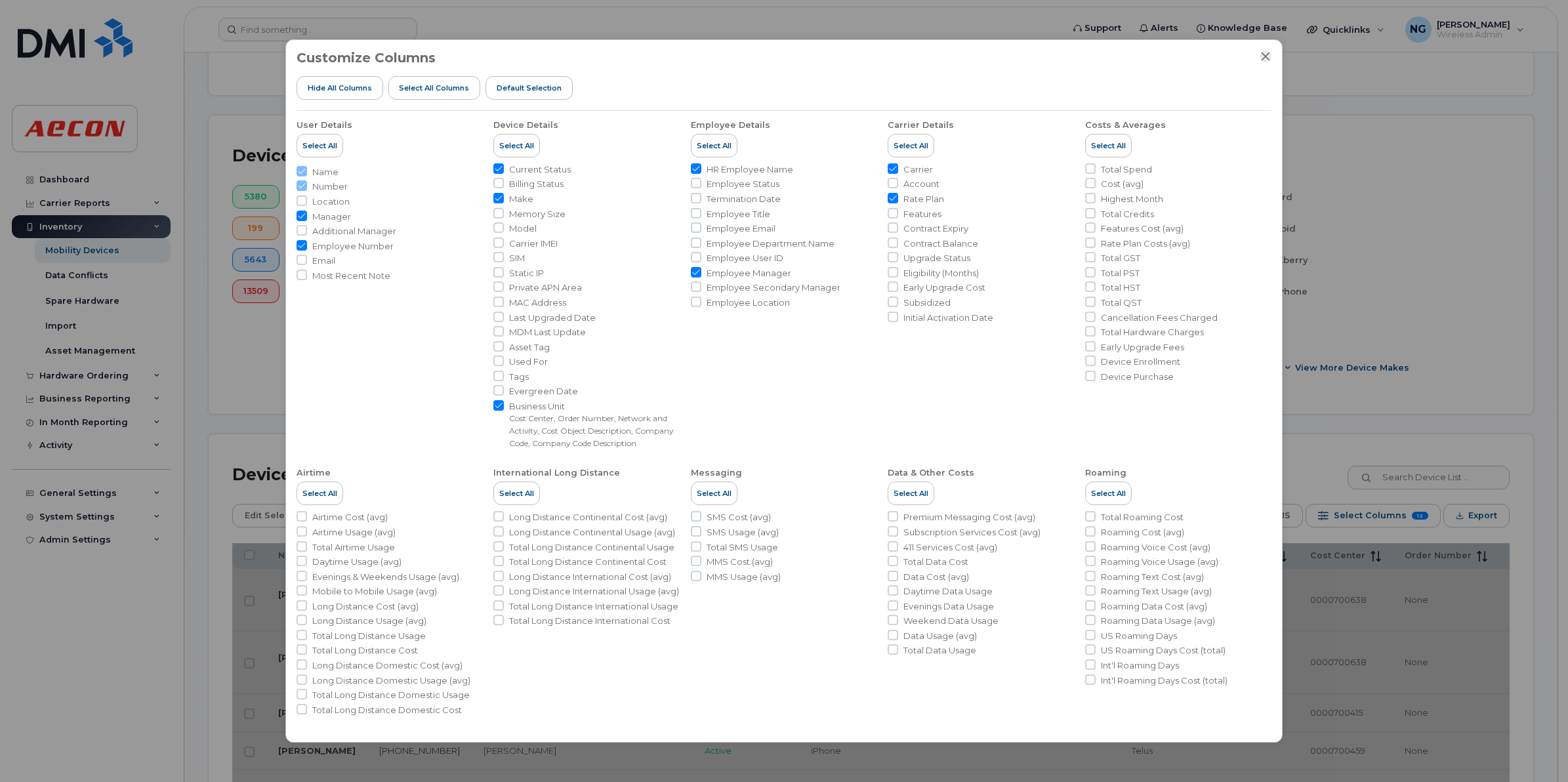
click at [1264, 53] on icon "Close" at bounding box center [1265, 56] width 11 height 11
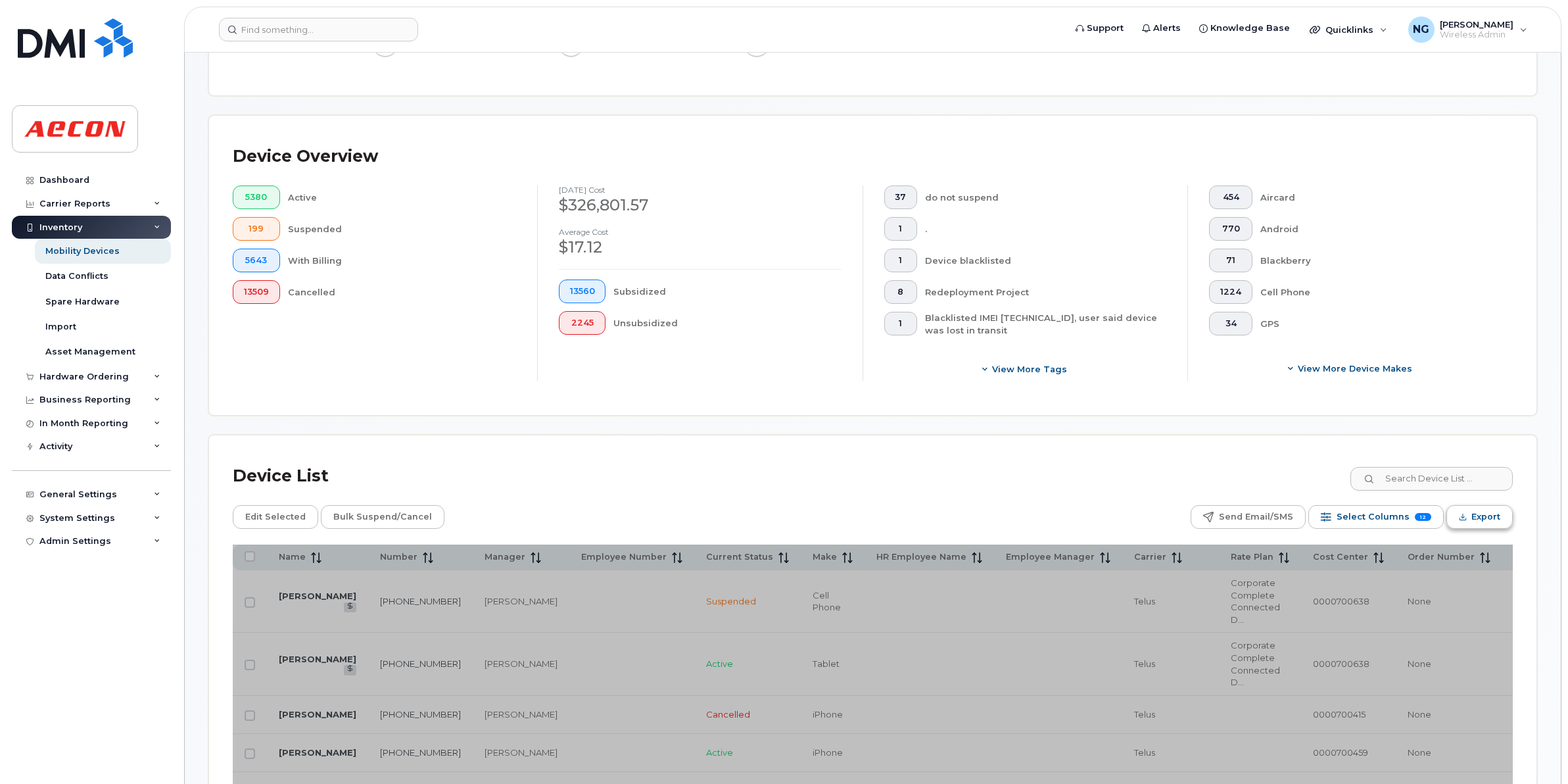
click at [1490, 517] on span "Export" at bounding box center [1486, 517] width 29 height 20
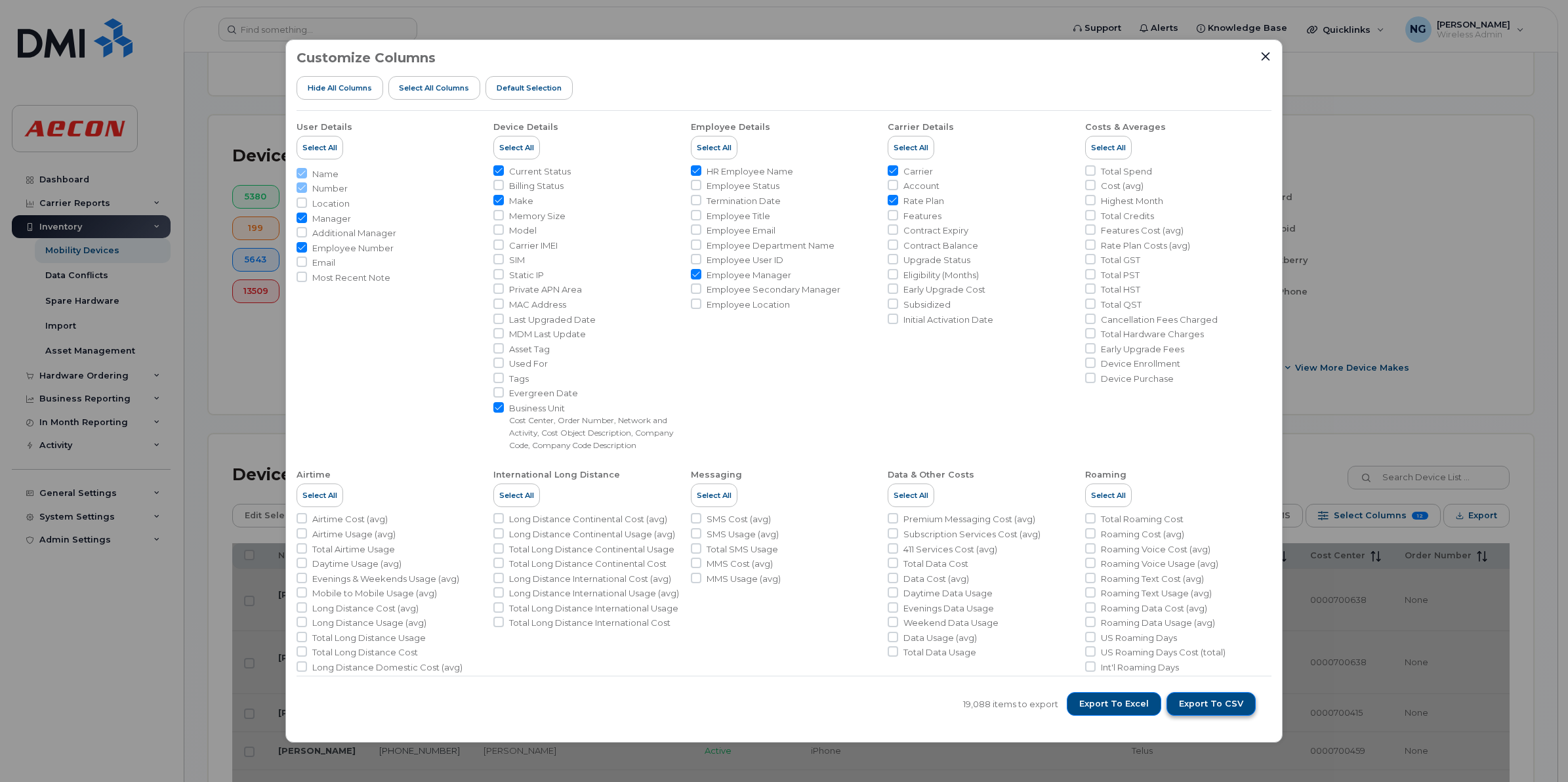
click at [1242, 699] on span "Export to CSV" at bounding box center [1211, 704] width 64 height 12
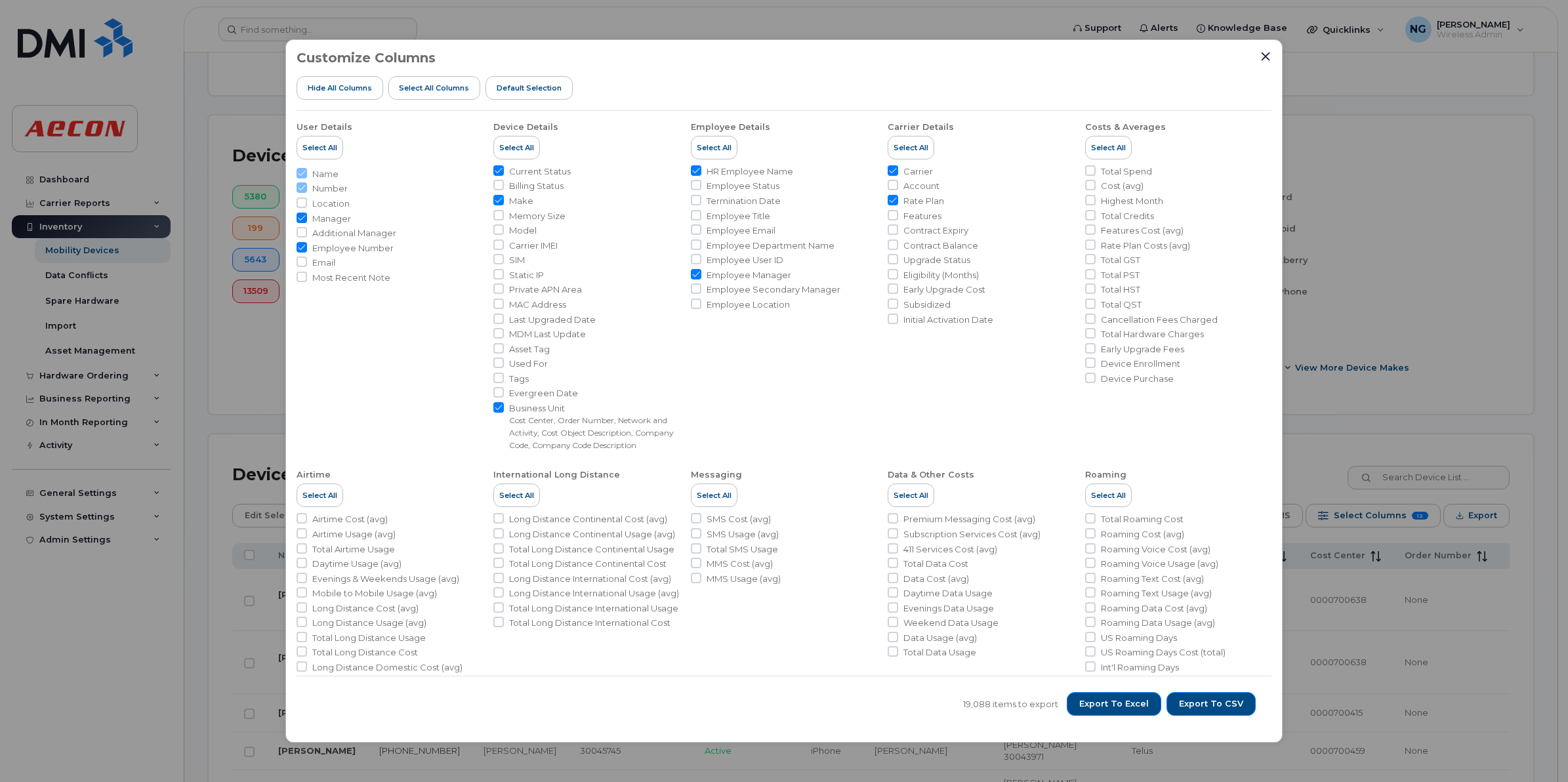
click at [1468, 266] on div "Customize Columns Hide All Columns Select all Columns Default Selection User De…" at bounding box center [784, 391] width 1568 height 782
